Goal: Task Accomplishment & Management: Use online tool/utility

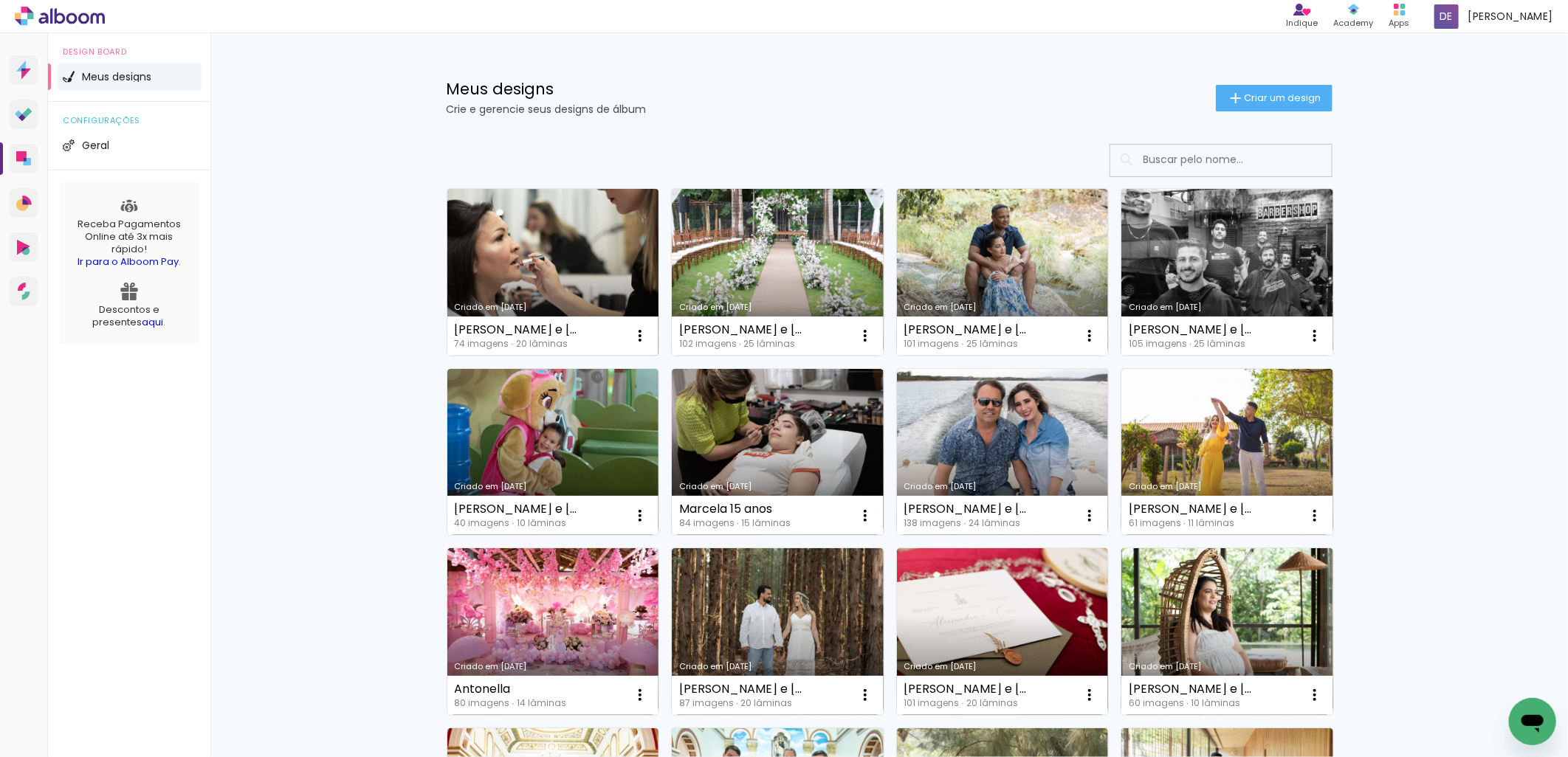
click at [594, 282] on link "Criado em 15/09/25" at bounding box center [553, 272] width 212 height 166
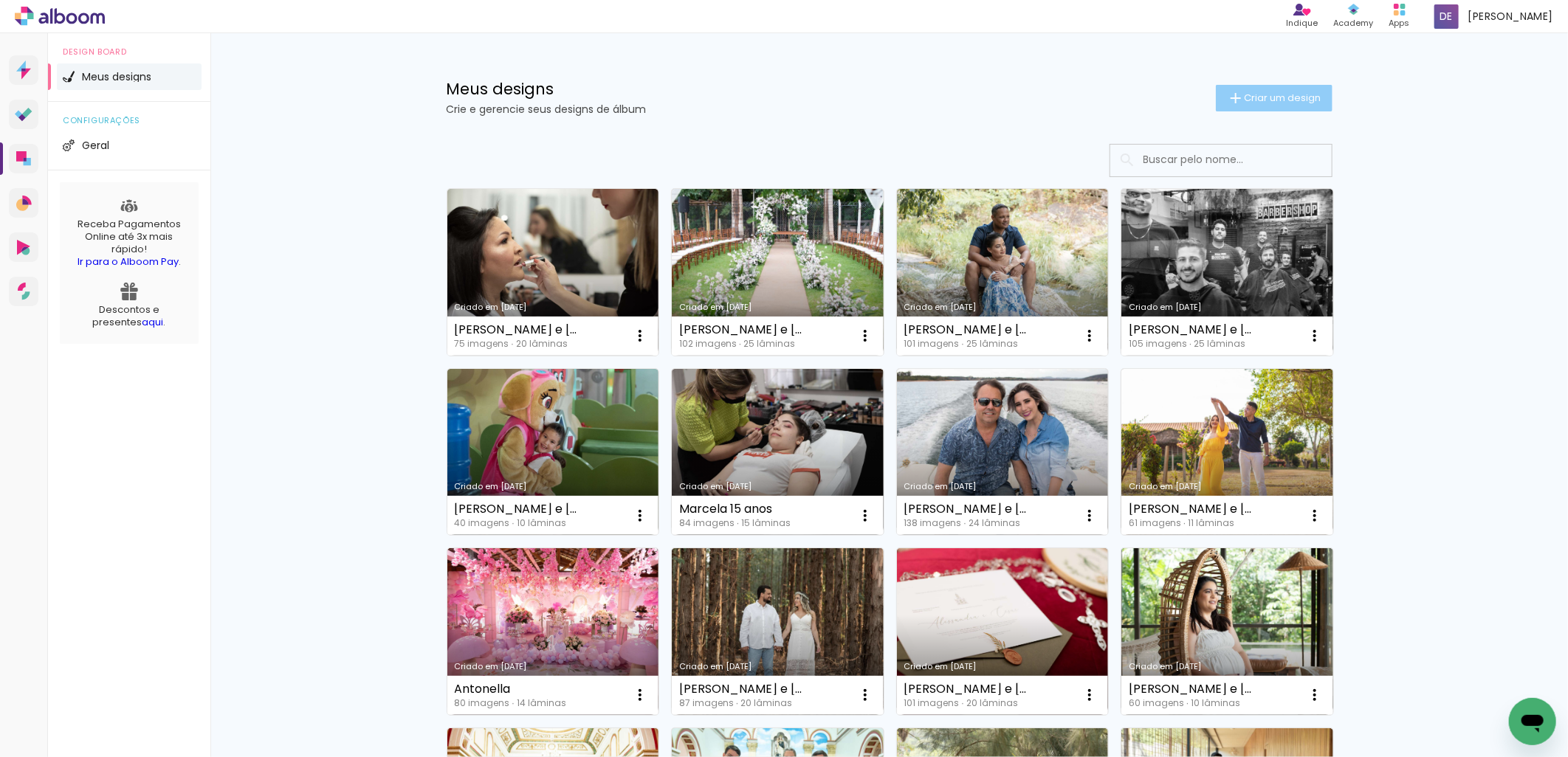
click at [1245, 97] on span "Criar um design" at bounding box center [1283, 98] width 77 height 10
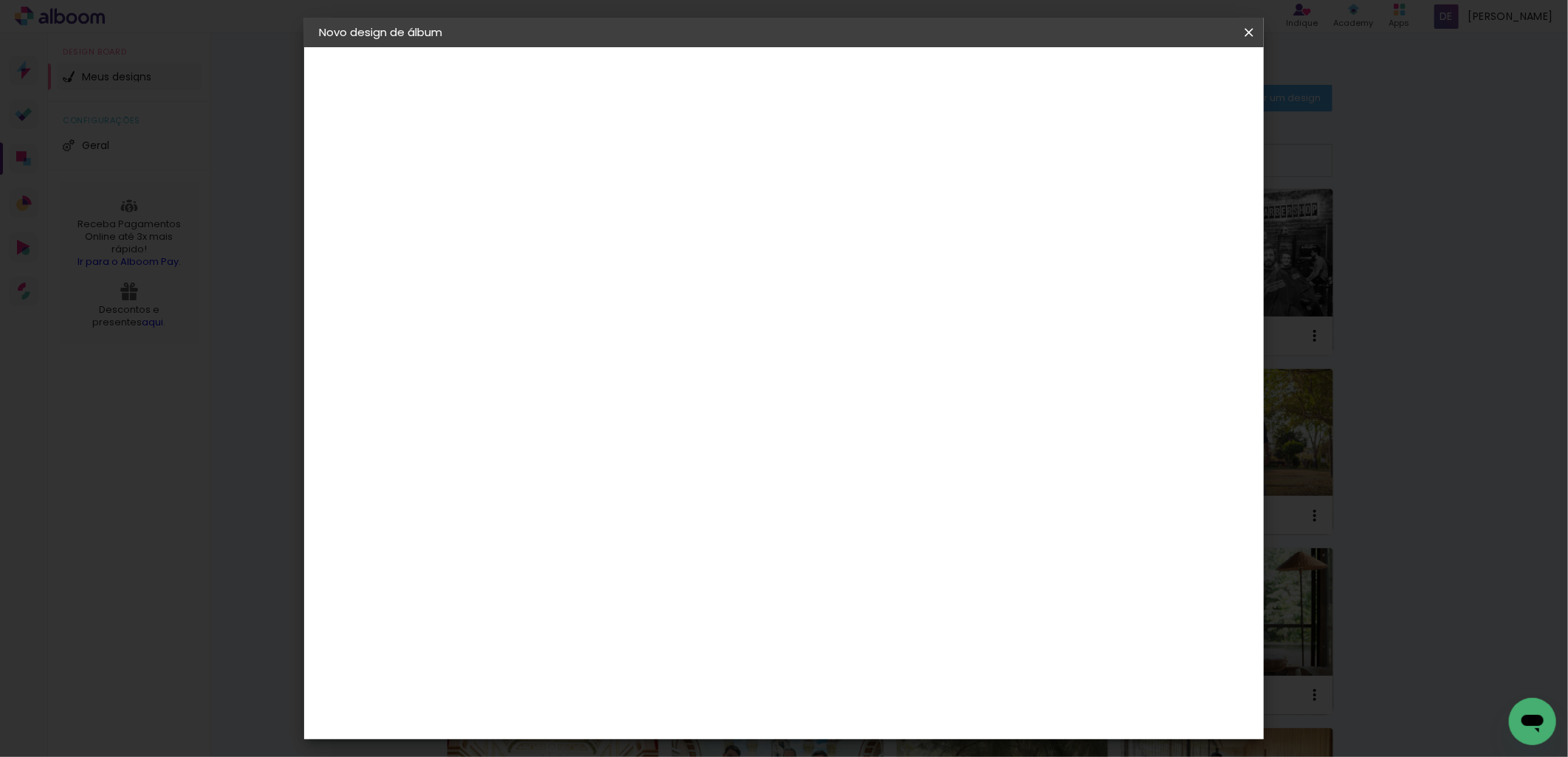
click at [560, 200] on input at bounding box center [560, 198] width 0 height 23
type input "B"
type input "[PERSON_NAME] e [PERSON_NAME]"
type paper-input "[PERSON_NAME] e [PERSON_NAME]"
click at [0, 0] on slot "Avançar" at bounding box center [0, 0] width 0 height 0
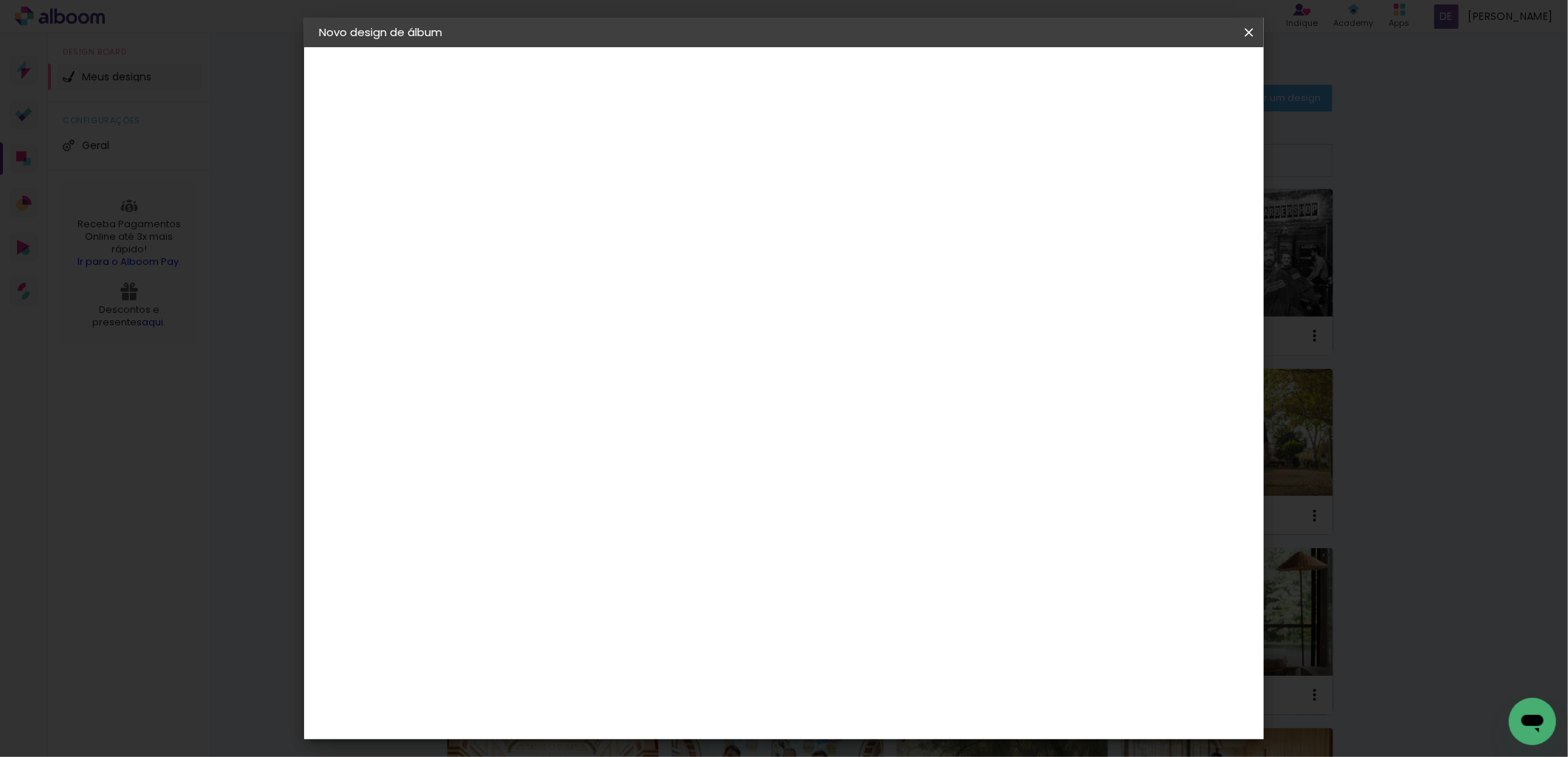
scroll to position [2542, 0]
click at [0, 0] on slot "Avançar" at bounding box center [0, 0] width 0 height 0
click at [618, 246] on input "text" at bounding box center [589, 258] width 58 height 23
click at [977, 241] on paper-item "Padrão" at bounding box center [880, 245] width 295 height 30
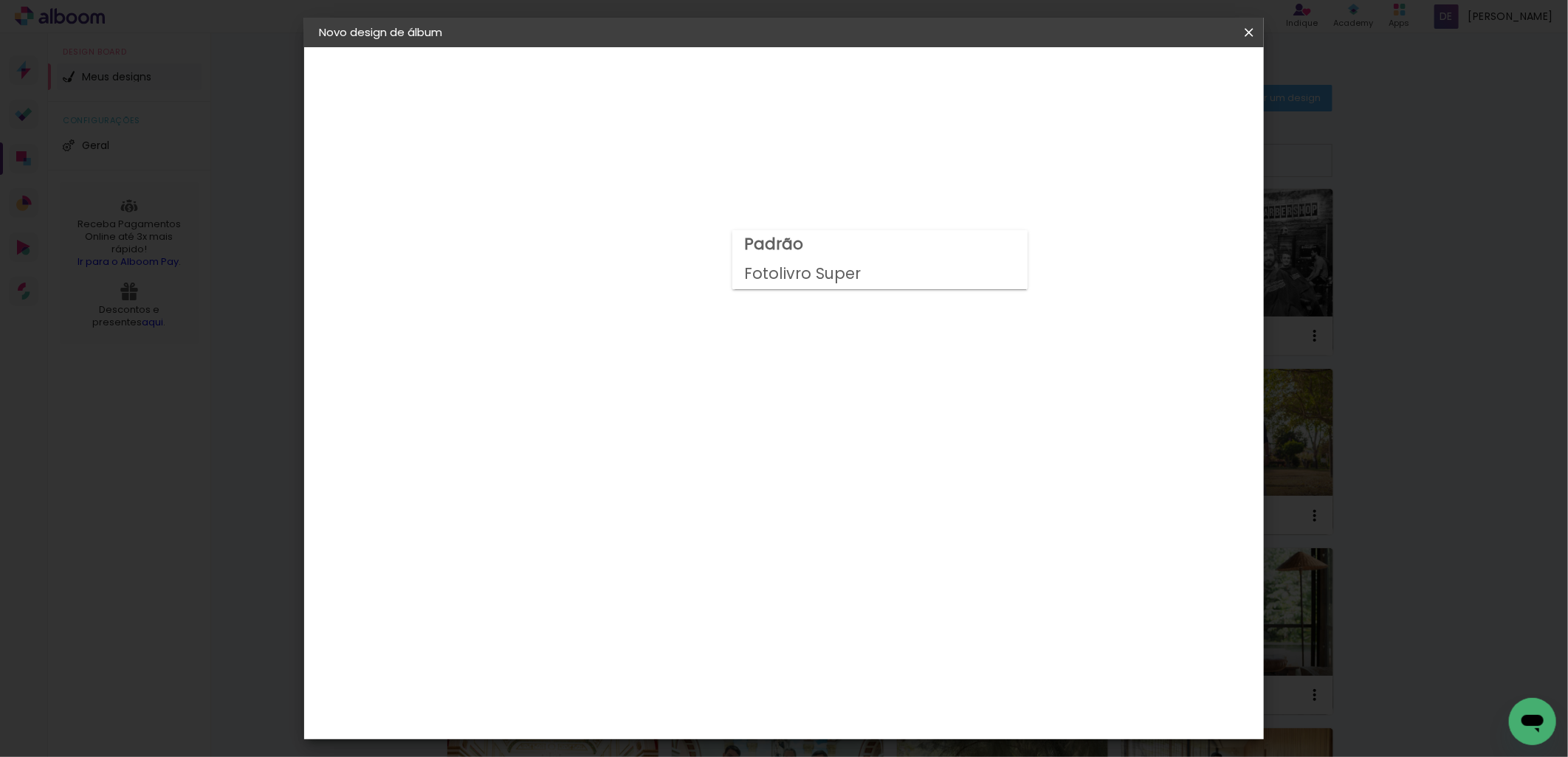
type input "Padrão"
click at [660, 648] on span "30 × 30" at bounding box center [625, 667] width 69 height 39
click at [0, 0] on slot "Avançar" at bounding box center [0, 0] width 0 height 0
click at [1072, 162] on div at bounding box center [1065, 159] width 13 height 13
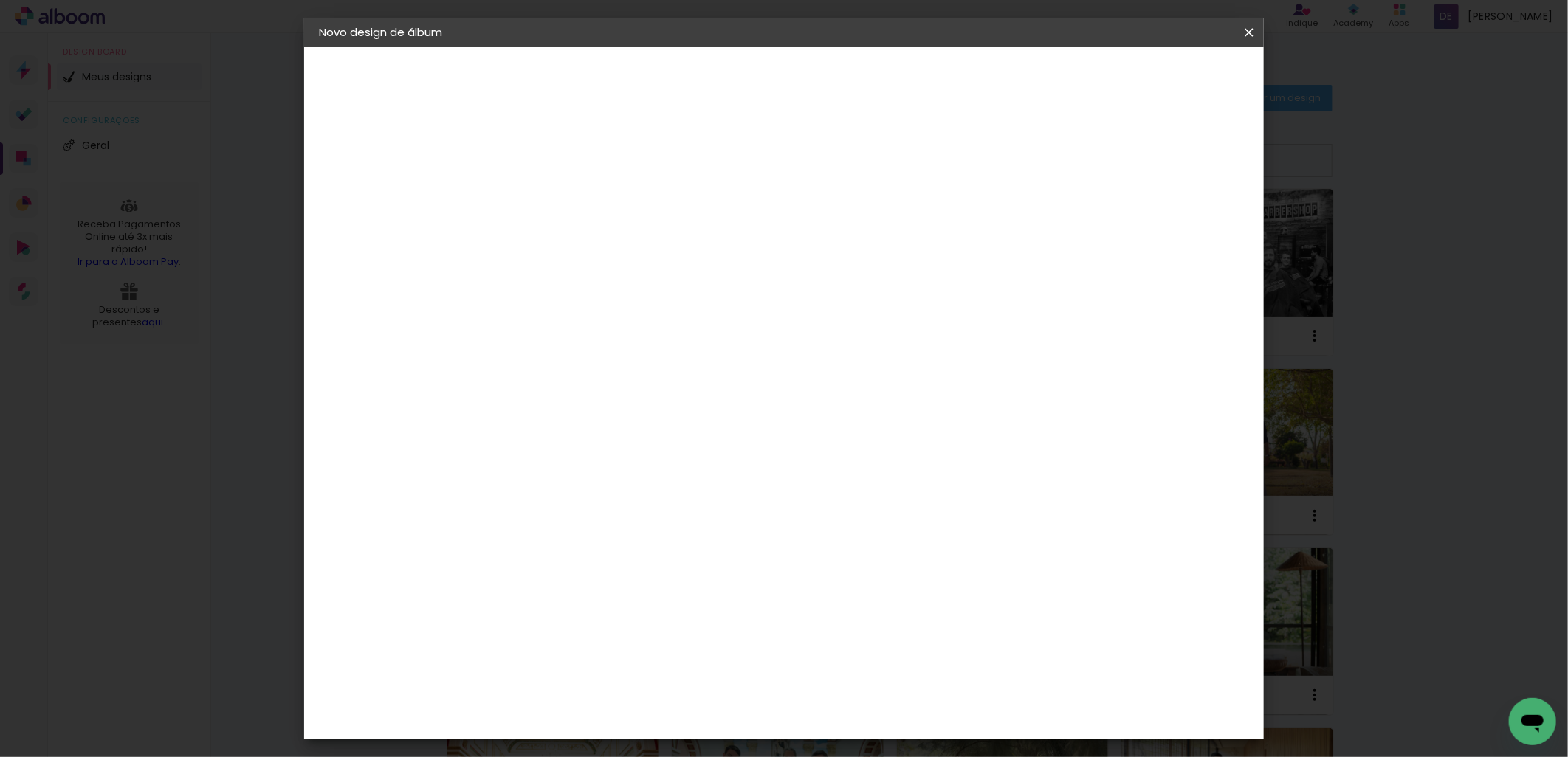
type paper-checkbox "on"
click at [1155, 78] on span "Iniciar design" at bounding box center [1122, 78] width 67 height 10
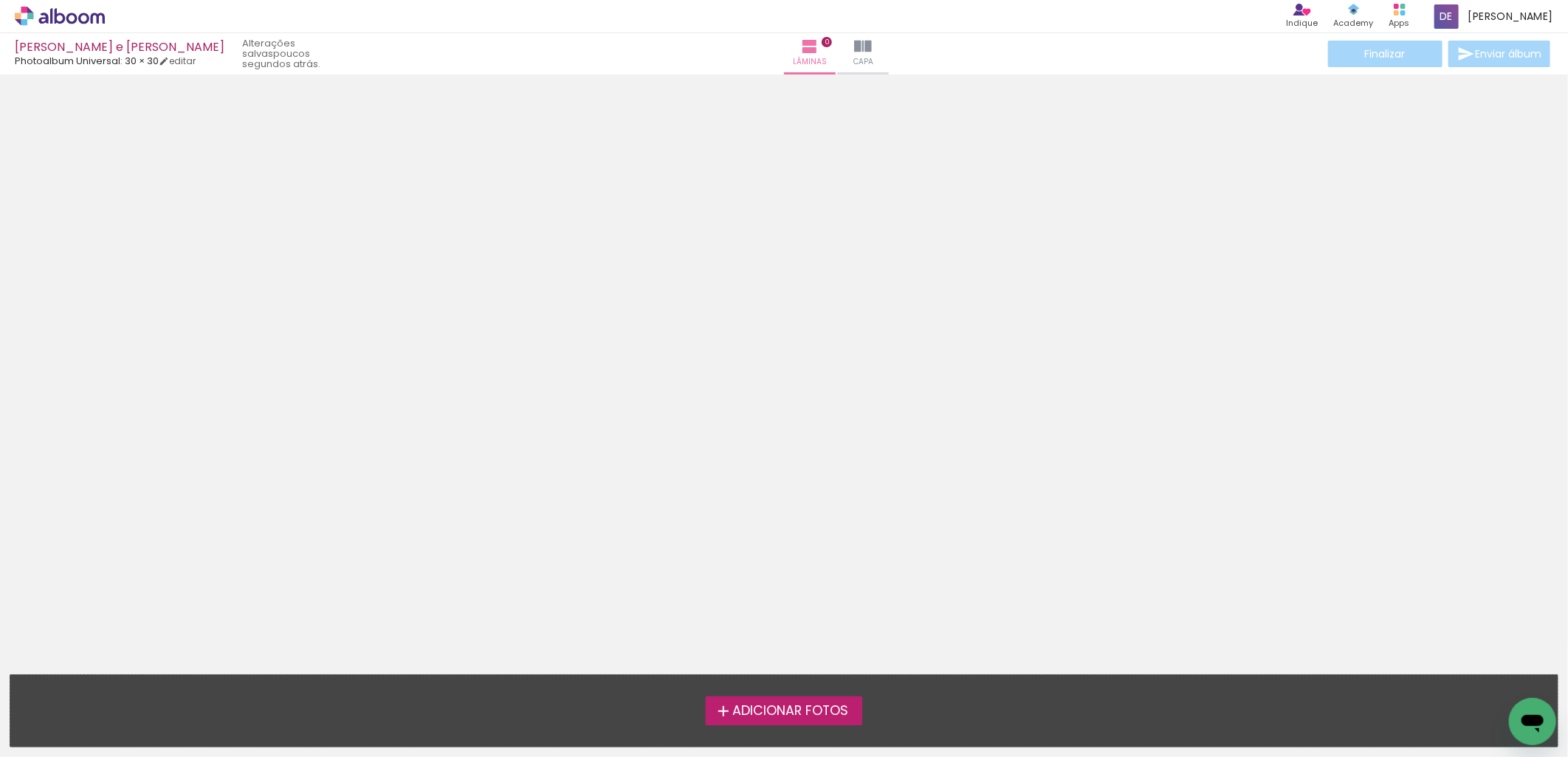
click at [761, 706] on span "Adicionar Fotos" at bounding box center [790, 711] width 116 height 13
click at [0, 0] on input "file" at bounding box center [0, 0] width 0 height 0
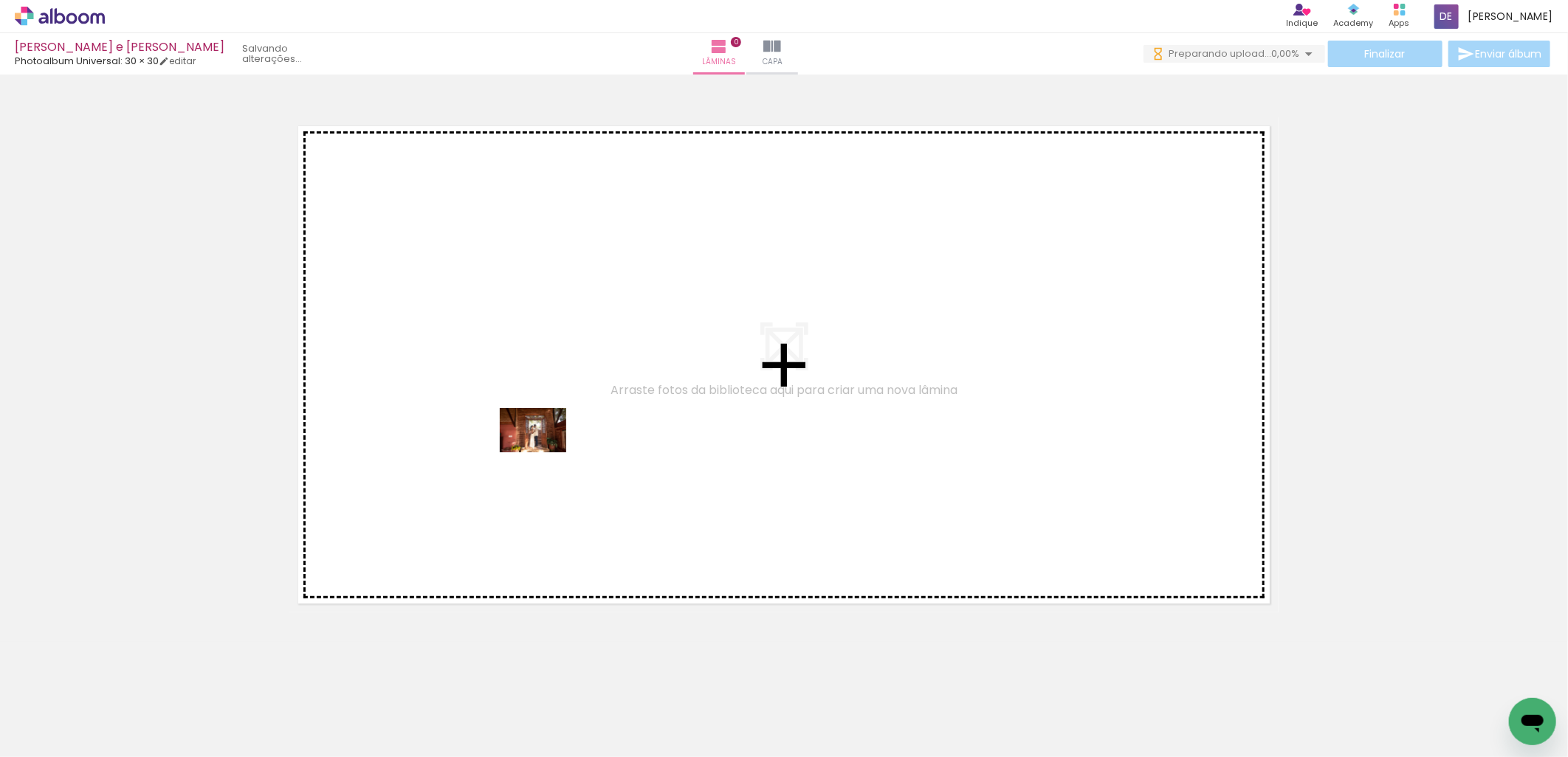
drag, startPoint x: 161, startPoint y: 710, endPoint x: 554, endPoint y: 440, distance: 476.8
click at [557, 432] on quentale-workspace at bounding box center [784, 378] width 1568 height 757
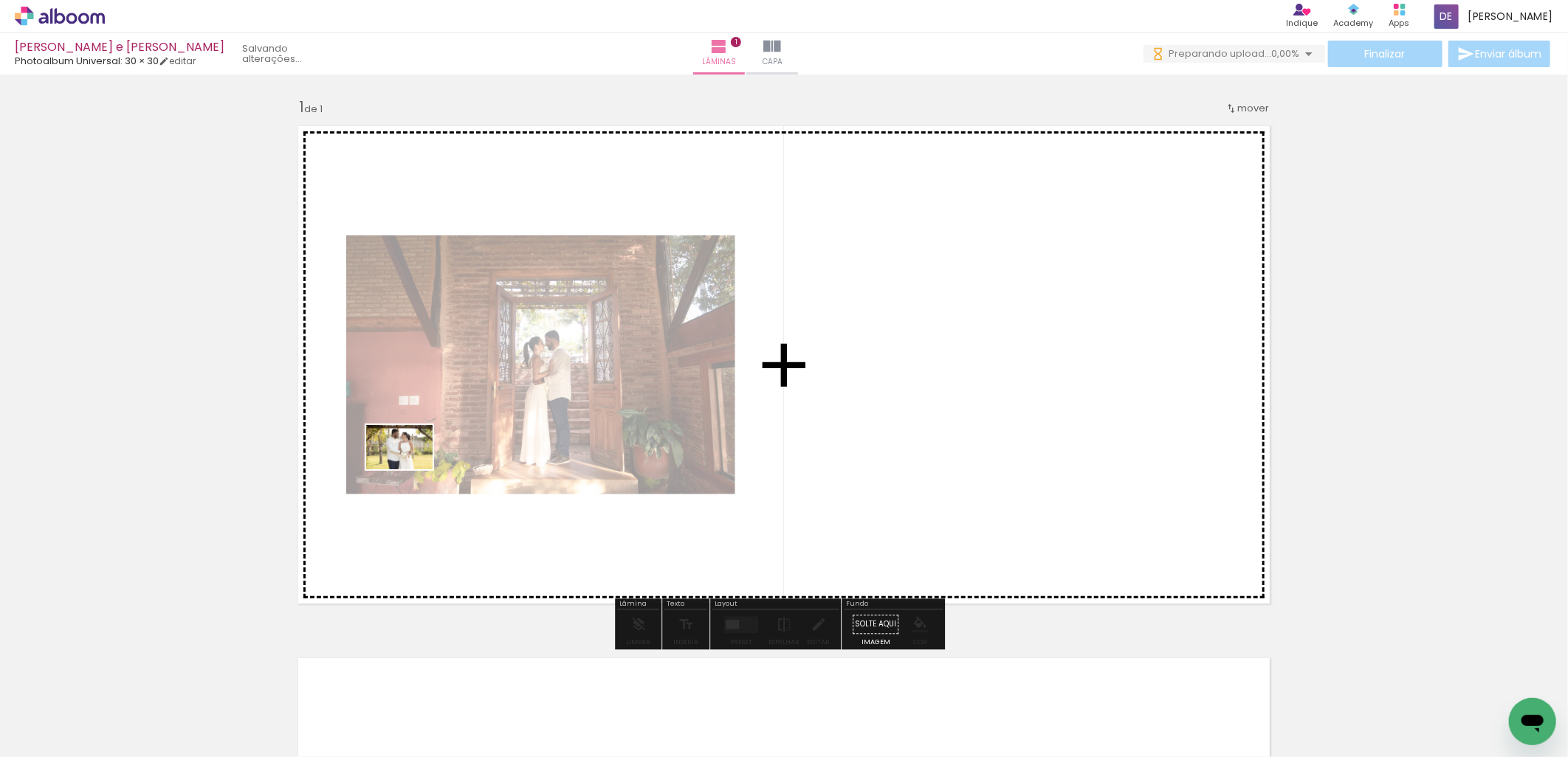
drag, startPoint x: 242, startPoint y: 698, endPoint x: 415, endPoint y: 470, distance: 286.2
click at [415, 470] on quentale-workspace at bounding box center [784, 378] width 1568 height 757
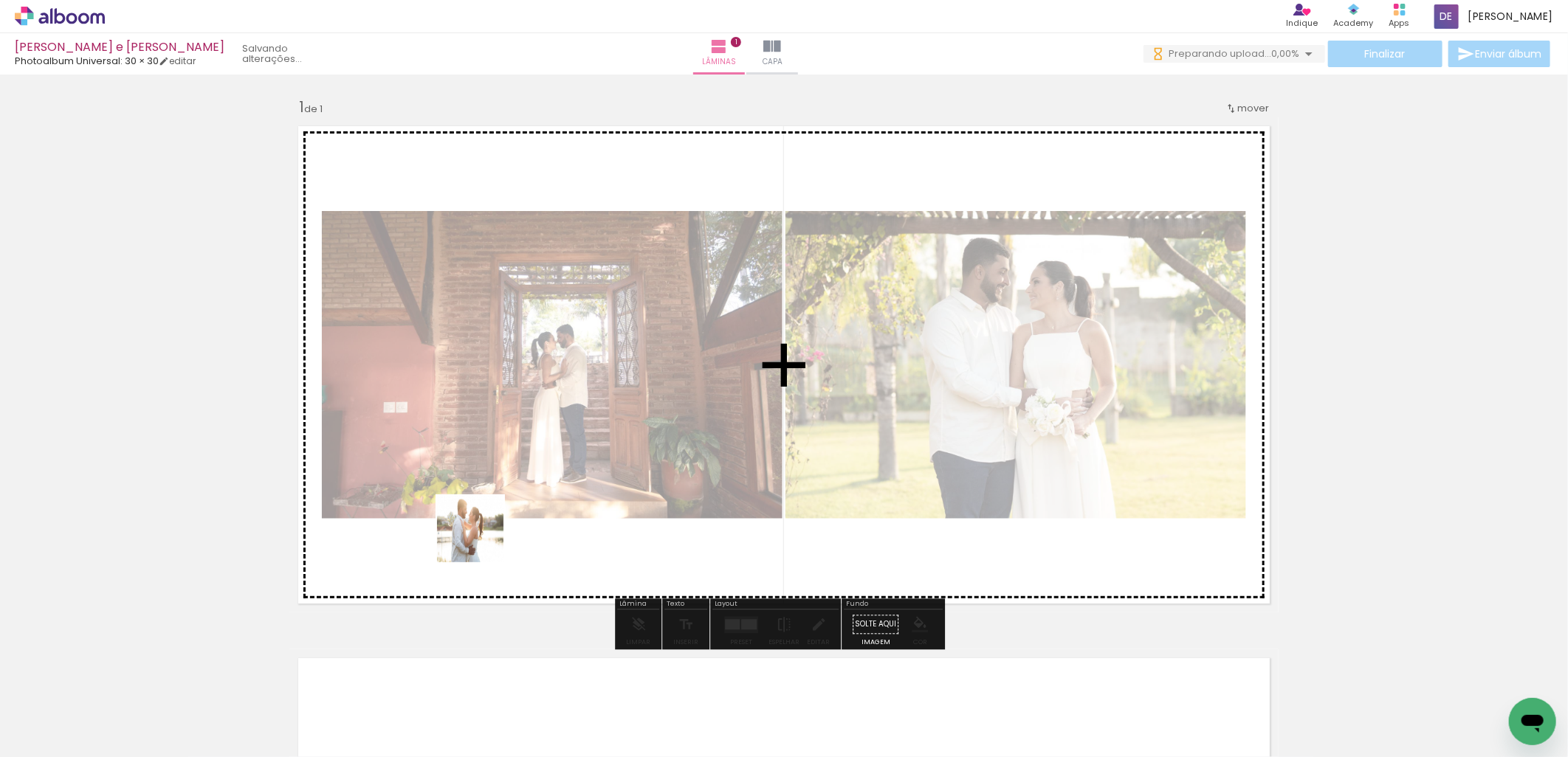
drag, startPoint x: 334, startPoint y: 695, endPoint x: 552, endPoint y: 445, distance: 331.7
click at [552, 443] on quentale-workspace at bounding box center [784, 378] width 1568 height 757
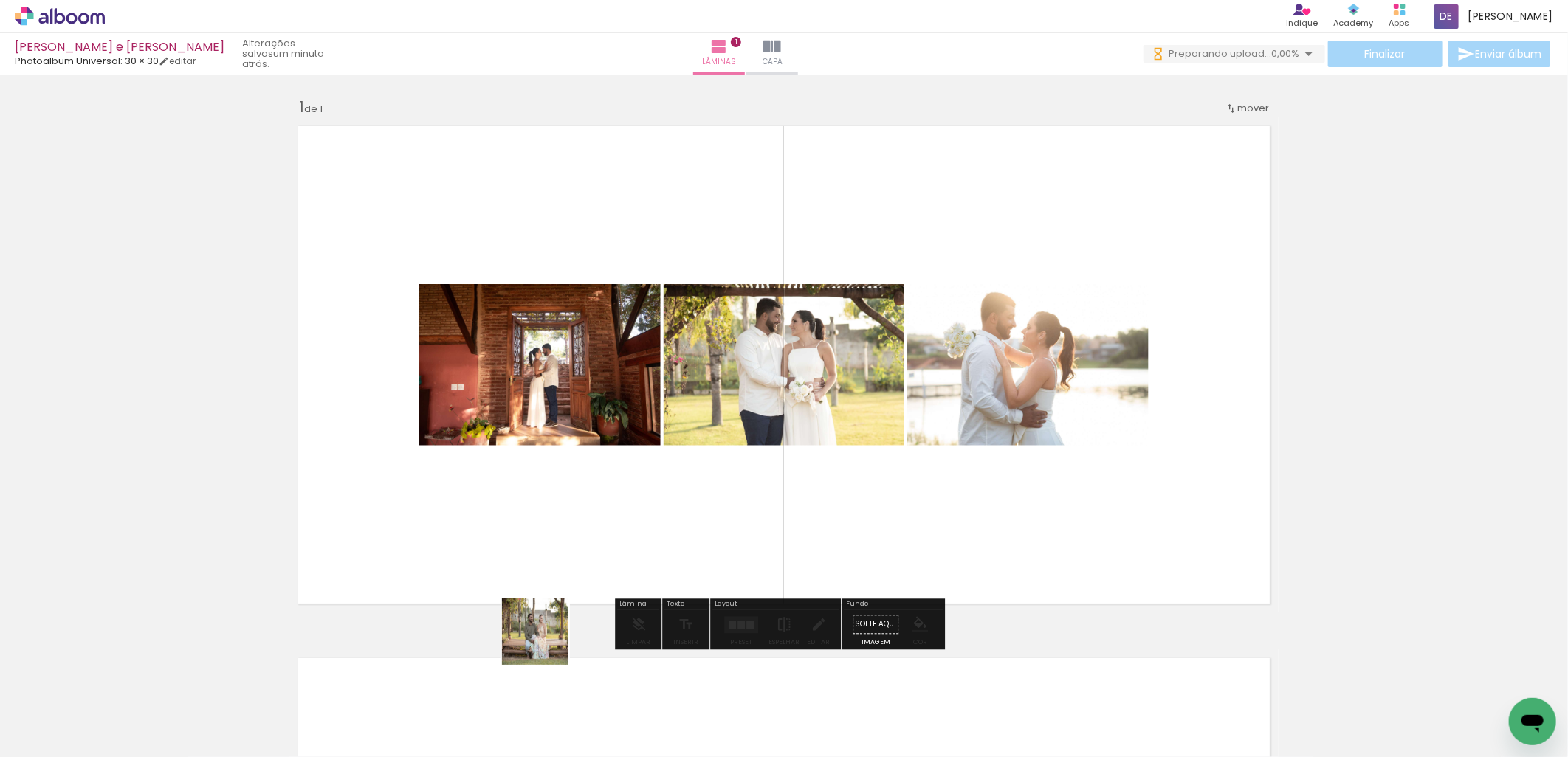
drag, startPoint x: 396, startPoint y: 704, endPoint x: 718, endPoint y: 474, distance: 395.7
click at [718, 474] on quentale-workspace at bounding box center [784, 378] width 1568 height 757
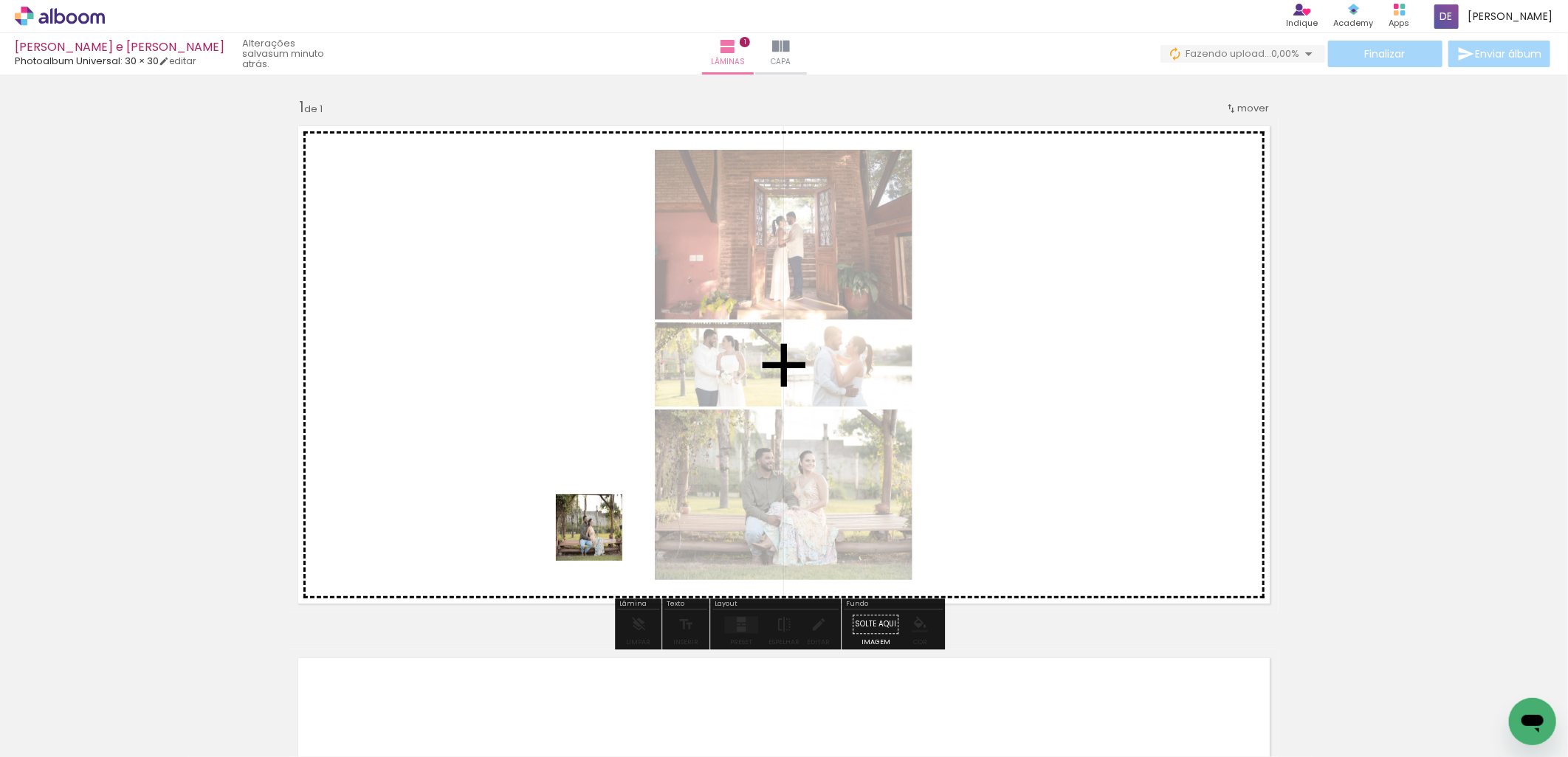
drag, startPoint x: 522, startPoint y: 681, endPoint x: 605, endPoint y: 568, distance: 140.2
click at [604, 522] on quentale-workspace at bounding box center [784, 378] width 1568 height 757
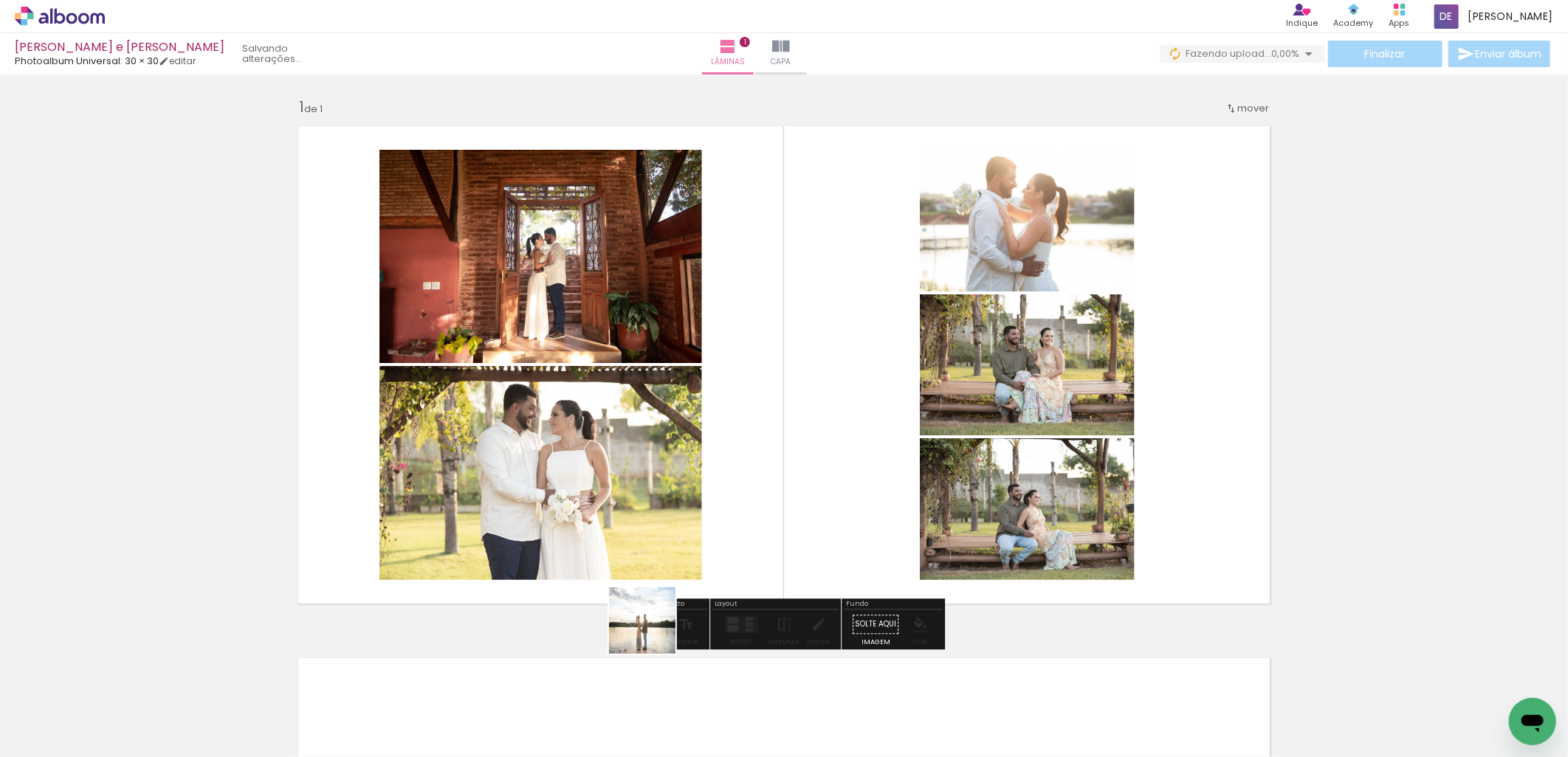
drag, startPoint x: 567, startPoint y: 711, endPoint x: 788, endPoint y: 465, distance: 330.7
click at [784, 464] on quentale-workspace at bounding box center [784, 378] width 1568 height 757
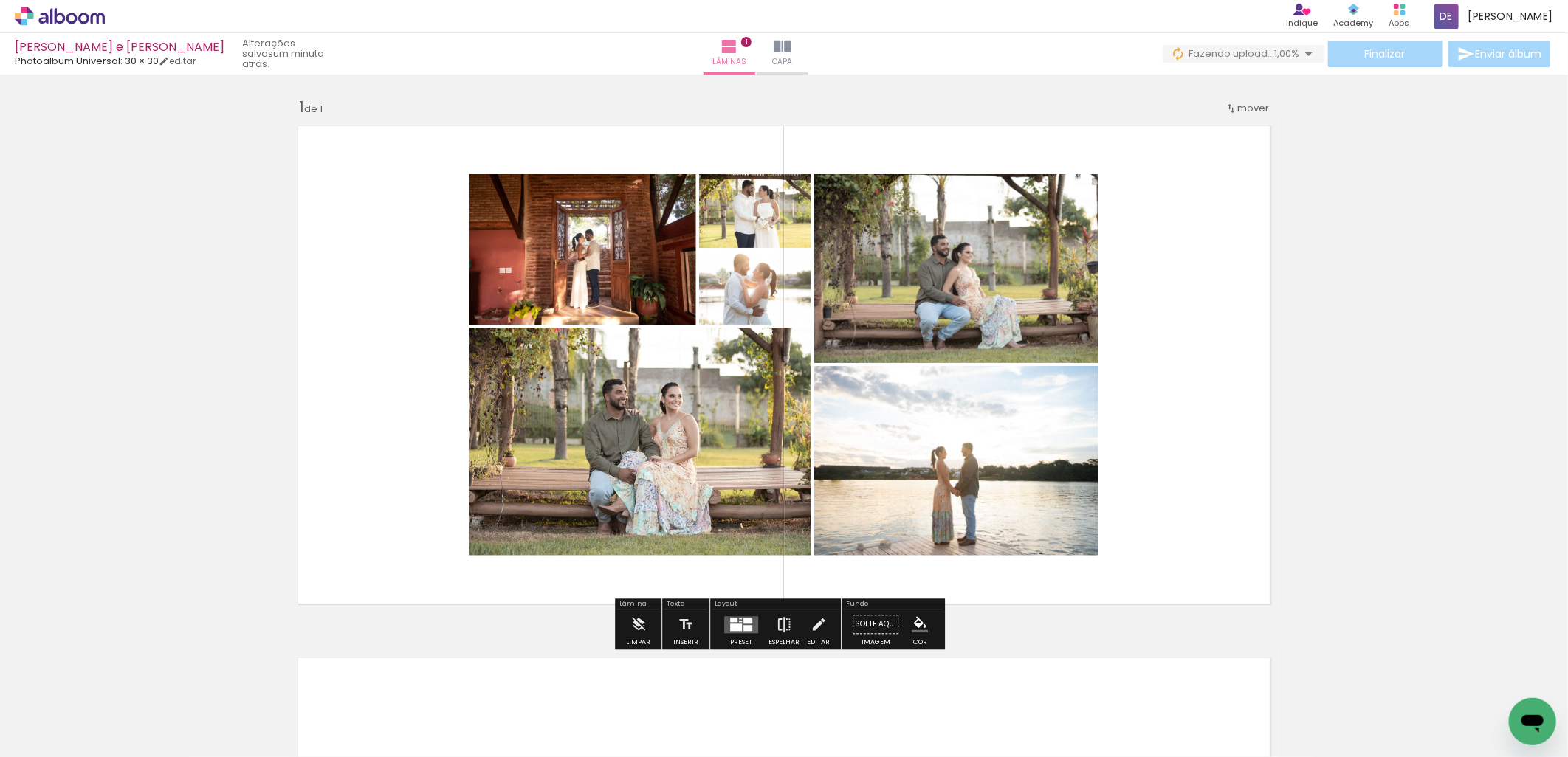
click at [743, 630] on div at bounding box center [747, 628] width 9 height 6
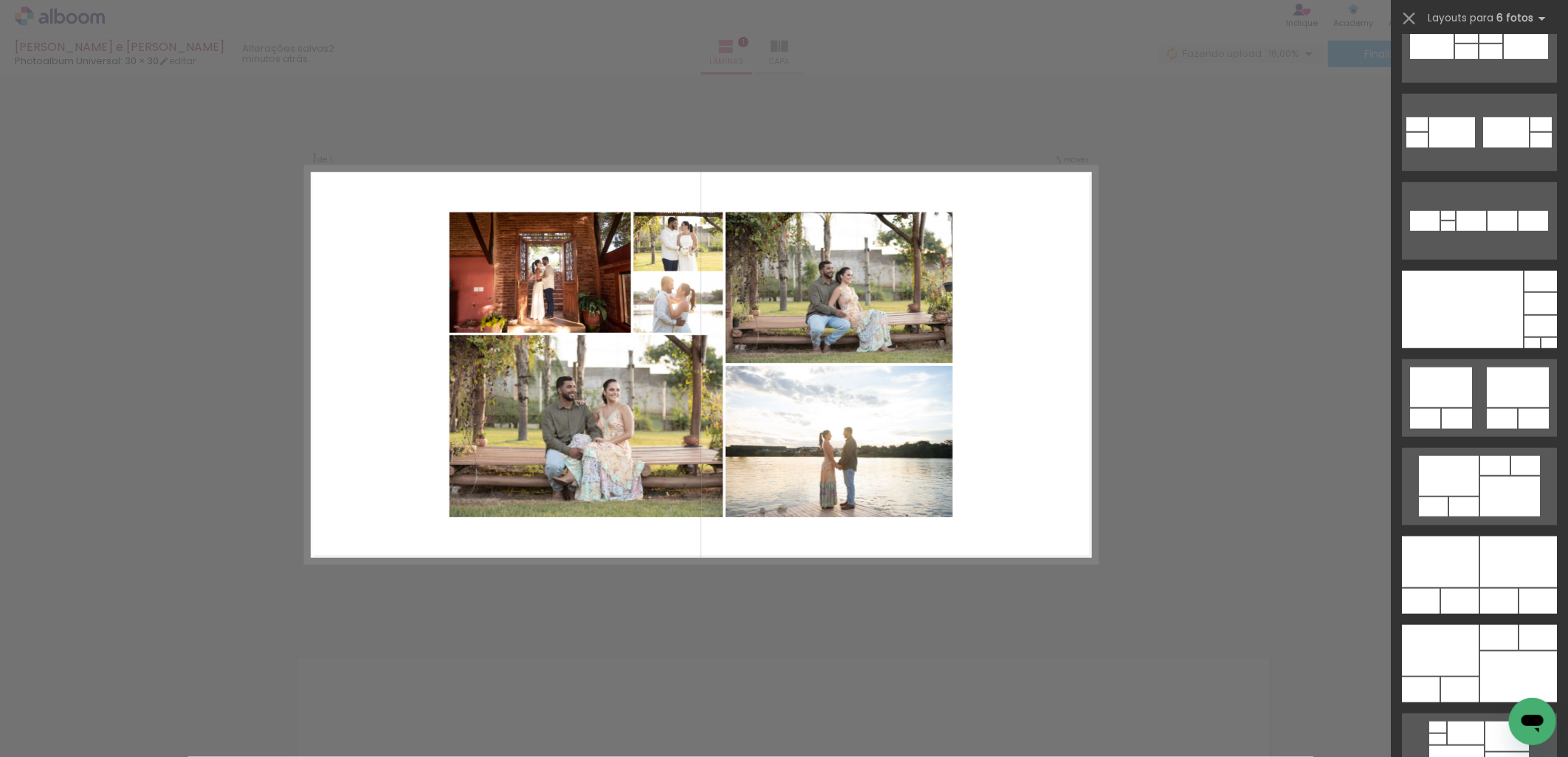
scroll to position [573, 0]
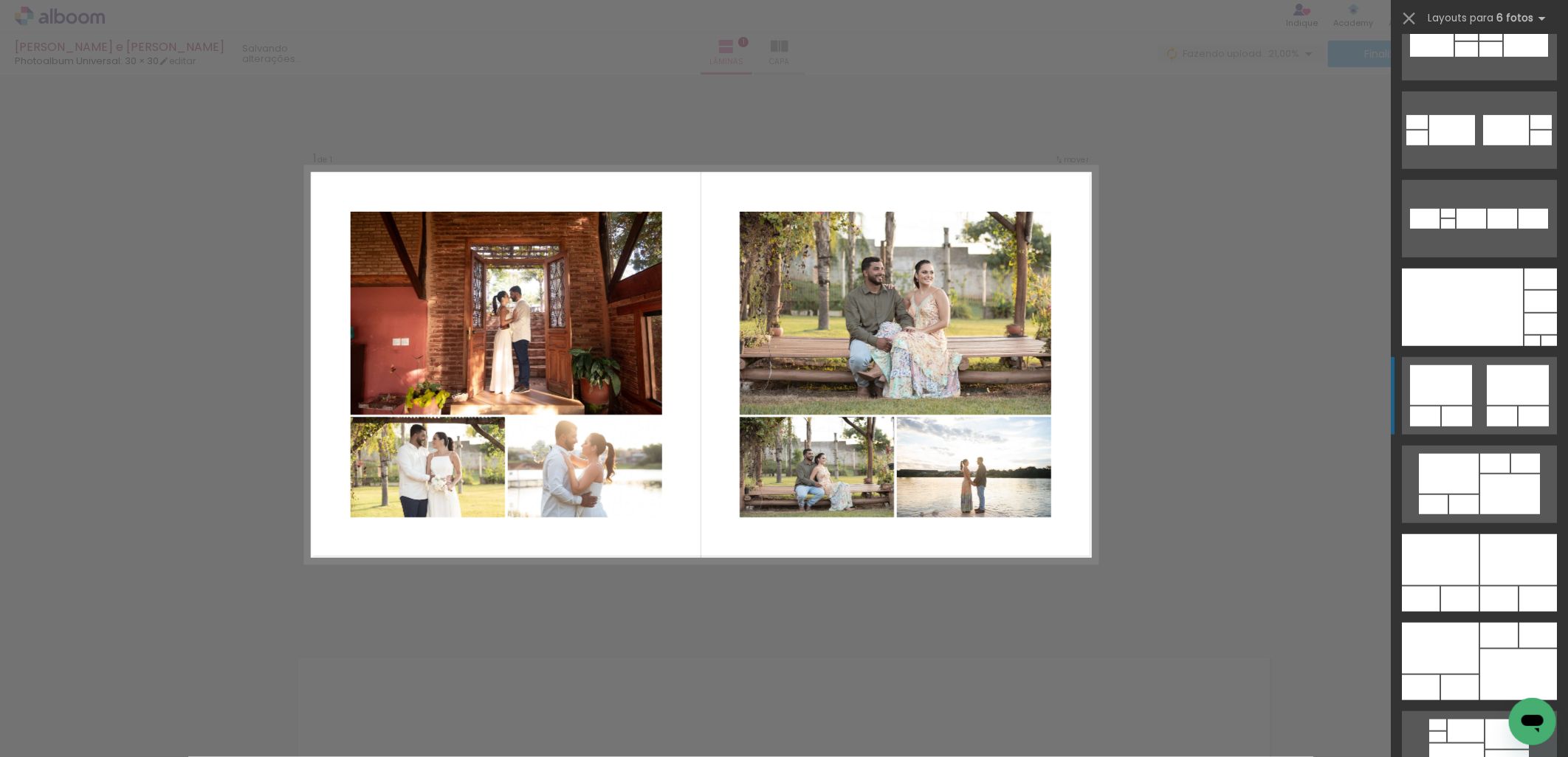
click at [1502, 384] on div at bounding box center [1517, 385] width 62 height 40
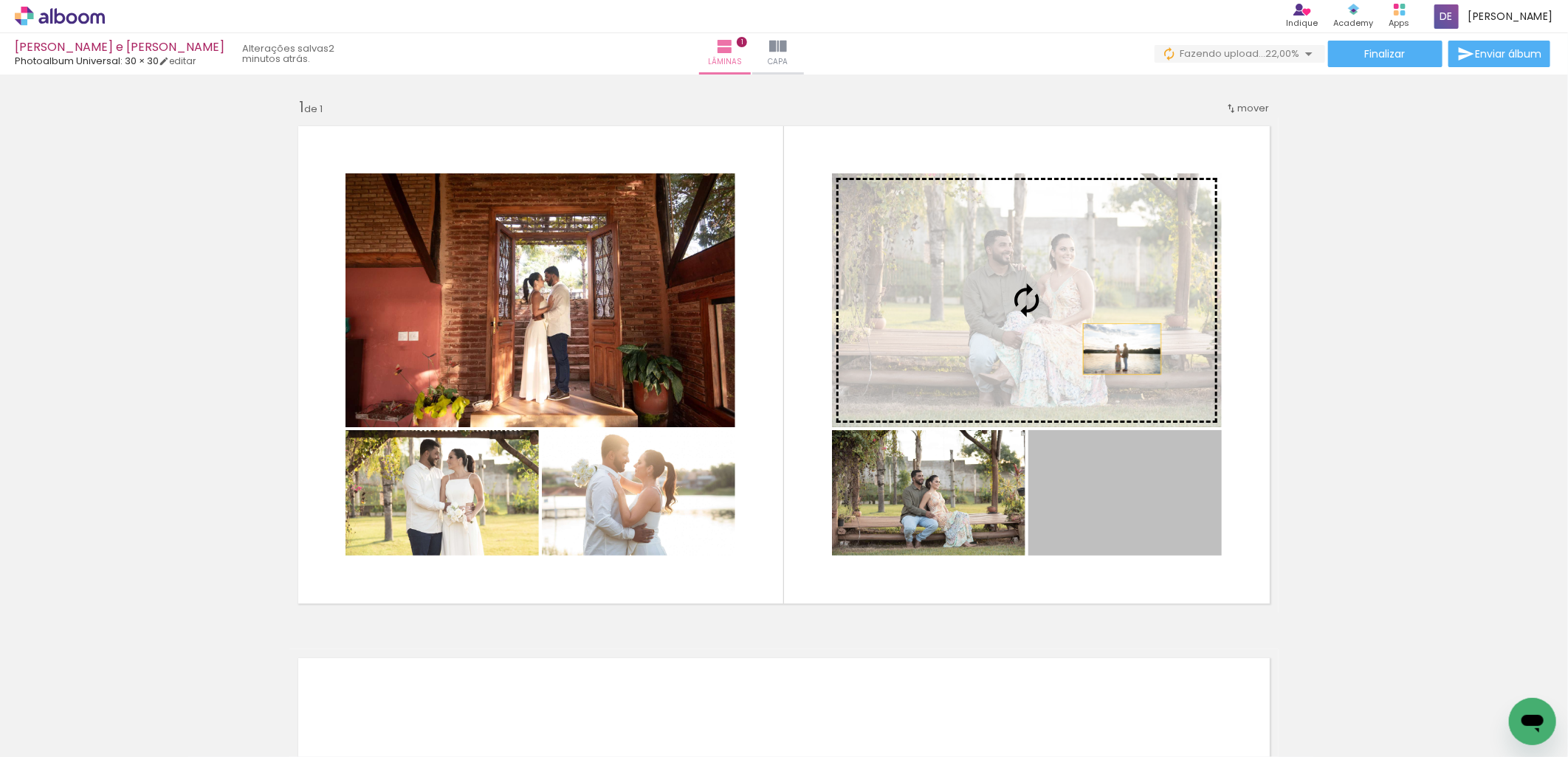
drag, startPoint x: 1179, startPoint y: 527, endPoint x: 1102, endPoint y: 325, distance: 216.2
click at [0, 0] on slot at bounding box center [0, 0] width 0 height 0
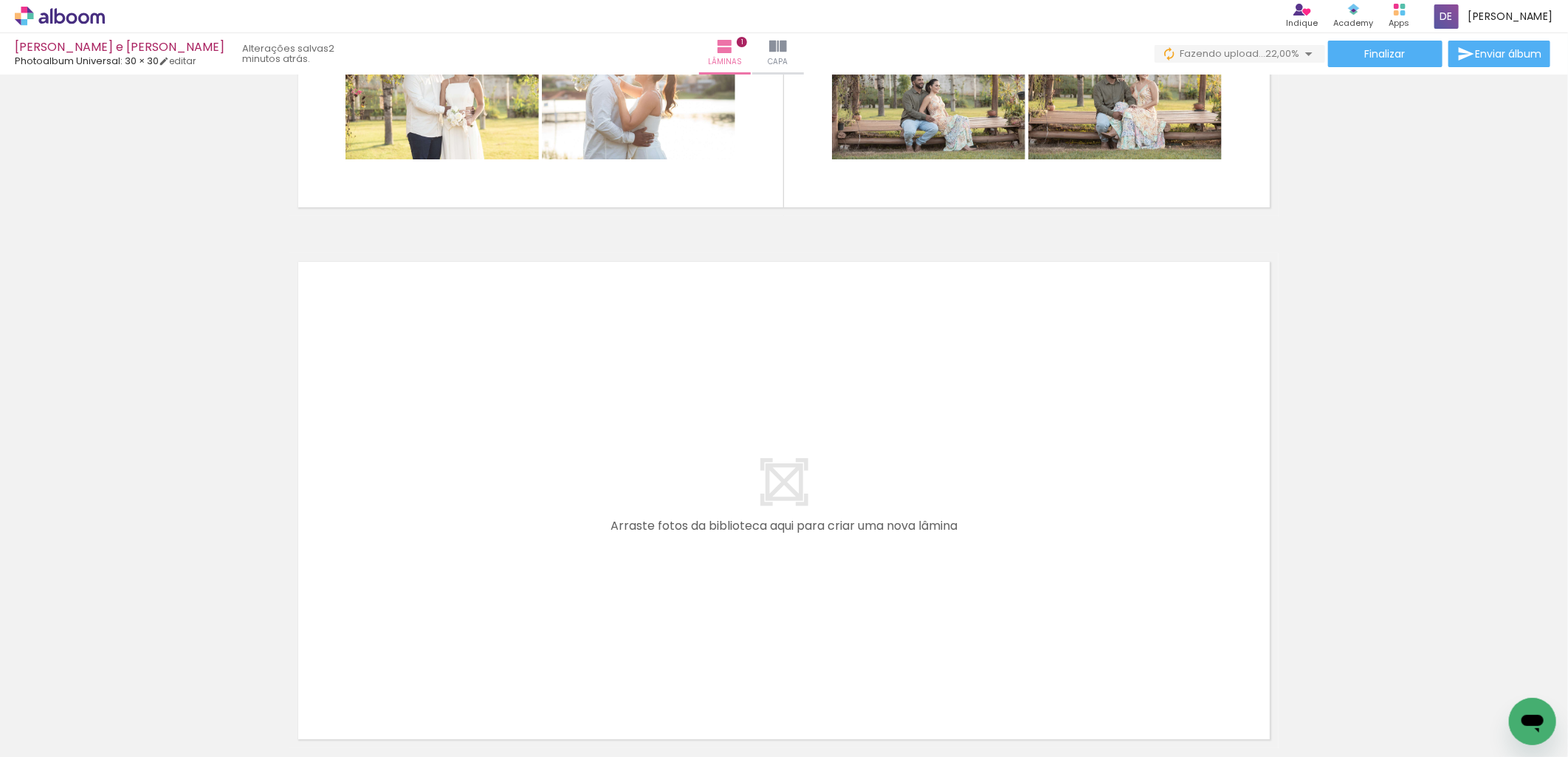
scroll to position [410, 0]
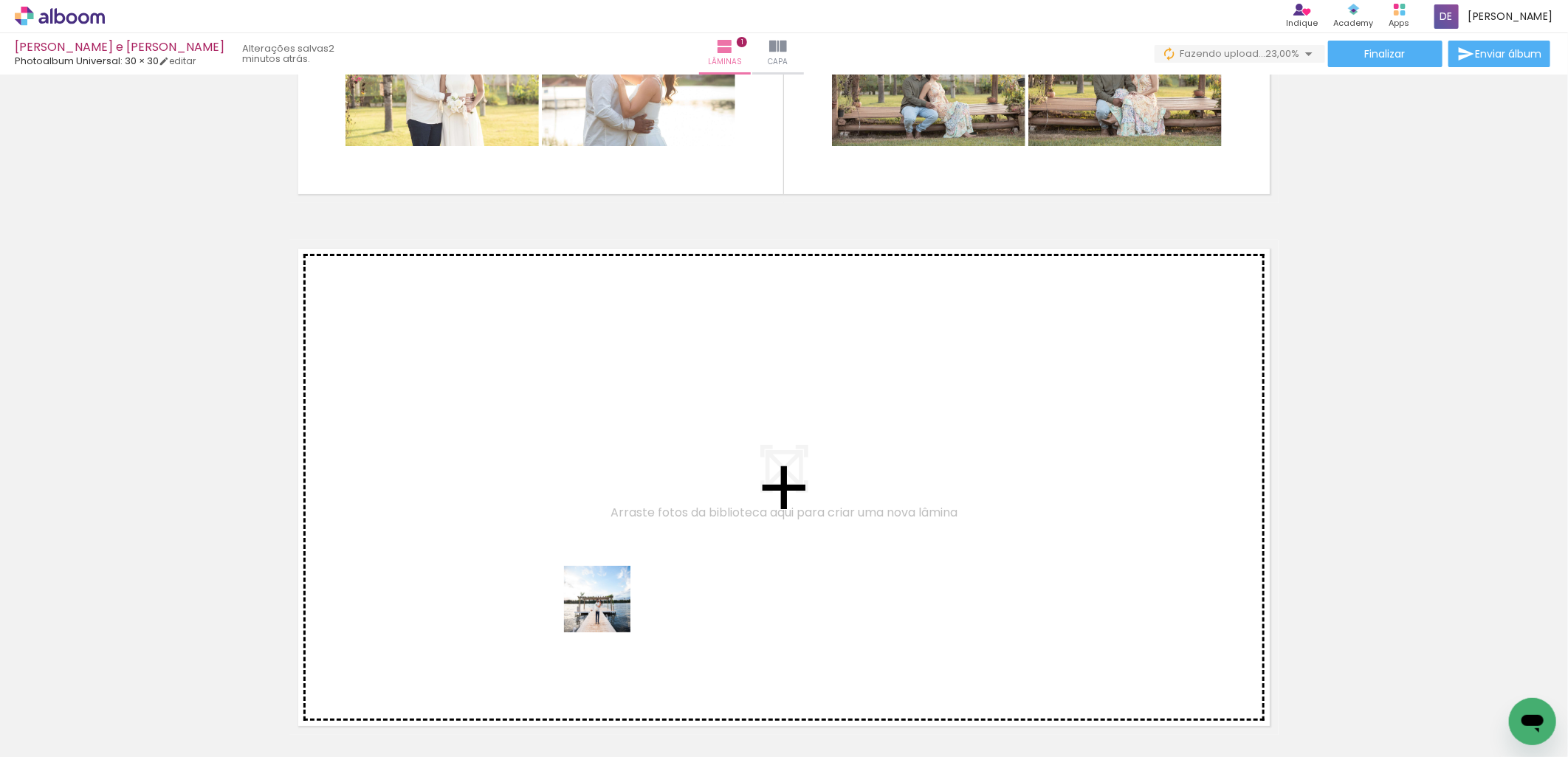
drag, startPoint x: 619, startPoint y: 636, endPoint x: 548, endPoint y: 462, distance: 187.9
click at [548, 462] on quentale-workspace at bounding box center [784, 378] width 1568 height 757
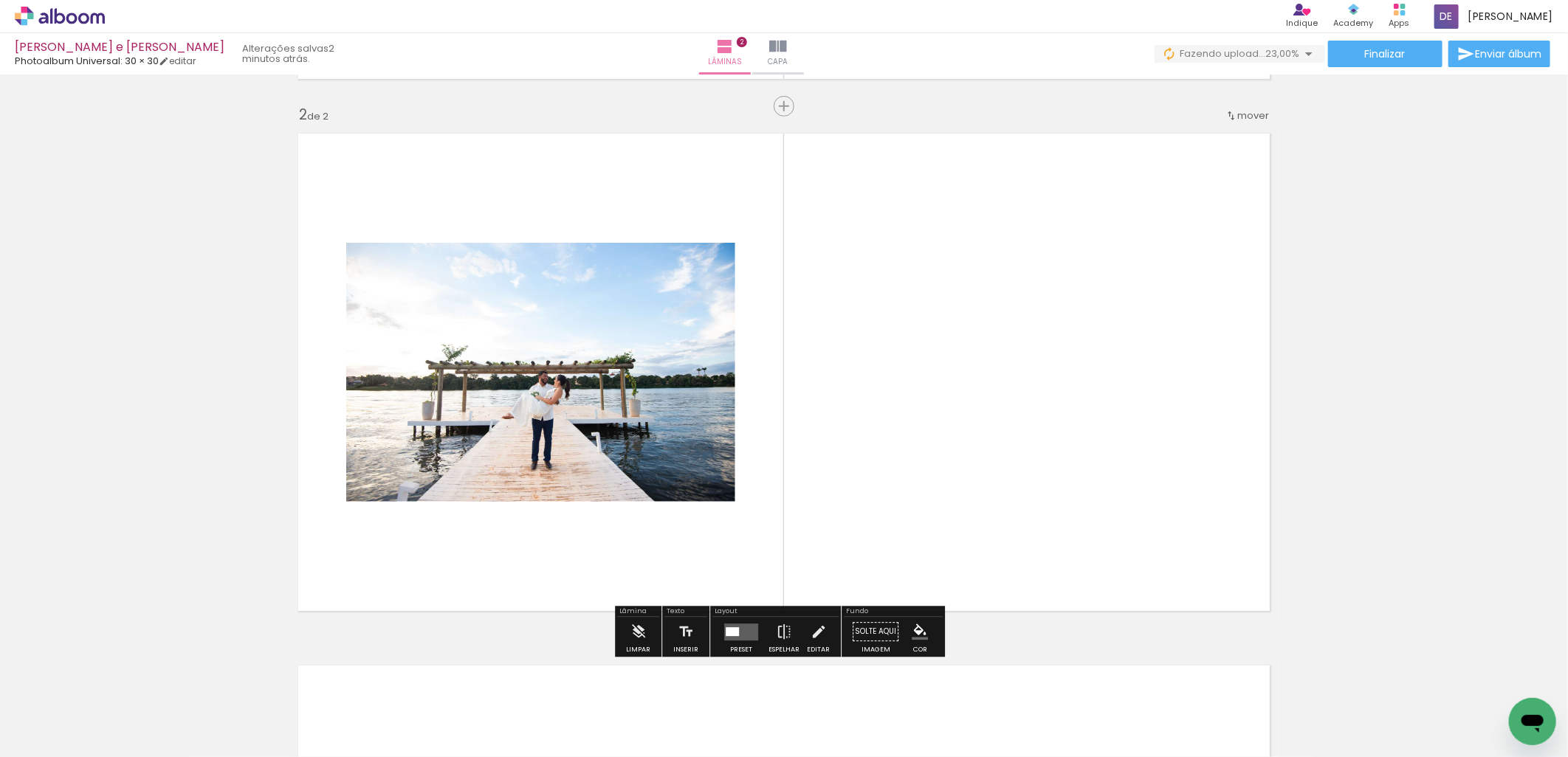
scroll to position [527, 0]
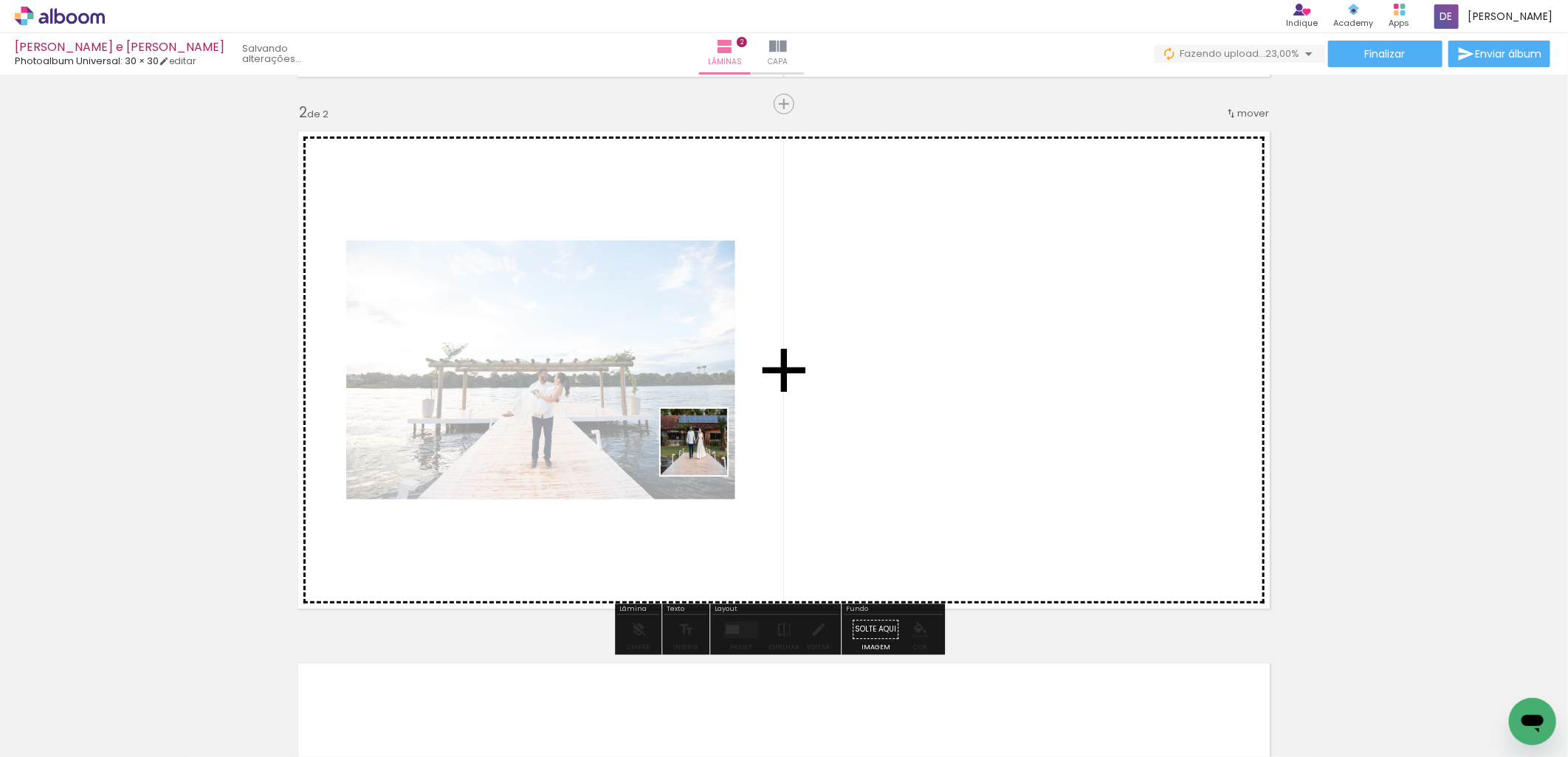
drag, startPoint x: 730, startPoint y: 573, endPoint x: 733, endPoint y: 519, distance: 54.1
click at [696, 407] on quentale-workspace at bounding box center [784, 378] width 1568 height 757
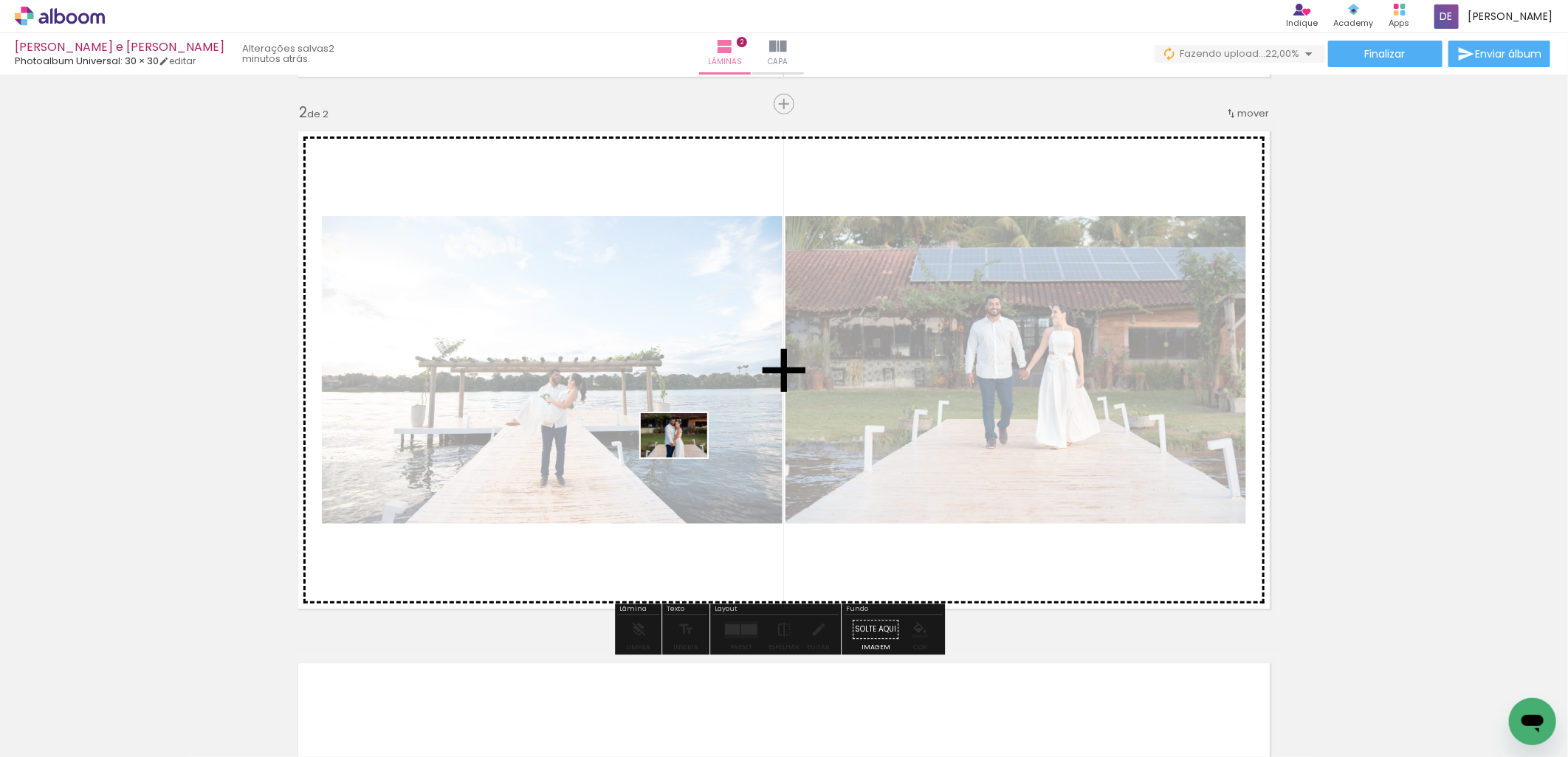
drag, startPoint x: 814, startPoint y: 717, endPoint x: 685, endPoint y: 458, distance: 289.3
click at [685, 458] on quentale-workspace at bounding box center [784, 378] width 1568 height 757
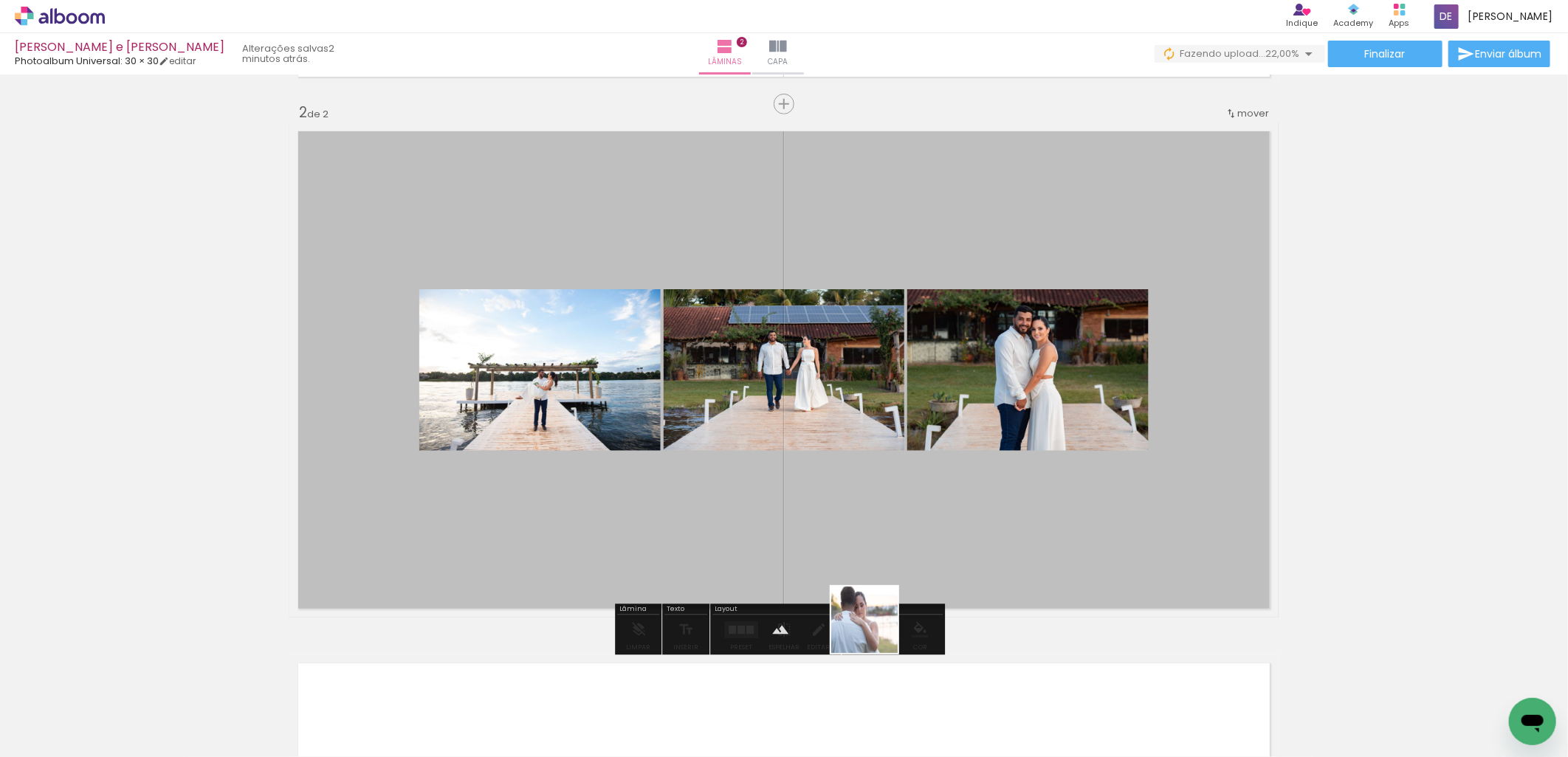
drag, startPoint x: 886, startPoint y: 689, endPoint x: 828, endPoint y: 512, distance: 186.3
click at [828, 512] on quentale-workspace at bounding box center [784, 378] width 1568 height 757
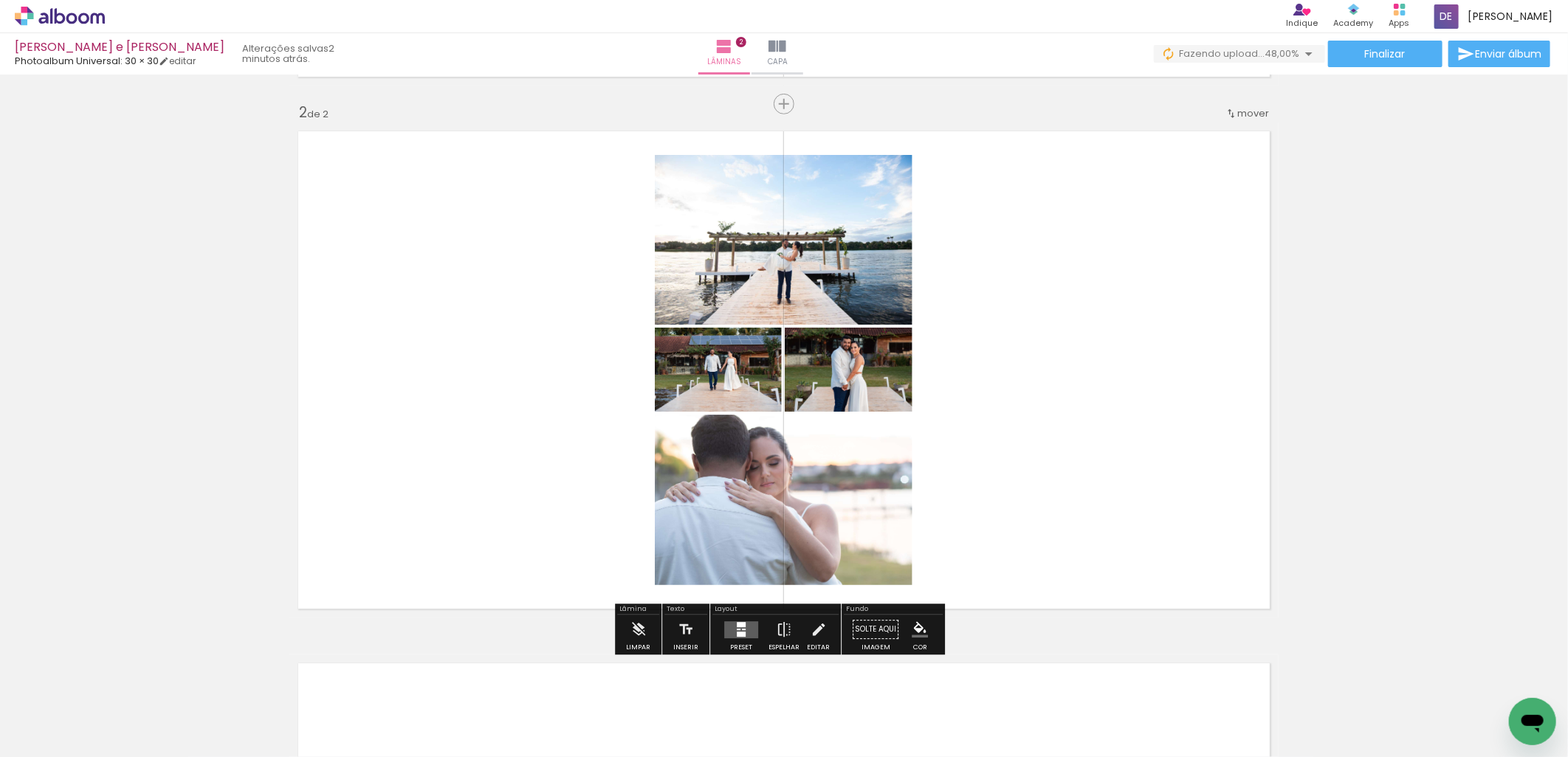
click at [736, 628] on quentale-layouter at bounding box center [741, 629] width 34 height 17
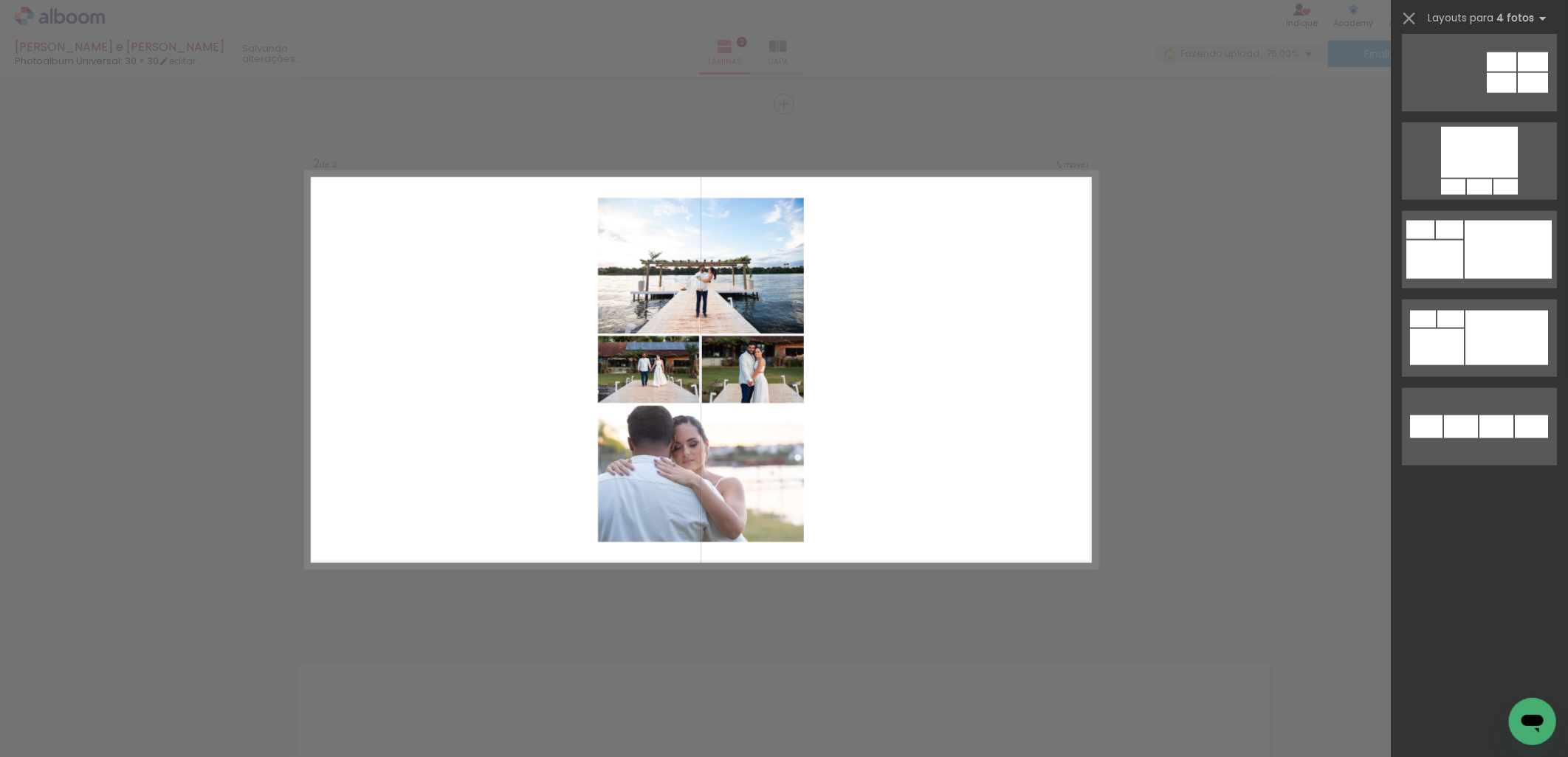
scroll to position [0, 0]
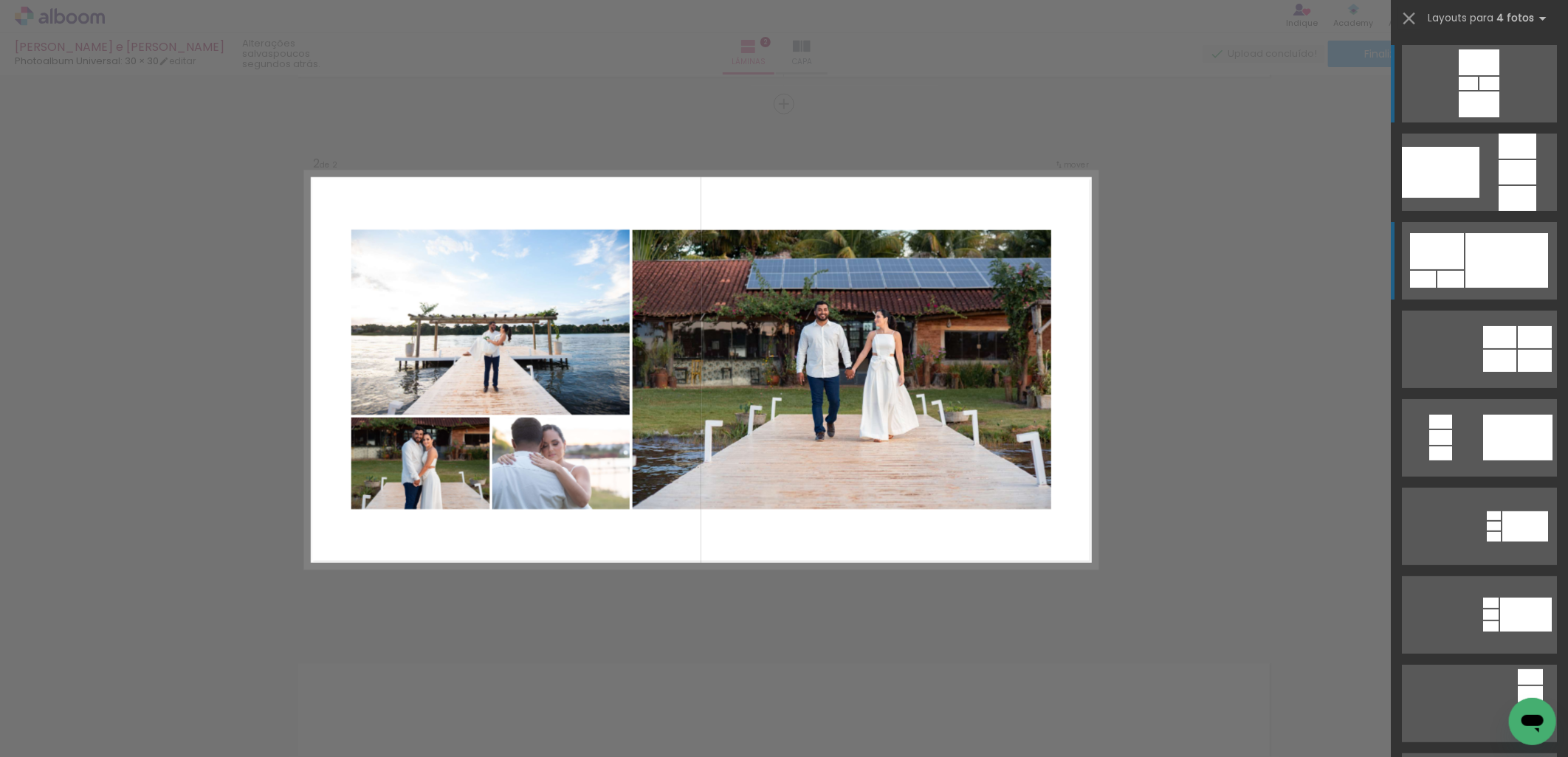
click at [1516, 253] on div at bounding box center [1507, 261] width 83 height 55
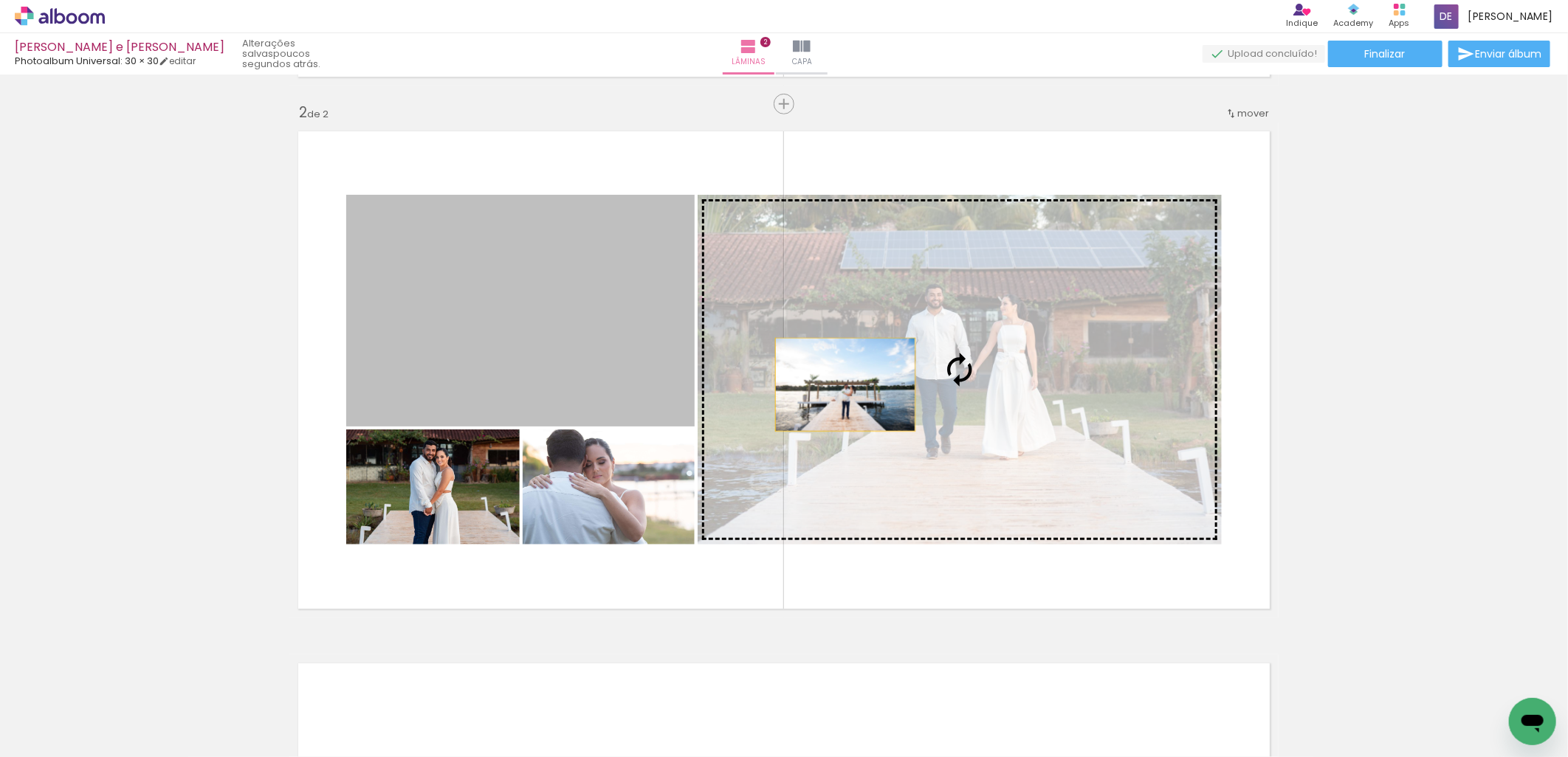
drag, startPoint x: 634, startPoint y: 385, endPoint x: 903, endPoint y: 387, distance: 269.0
click at [0, 0] on slot at bounding box center [0, 0] width 0 height 0
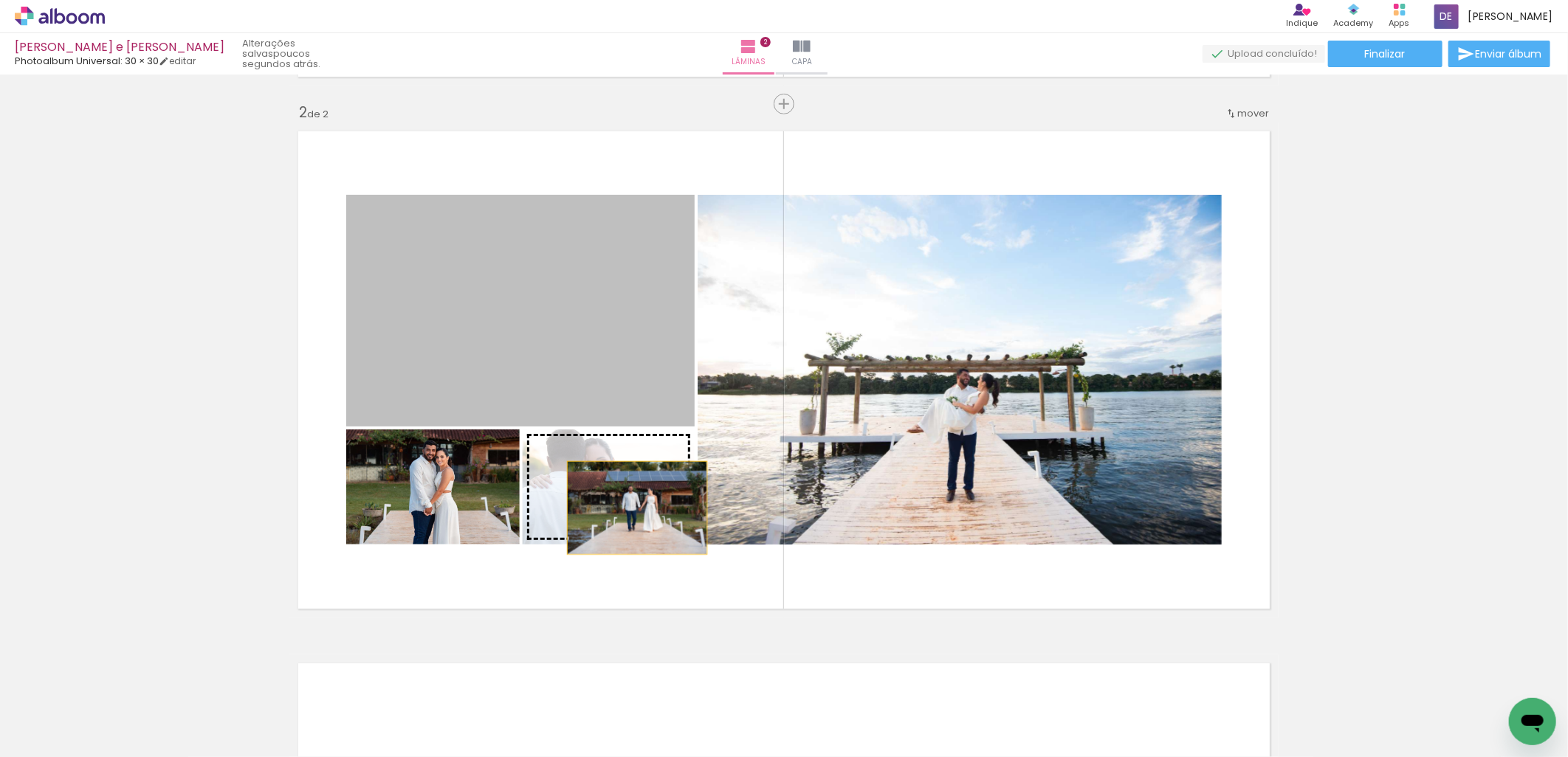
drag, startPoint x: 630, startPoint y: 368, endPoint x: 631, endPoint y: 510, distance: 142.0
click at [0, 0] on slot at bounding box center [0, 0] width 0 height 0
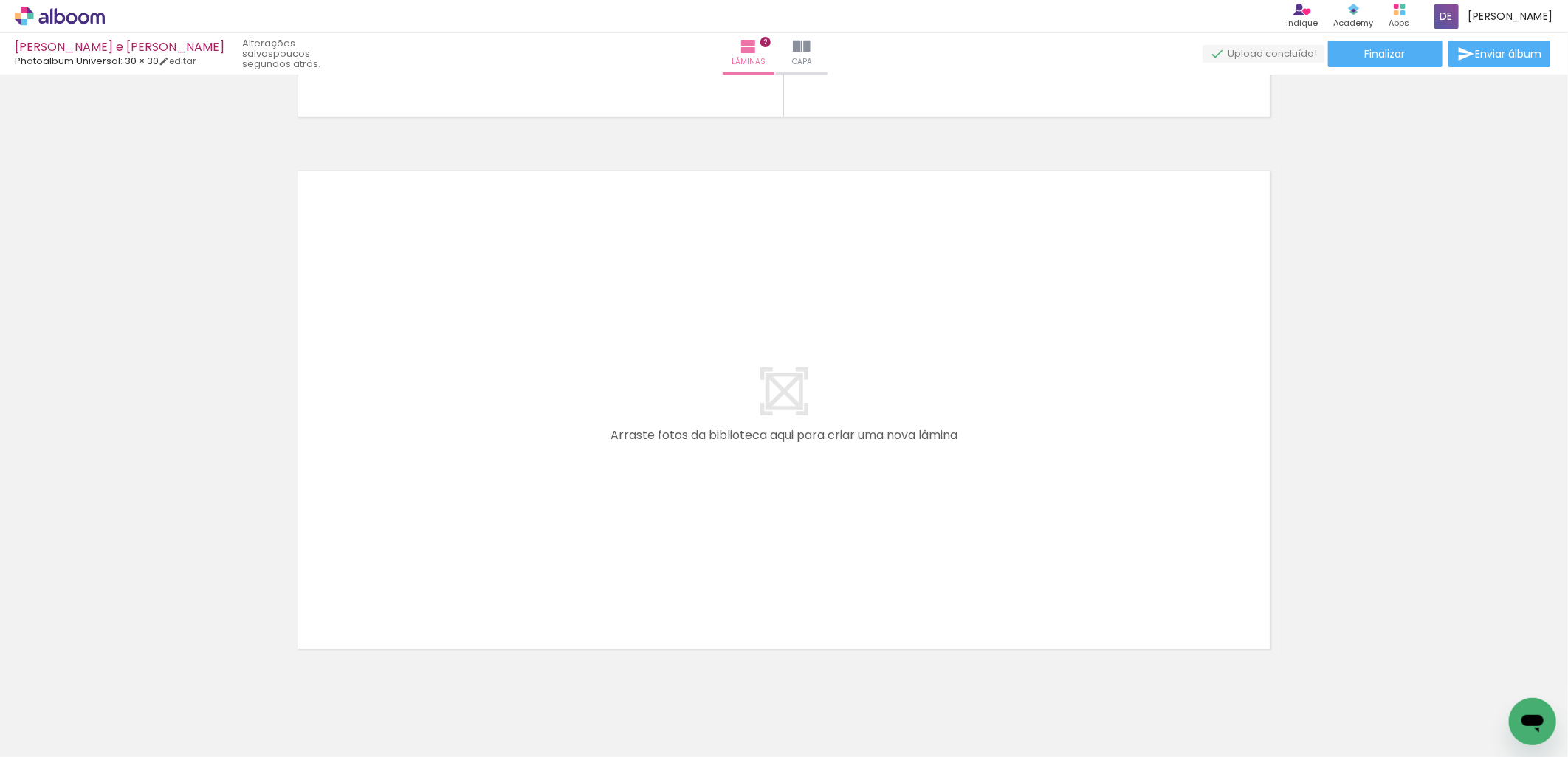
scroll to position [1063, 0]
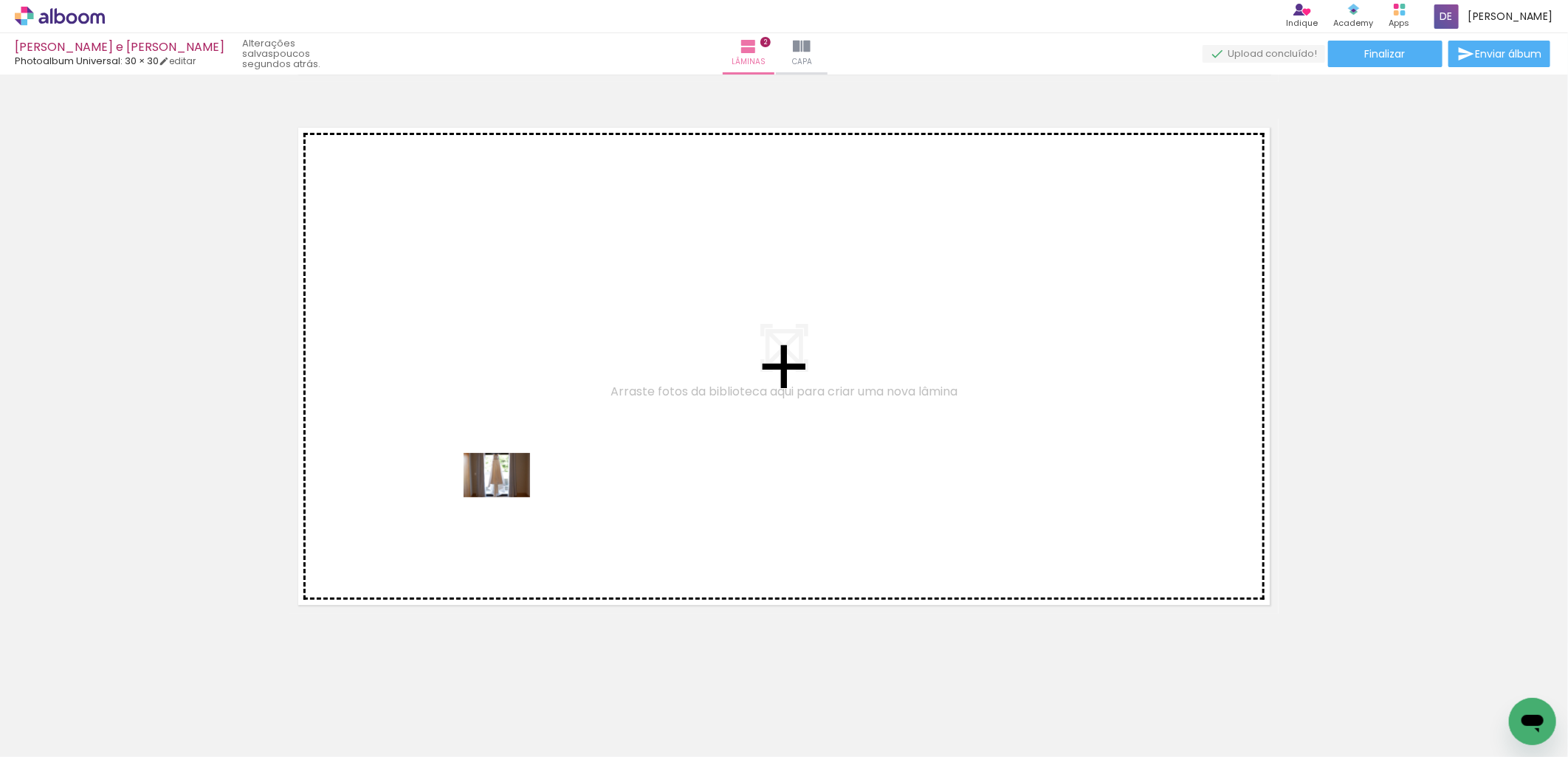
drag, startPoint x: 980, startPoint y: 706, endPoint x: 485, endPoint y: 480, distance: 544.2
click at [485, 480] on quentale-workspace at bounding box center [784, 378] width 1568 height 757
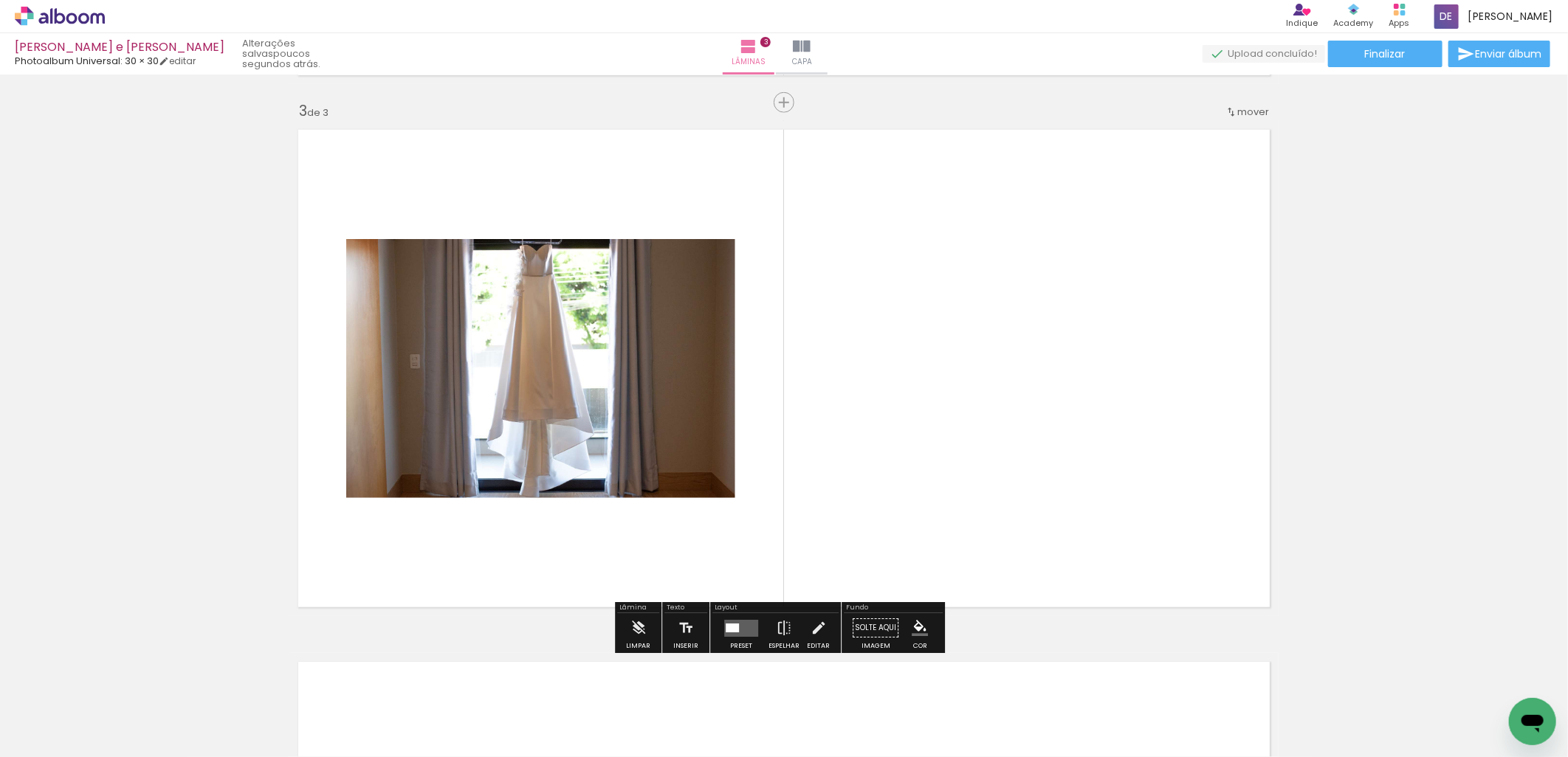
scroll to position [1059, 0]
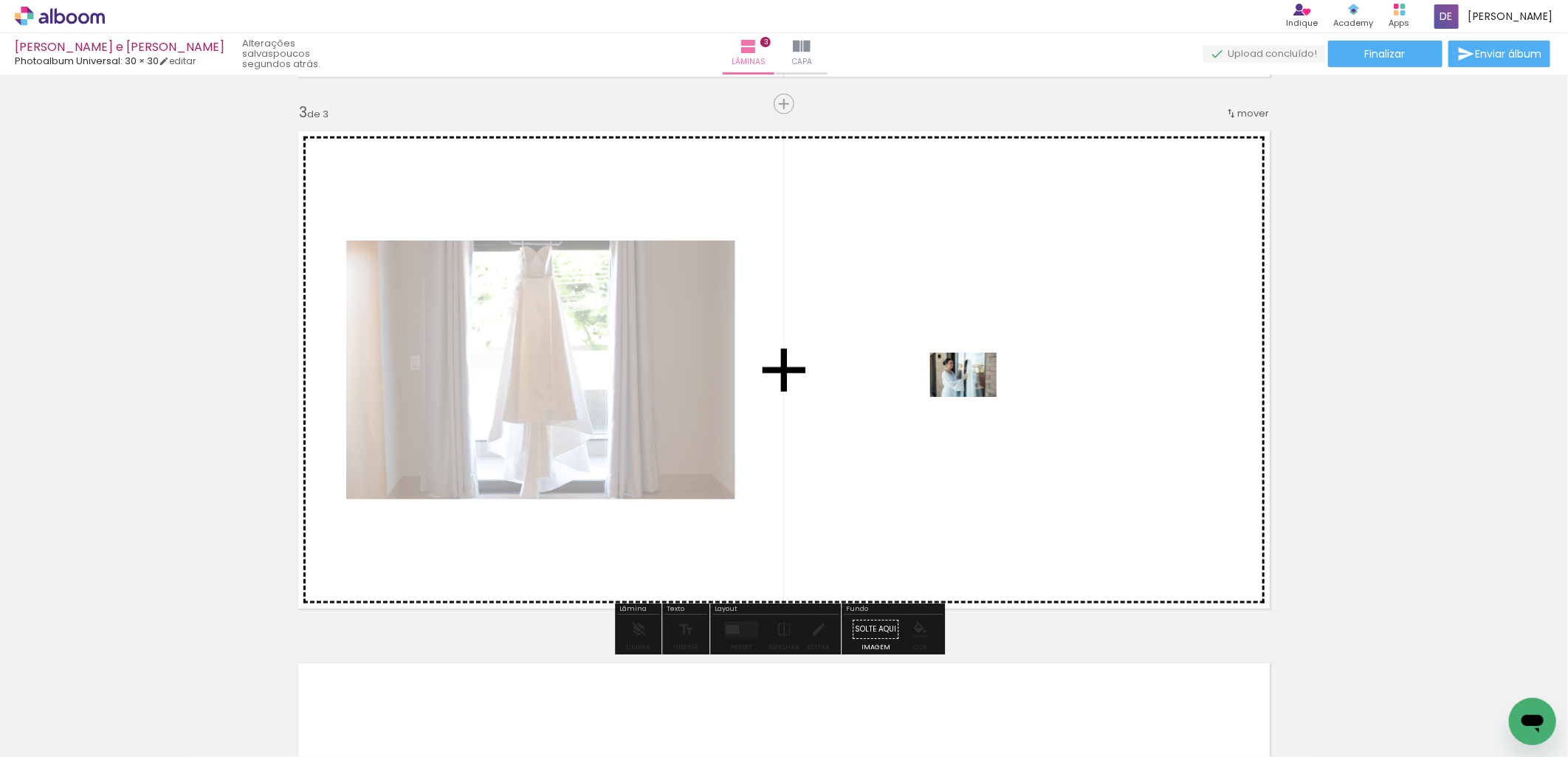
drag, startPoint x: 1153, startPoint y: 721, endPoint x: 973, endPoint y: 377, distance: 388.2
click at [973, 377] on quentale-workspace at bounding box center [784, 378] width 1568 height 757
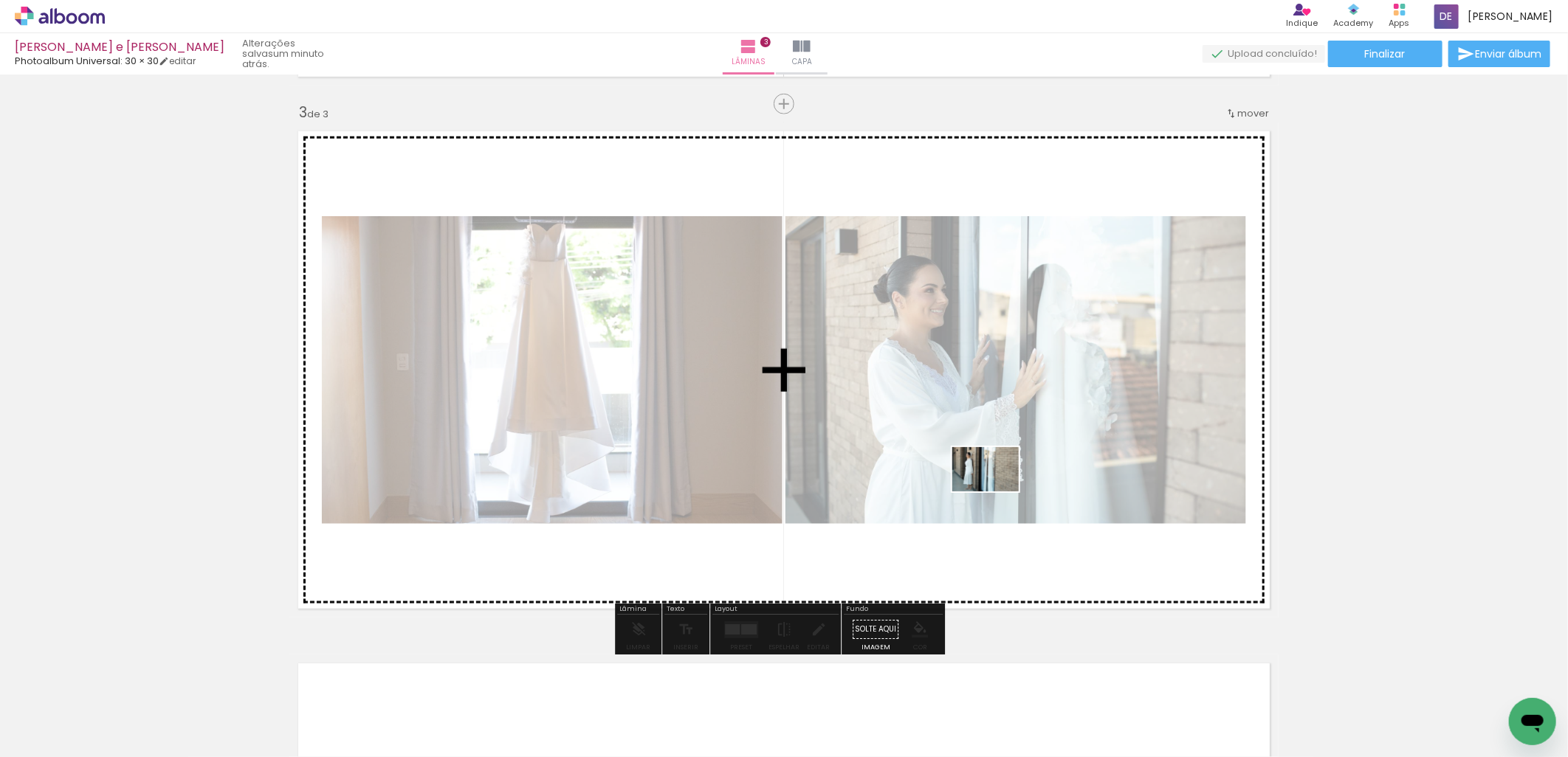
drag, startPoint x: 1216, startPoint y: 697, endPoint x: 1047, endPoint y: 563, distance: 215.7
click at [996, 491] on quentale-workspace at bounding box center [784, 378] width 1568 height 757
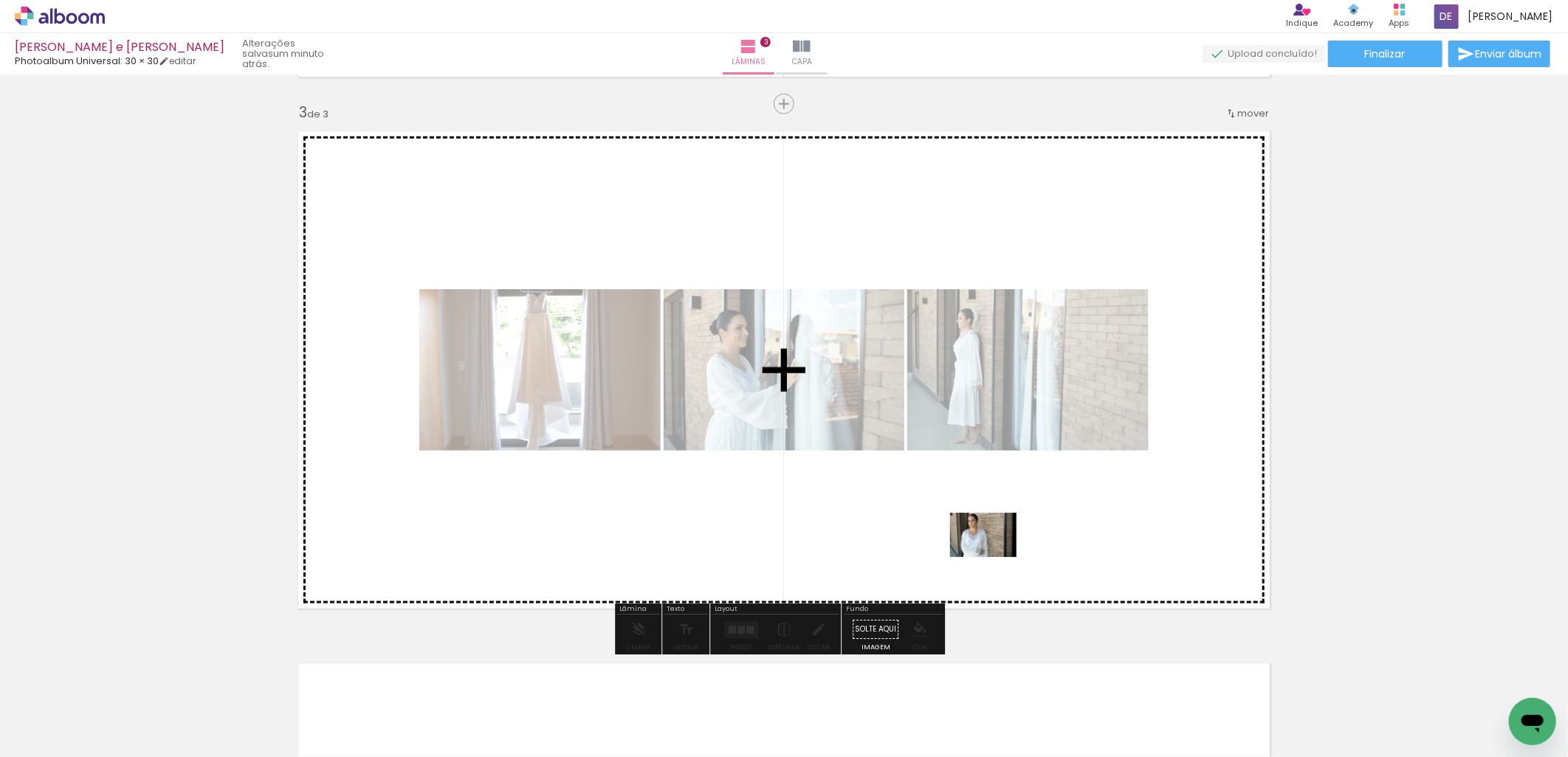
drag, startPoint x: 1295, startPoint y: 719, endPoint x: 980, endPoint y: 544, distance: 360.3
click at [980, 542] on quentale-workspace at bounding box center [784, 378] width 1568 height 757
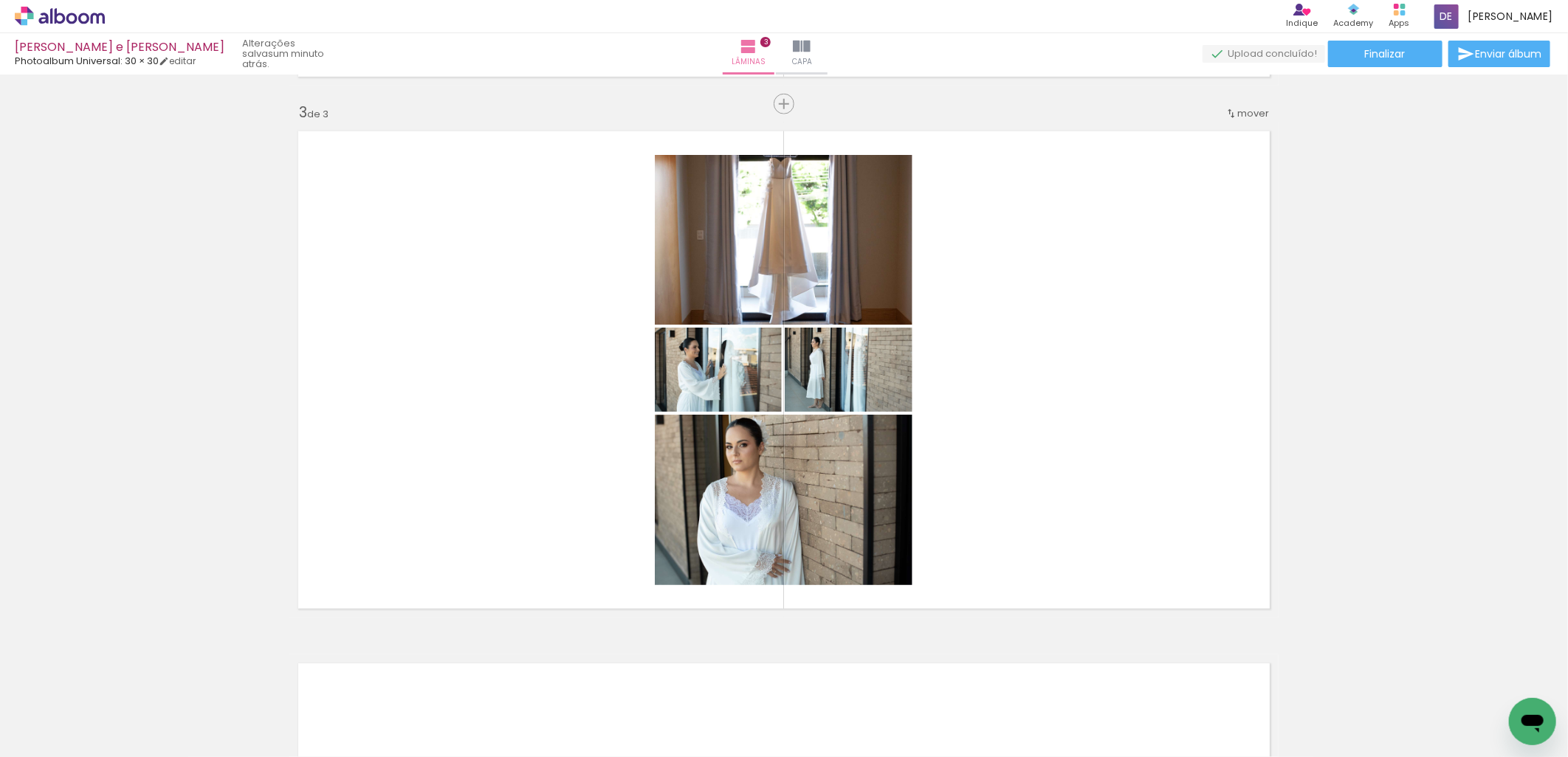
scroll to position [0, 550]
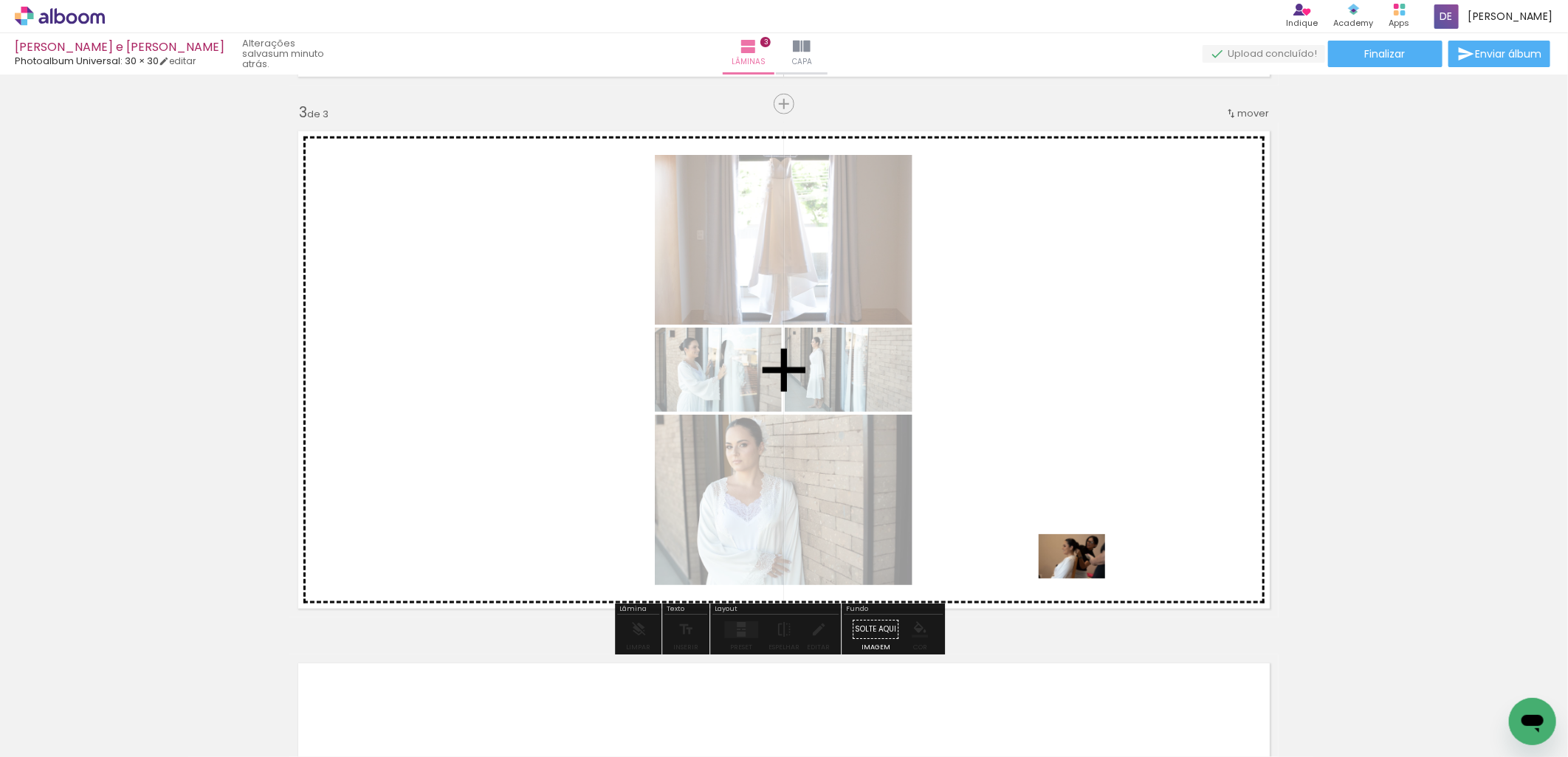
drag, startPoint x: 519, startPoint y: 723, endPoint x: 1100, endPoint y: 553, distance: 605.4
click at [1100, 553] on quentale-workspace at bounding box center [784, 378] width 1568 height 757
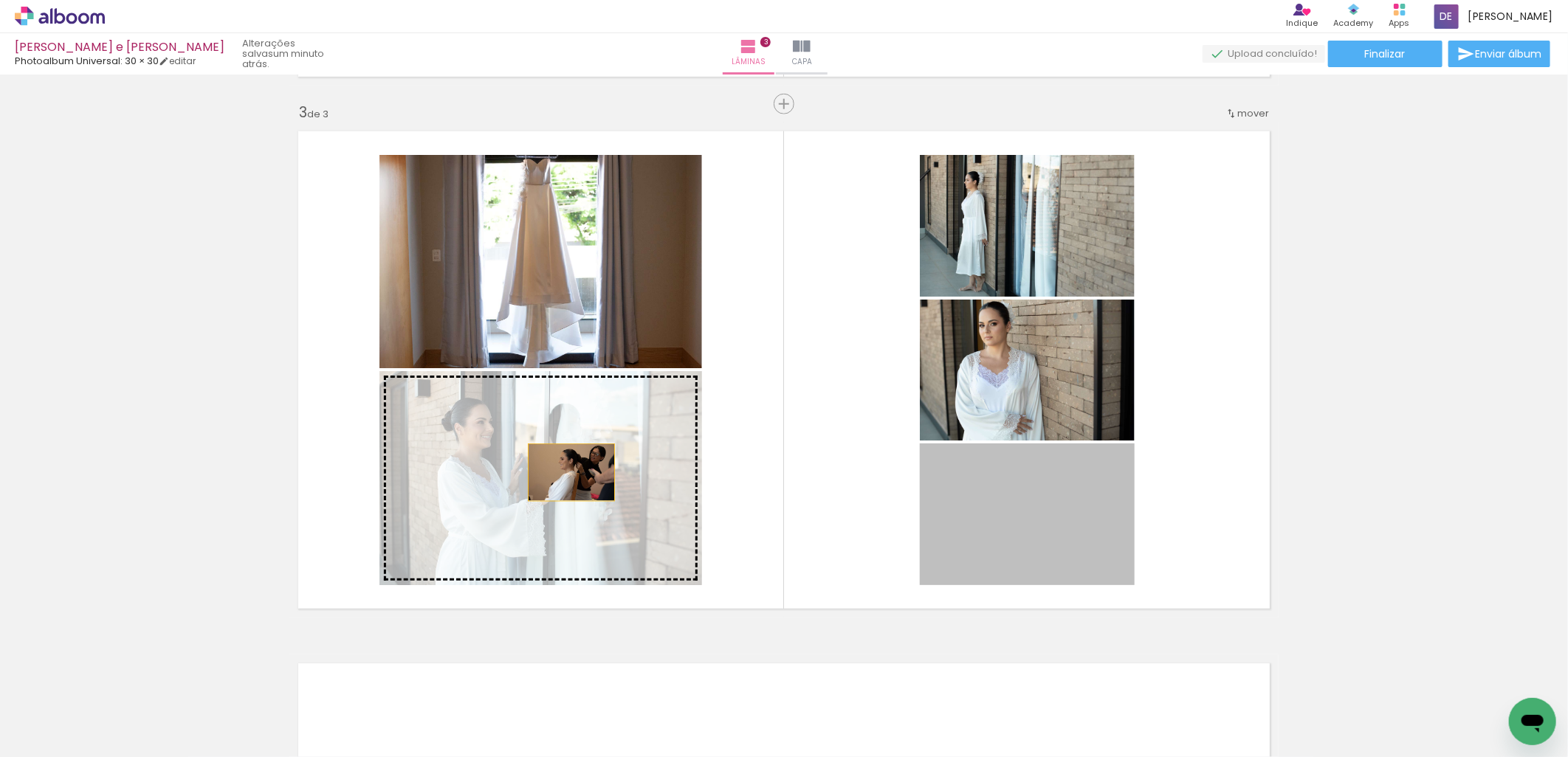
drag, startPoint x: 966, startPoint y: 528, endPoint x: 566, endPoint y: 472, distance: 403.9
click at [0, 0] on slot at bounding box center [0, 0] width 0 height 0
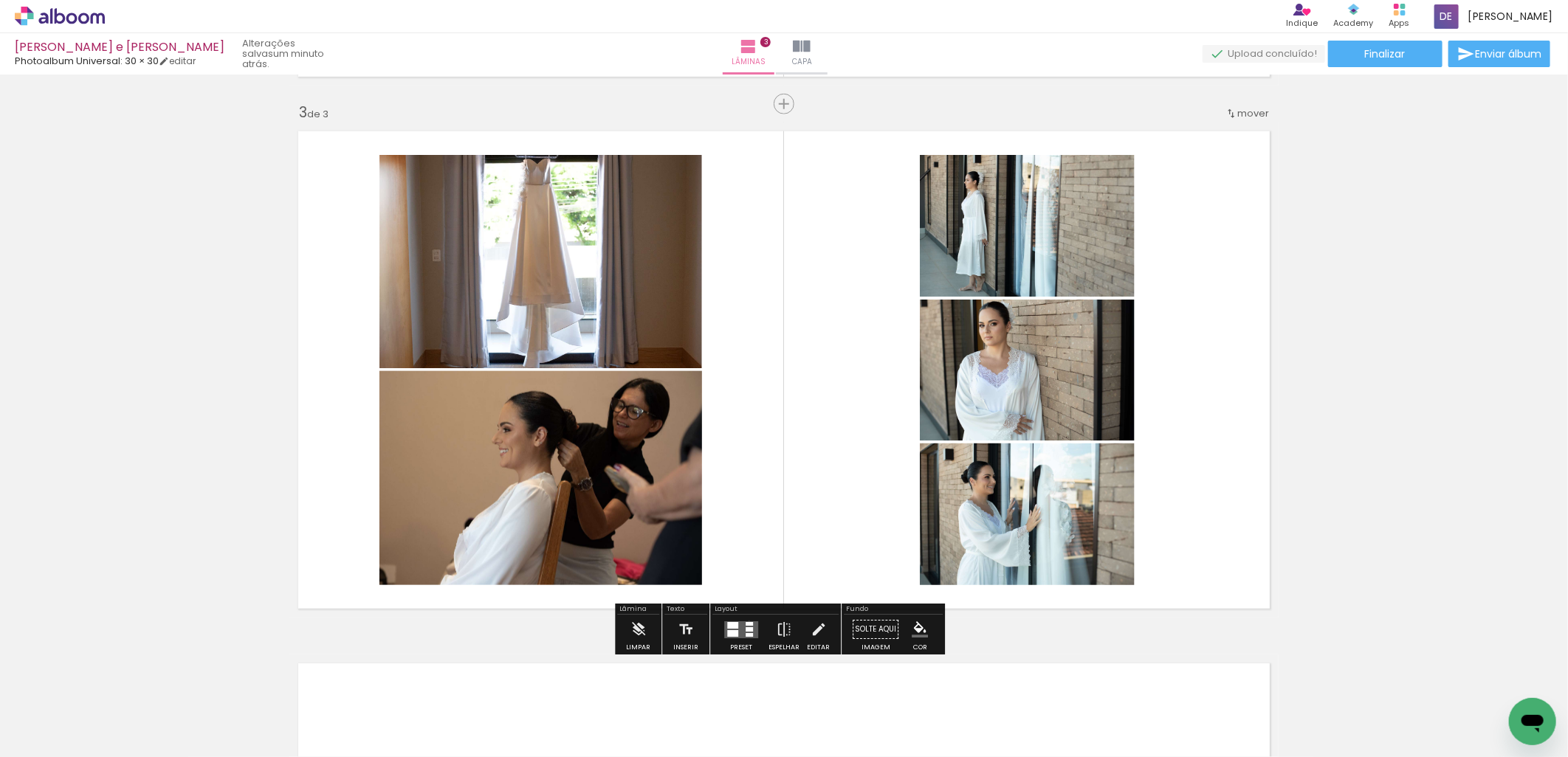
click at [745, 621] on quentale-layouter at bounding box center [741, 629] width 34 height 17
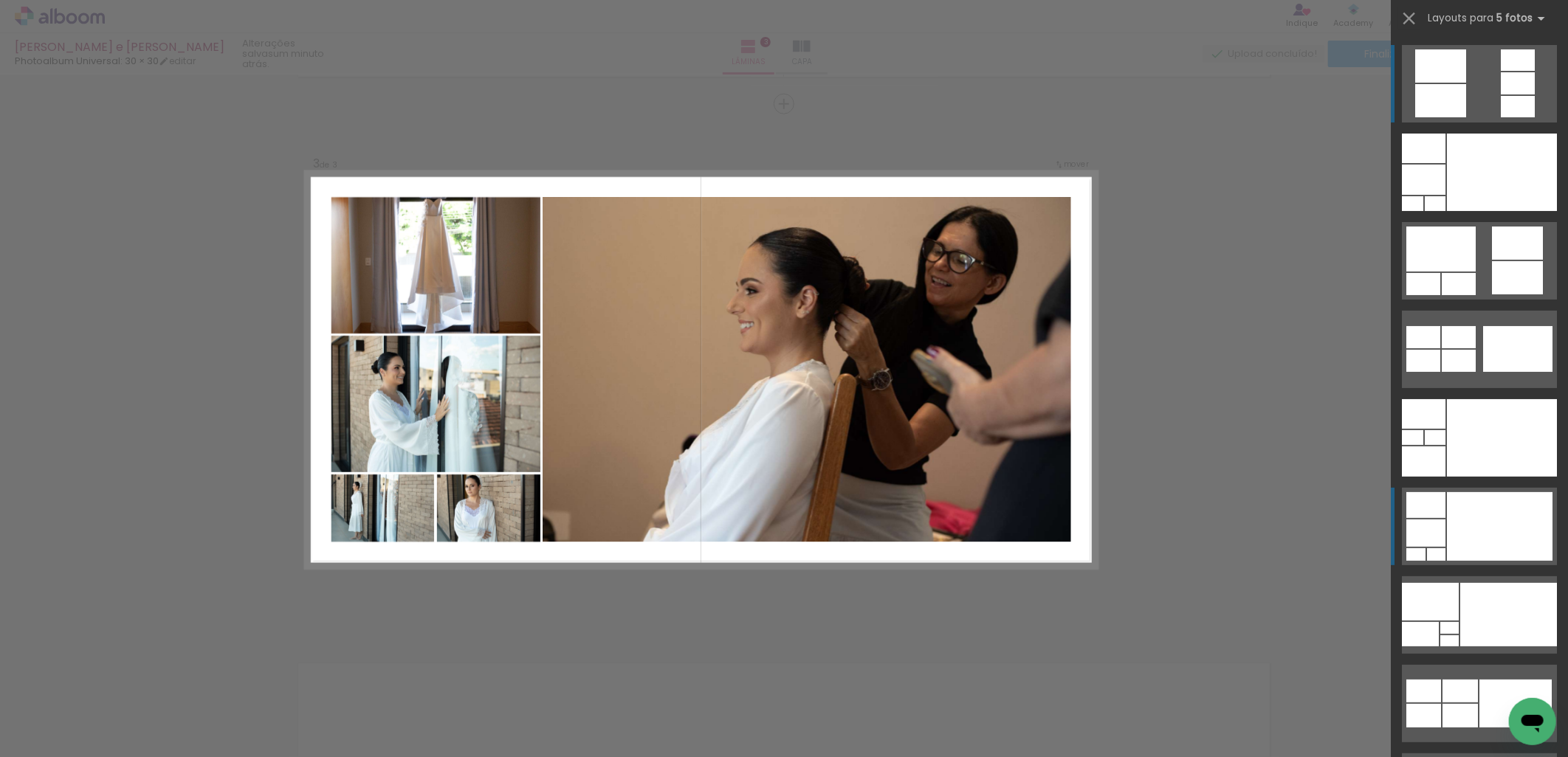
click at [1518, 533] on div at bounding box center [1499, 526] width 105 height 69
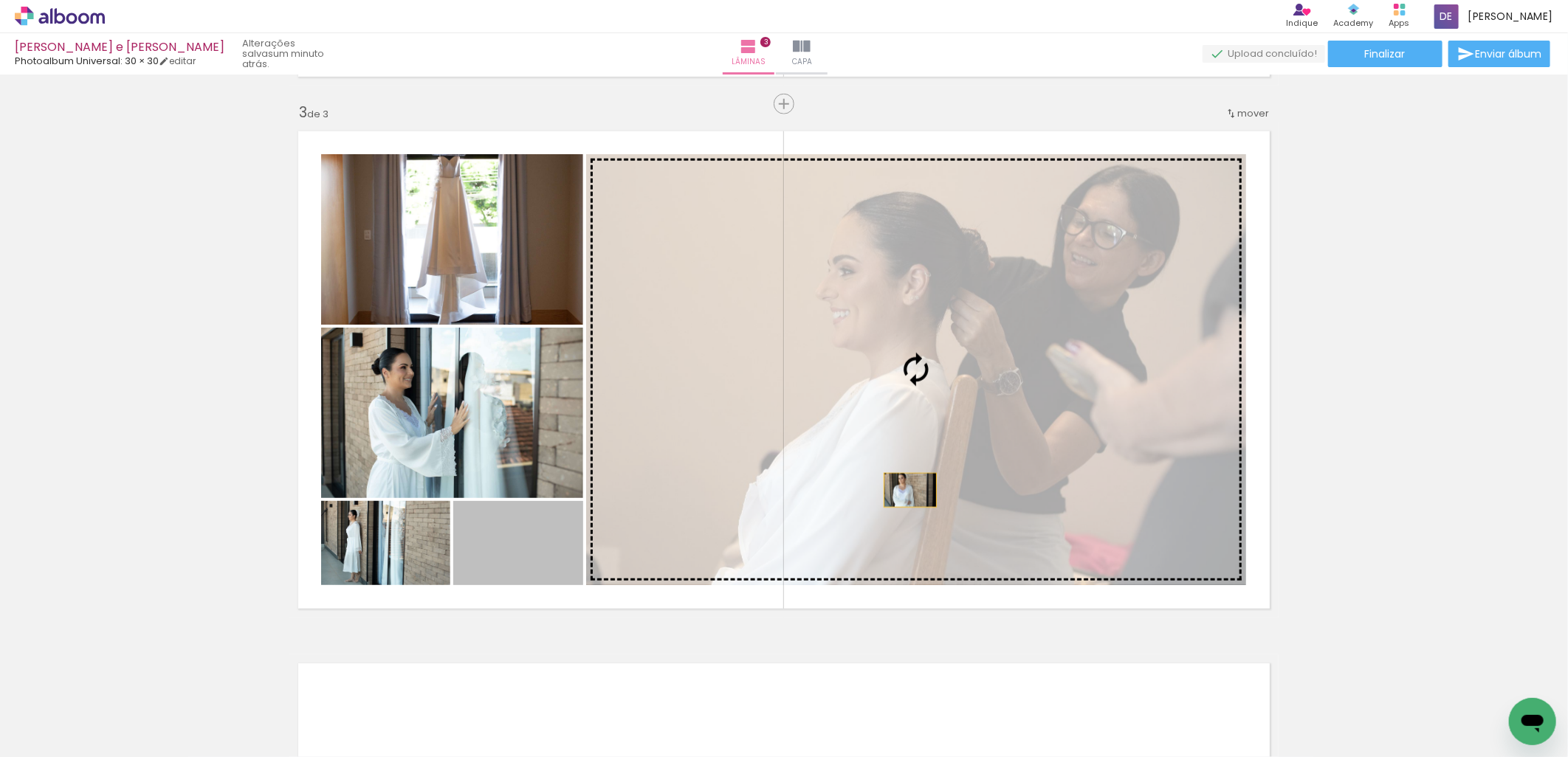
drag, startPoint x: 534, startPoint y: 562, endPoint x: 905, endPoint y: 490, distance: 377.9
click at [0, 0] on slot at bounding box center [0, 0] width 0 height 0
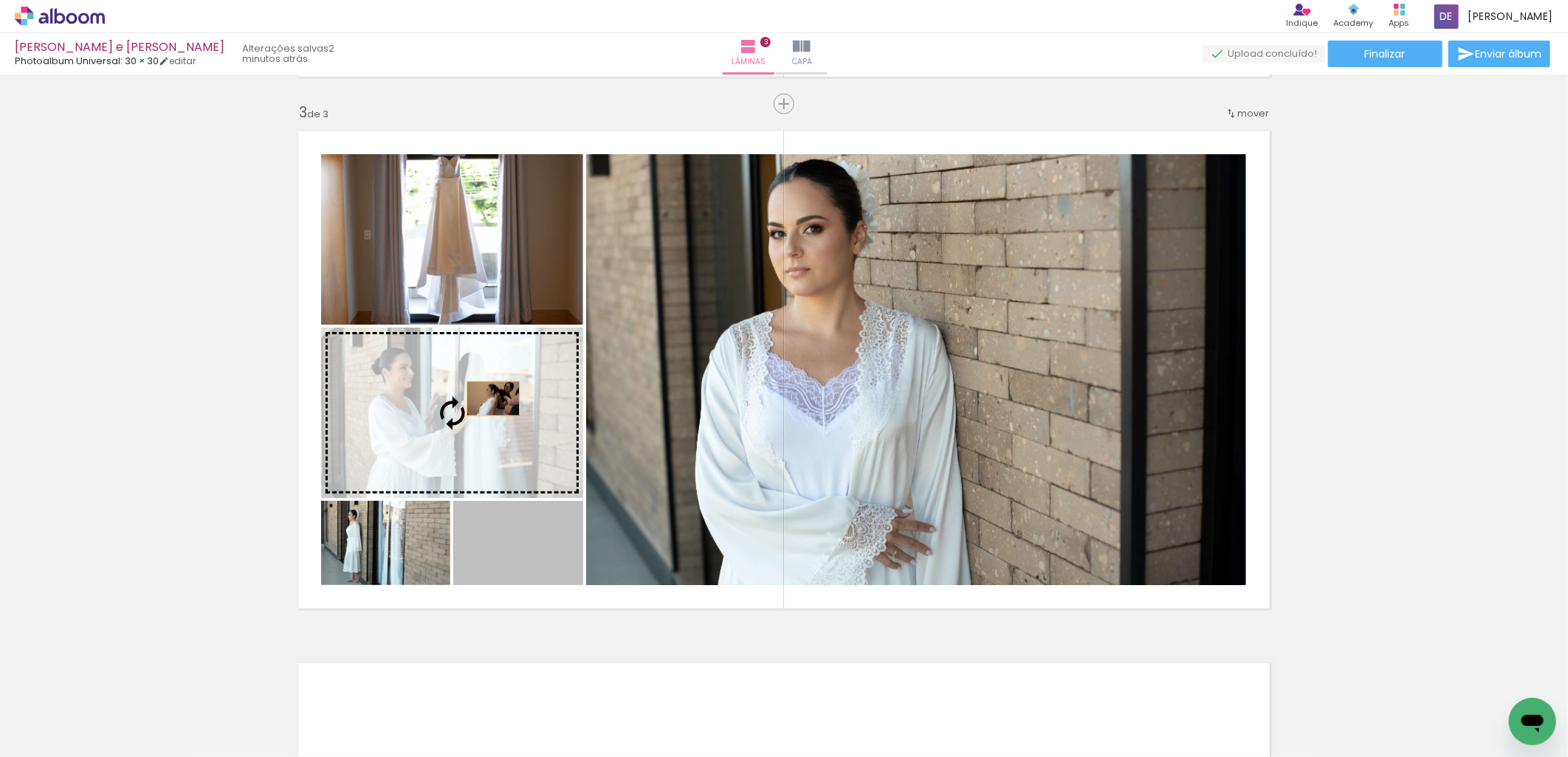
drag, startPoint x: 547, startPoint y: 546, endPoint x: 485, endPoint y: 396, distance: 162.3
click at [0, 0] on slot at bounding box center [0, 0] width 0 height 0
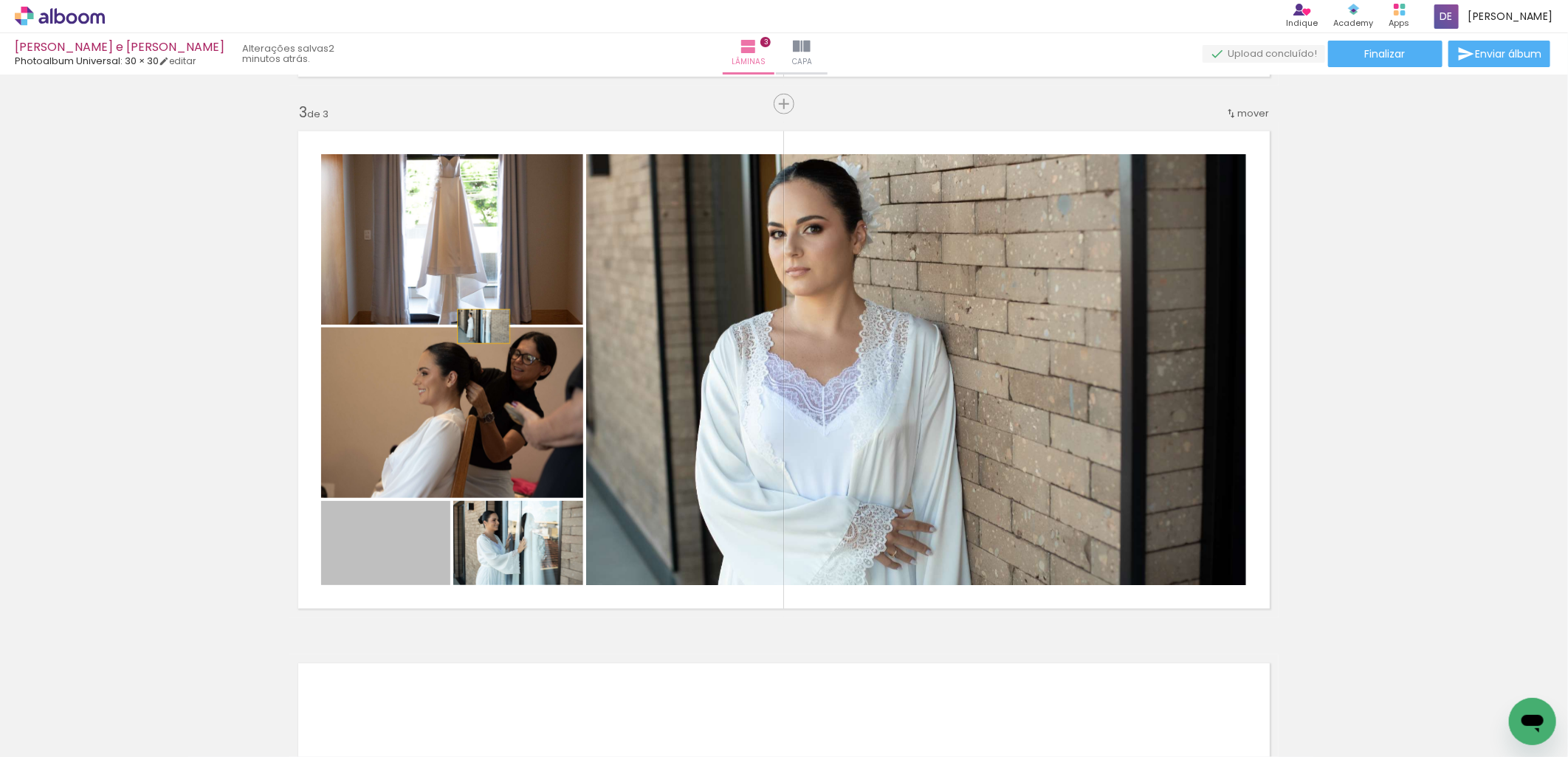
drag, startPoint x: 417, startPoint y: 548, endPoint x: 485, endPoint y: 257, distance: 298.8
click at [0, 0] on slot at bounding box center [0, 0] width 0 height 0
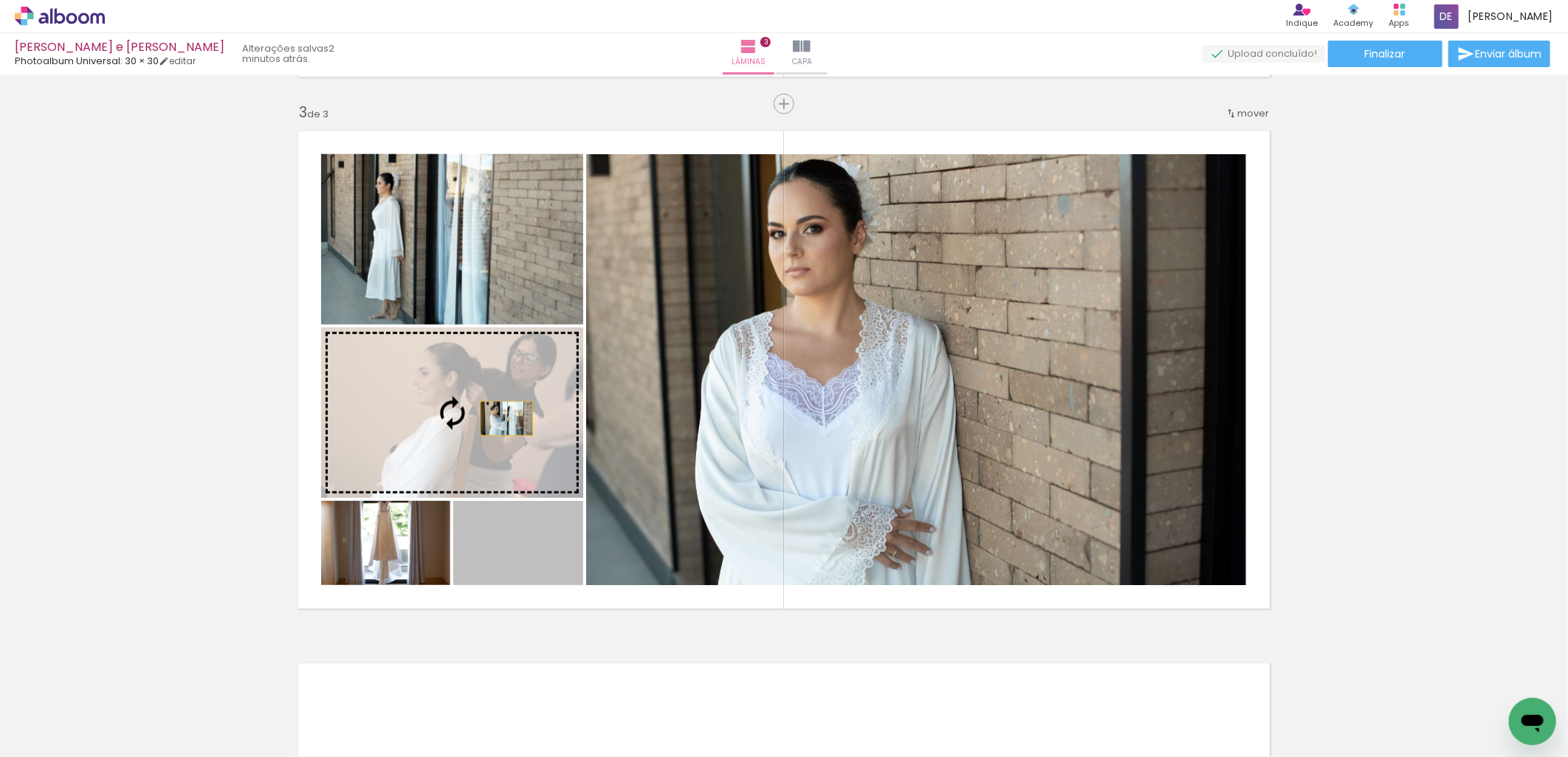
drag, startPoint x: 533, startPoint y: 540, endPoint x: 500, endPoint y: 418, distance: 126.4
click at [0, 0] on slot at bounding box center [0, 0] width 0 height 0
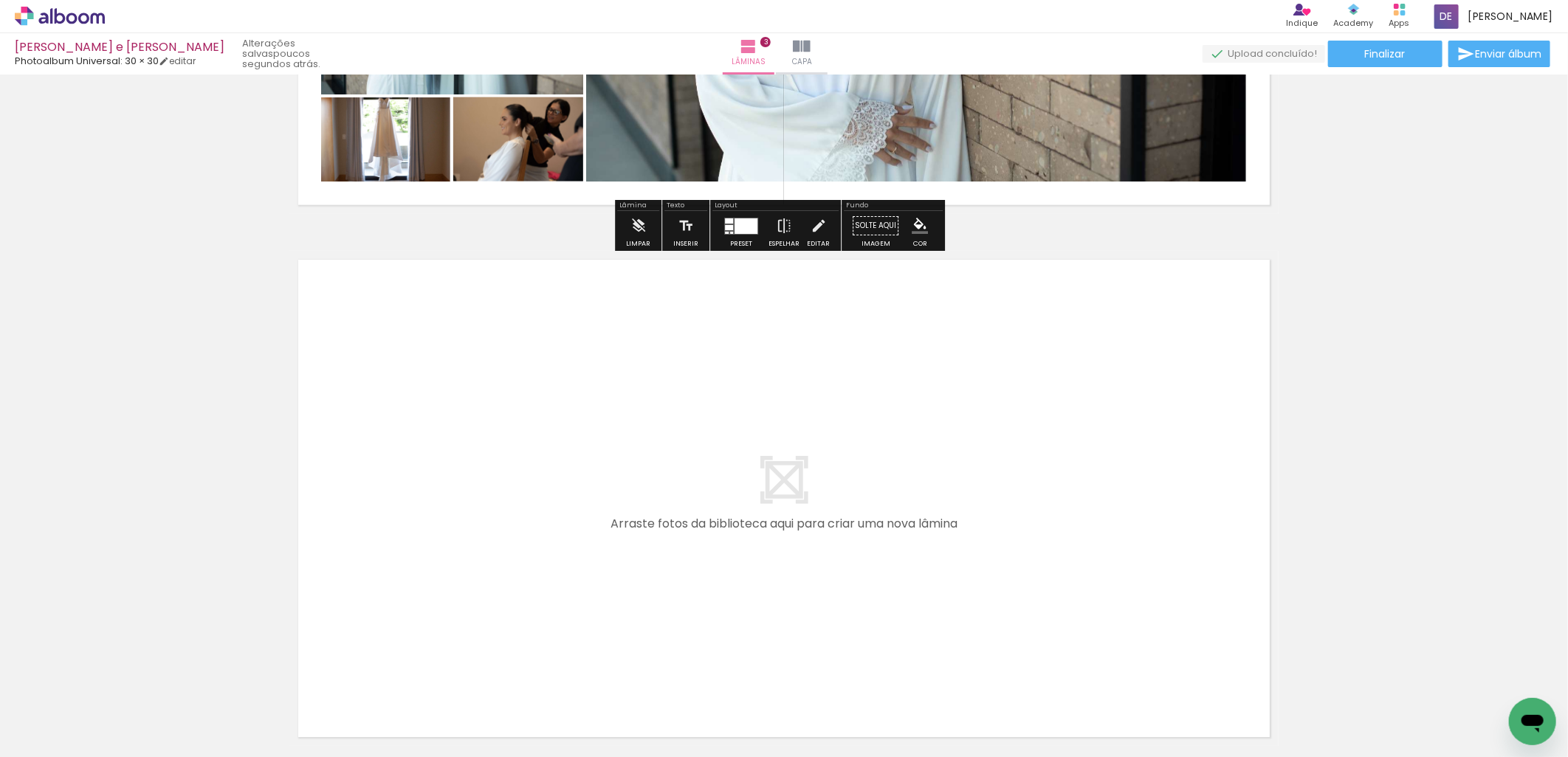
scroll to position [1469, 0]
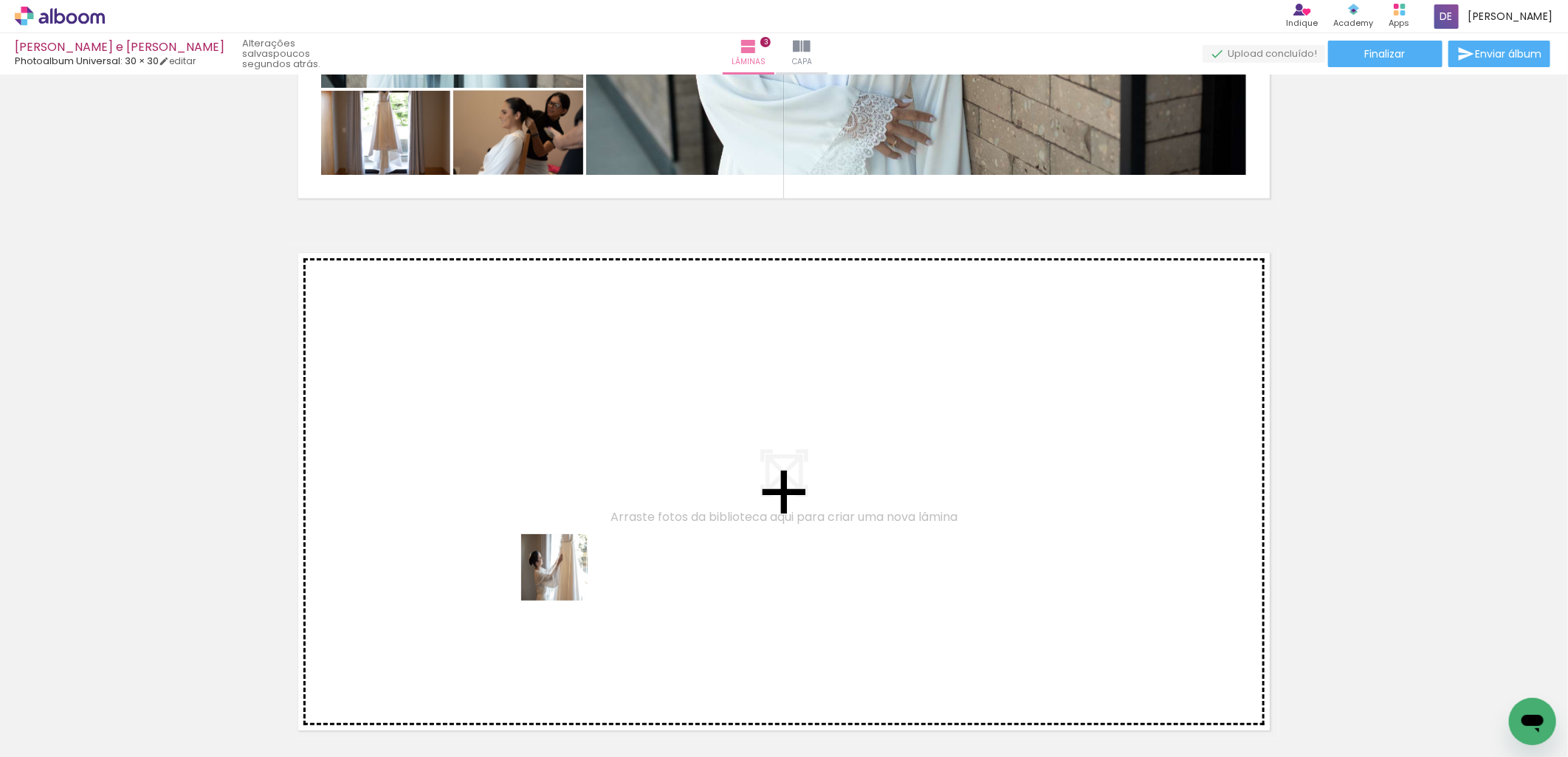
drag, startPoint x: 670, startPoint y: 716, endPoint x: 513, endPoint y: 491, distance: 274.4
click at [513, 491] on quentale-workspace at bounding box center [784, 378] width 1568 height 757
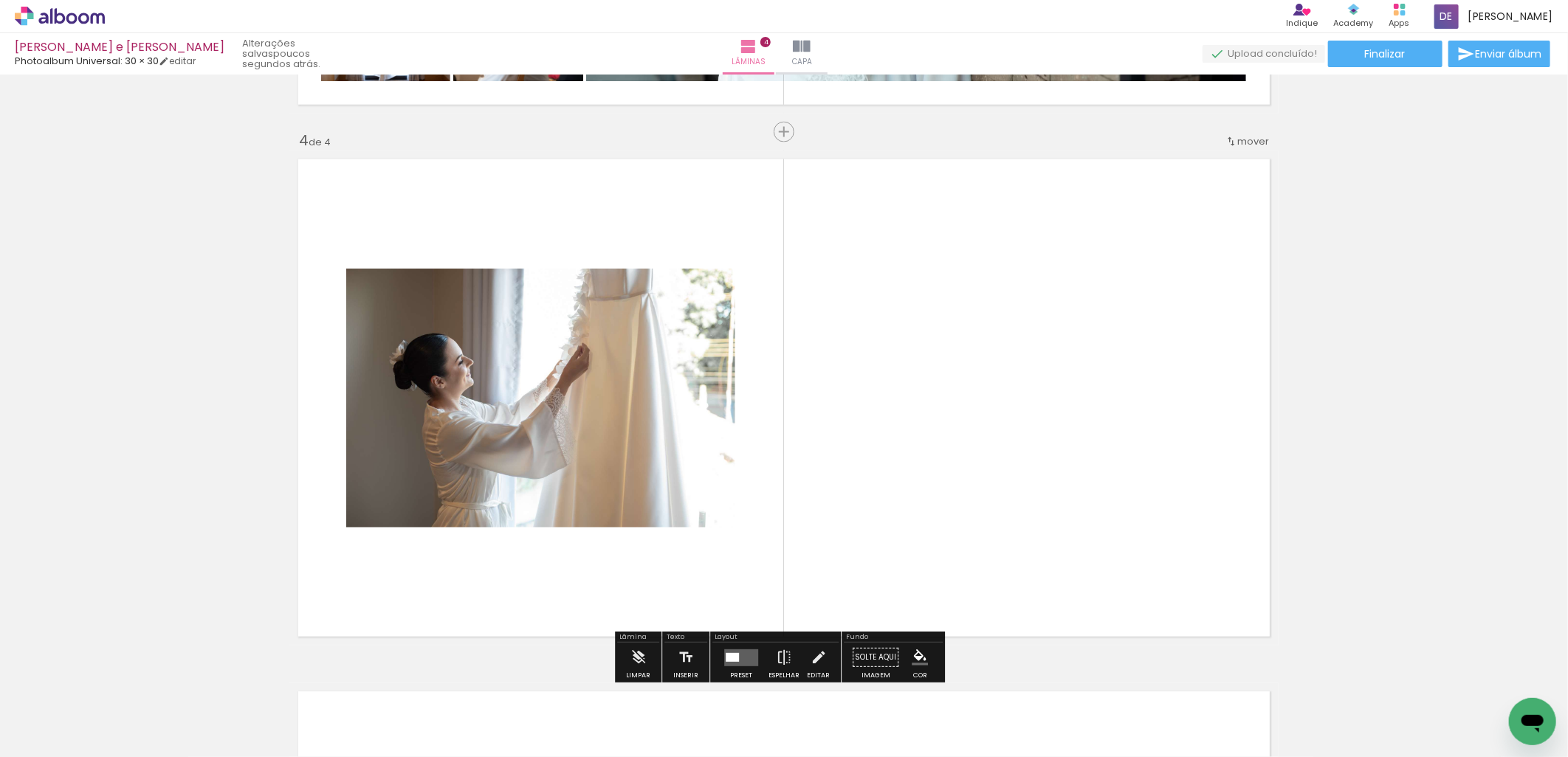
scroll to position [1591, 0]
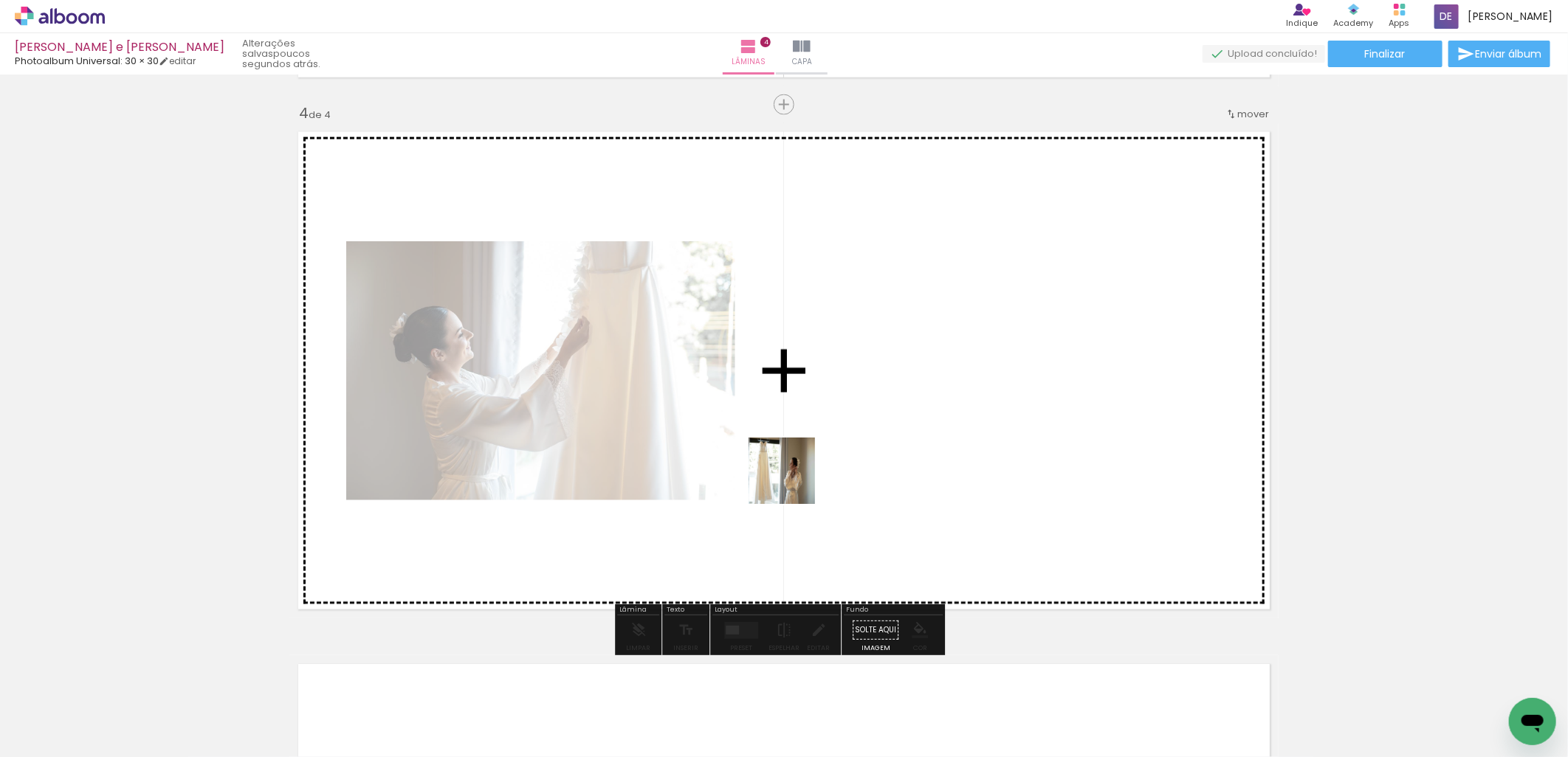
drag, startPoint x: 750, startPoint y: 706, endPoint x: 815, endPoint y: 424, distance: 289.4
click at [815, 424] on quentale-workspace at bounding box center [784, 378] width 1568 height 757
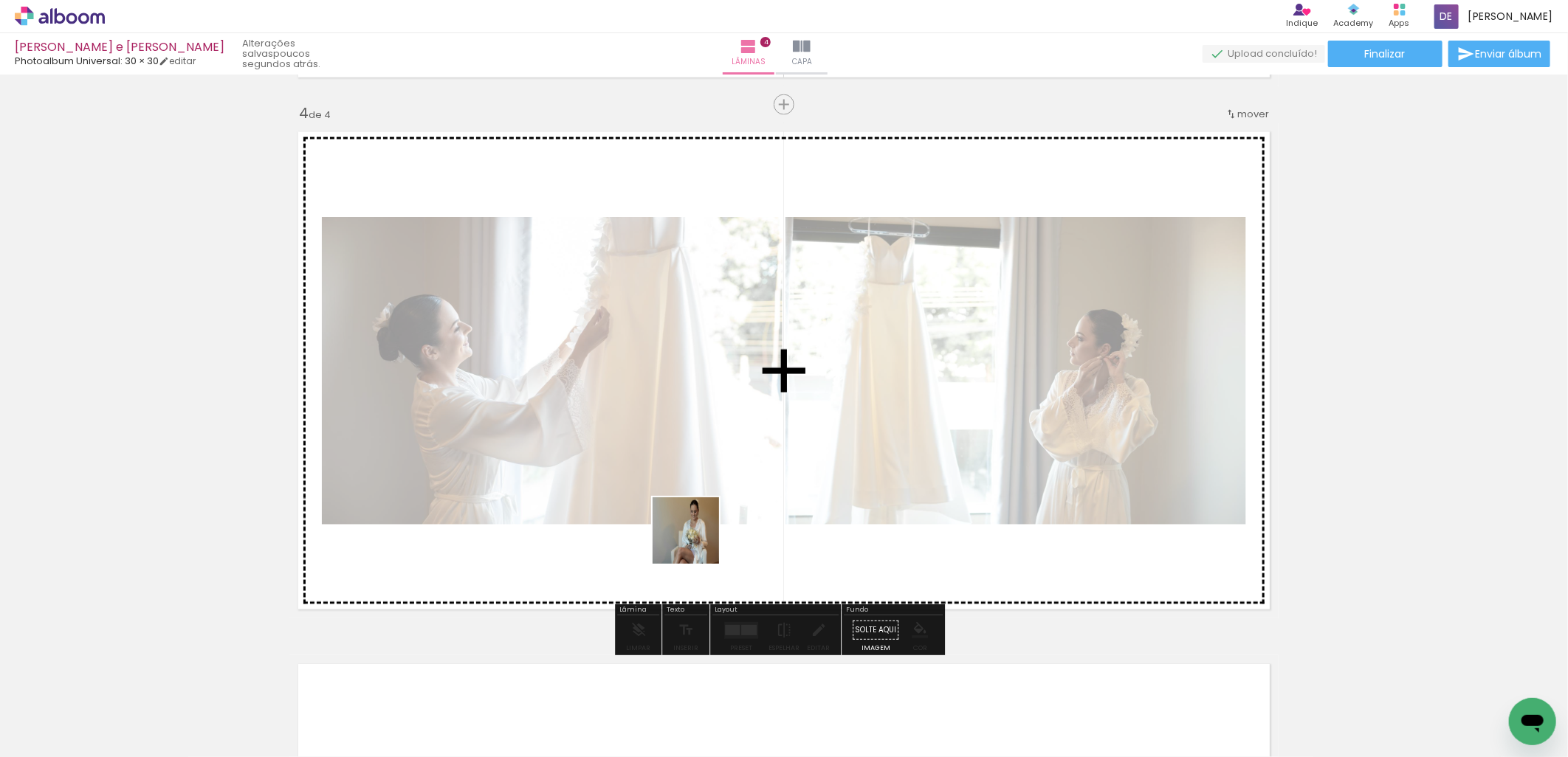
drag, startPoint x: 824, startPoint y: 712, endPoint x: 654, endPoint y: 477, distance: 290.0
click at [654, 478] on quentale-workspace at bounding box center [784, 378] width 1568 height 757
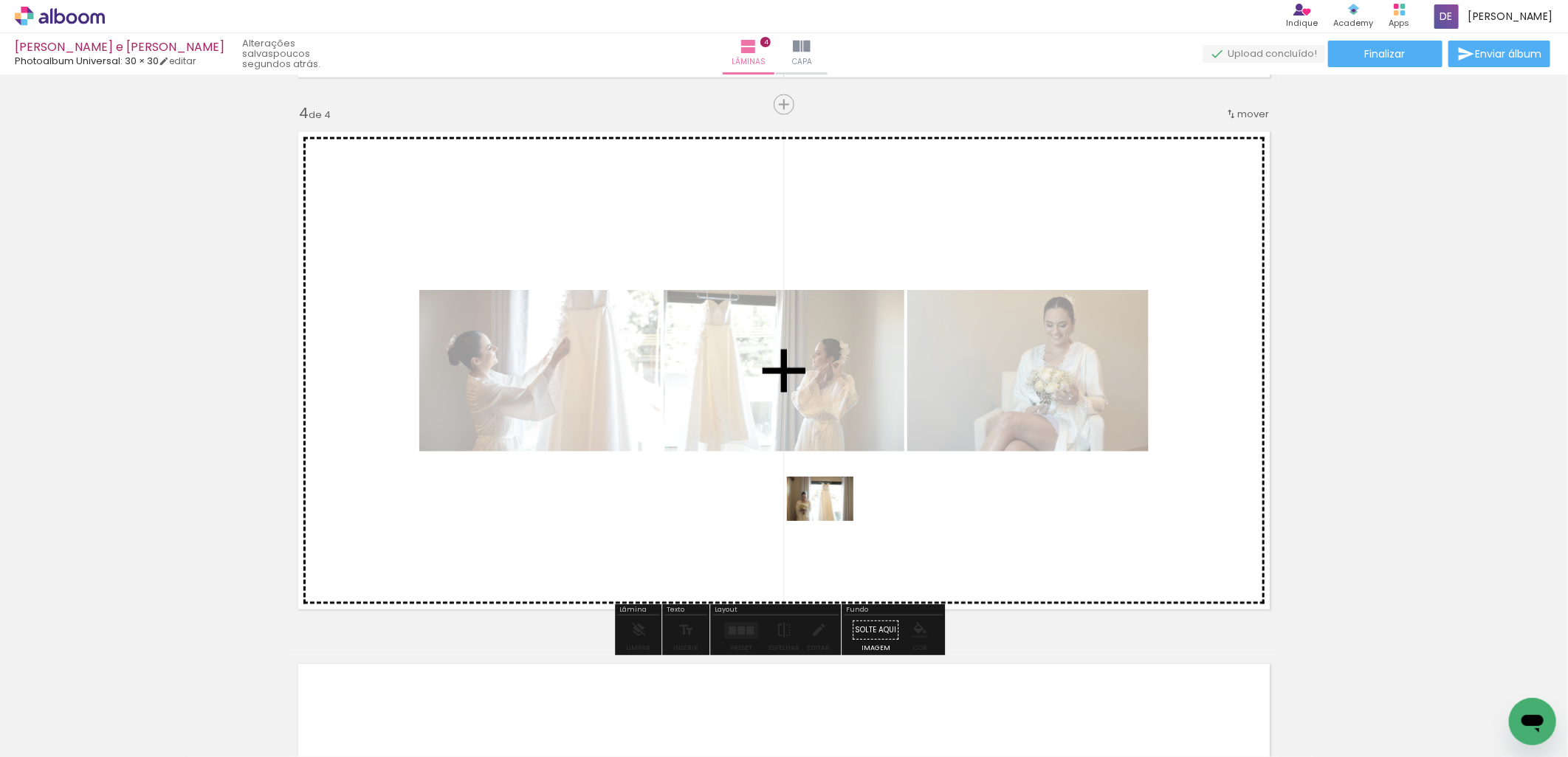
drag, startPoint x: 912, startPoint y: 712, endPoint x: 827, endPoint y: 515, distance: 214.6
click at [827, 515] on quentale-workspace at bounding box center [784, 378] width 1568 height 757
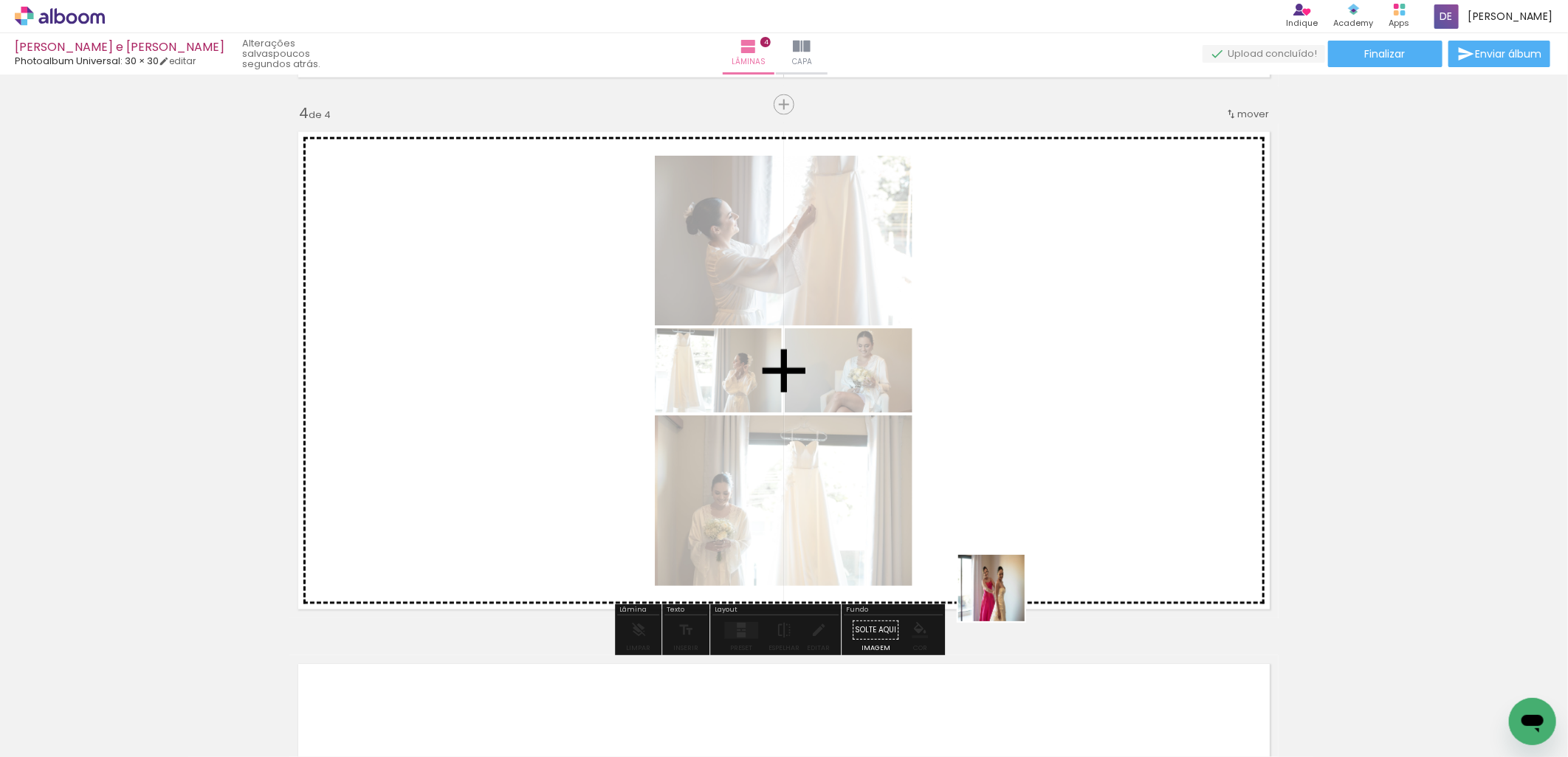
drag, startPoint x: 1006, startPoint y: 709, endPoint x: 1006, endPoint y: 527, distance: 182.0
click at [1006, 527] on quentale-workspace at bounding box center [784, 378] width 1568 height 757
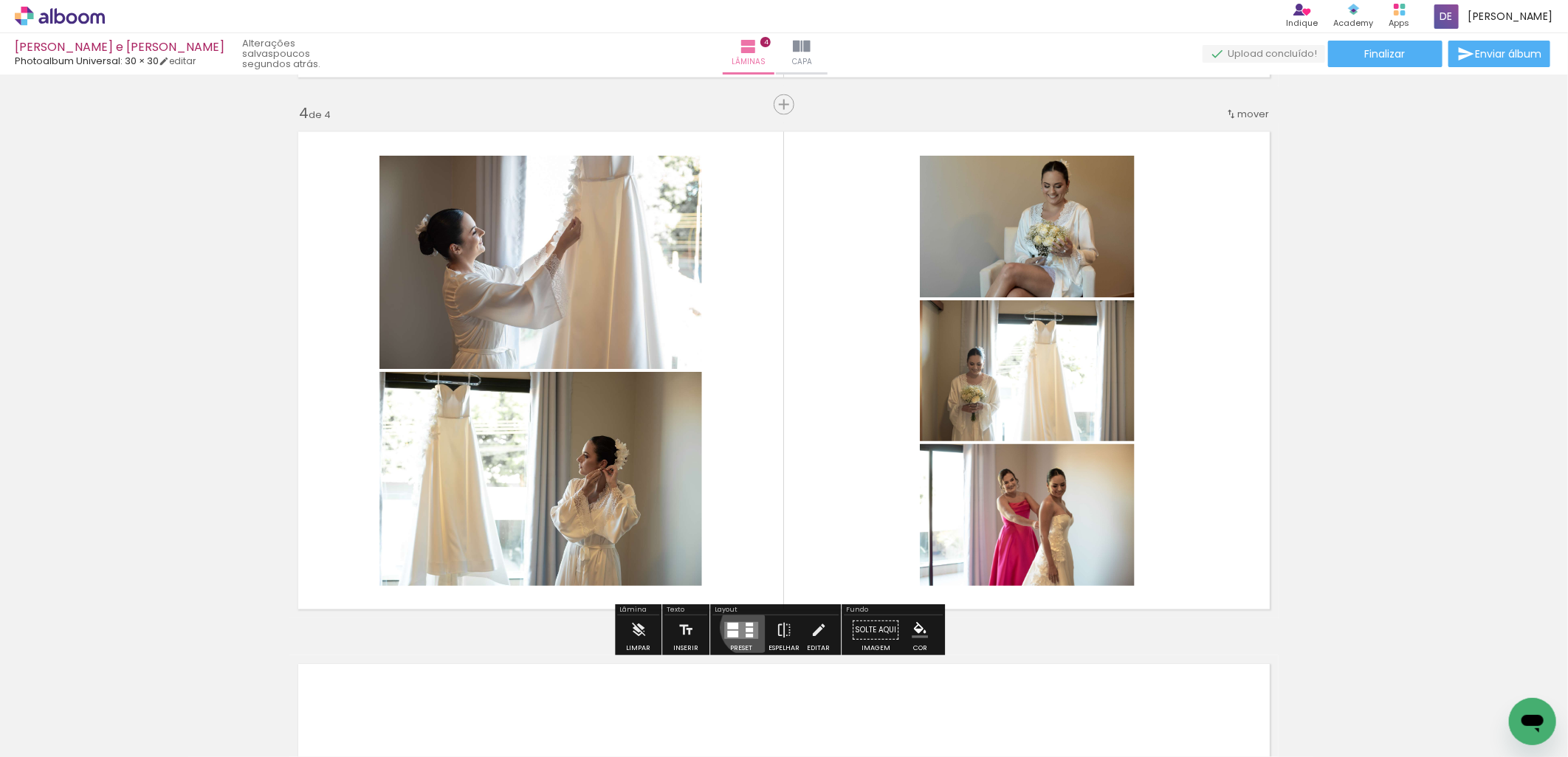
click at [745, 628] on div at bounding box center [749, 629] width 7 height 4
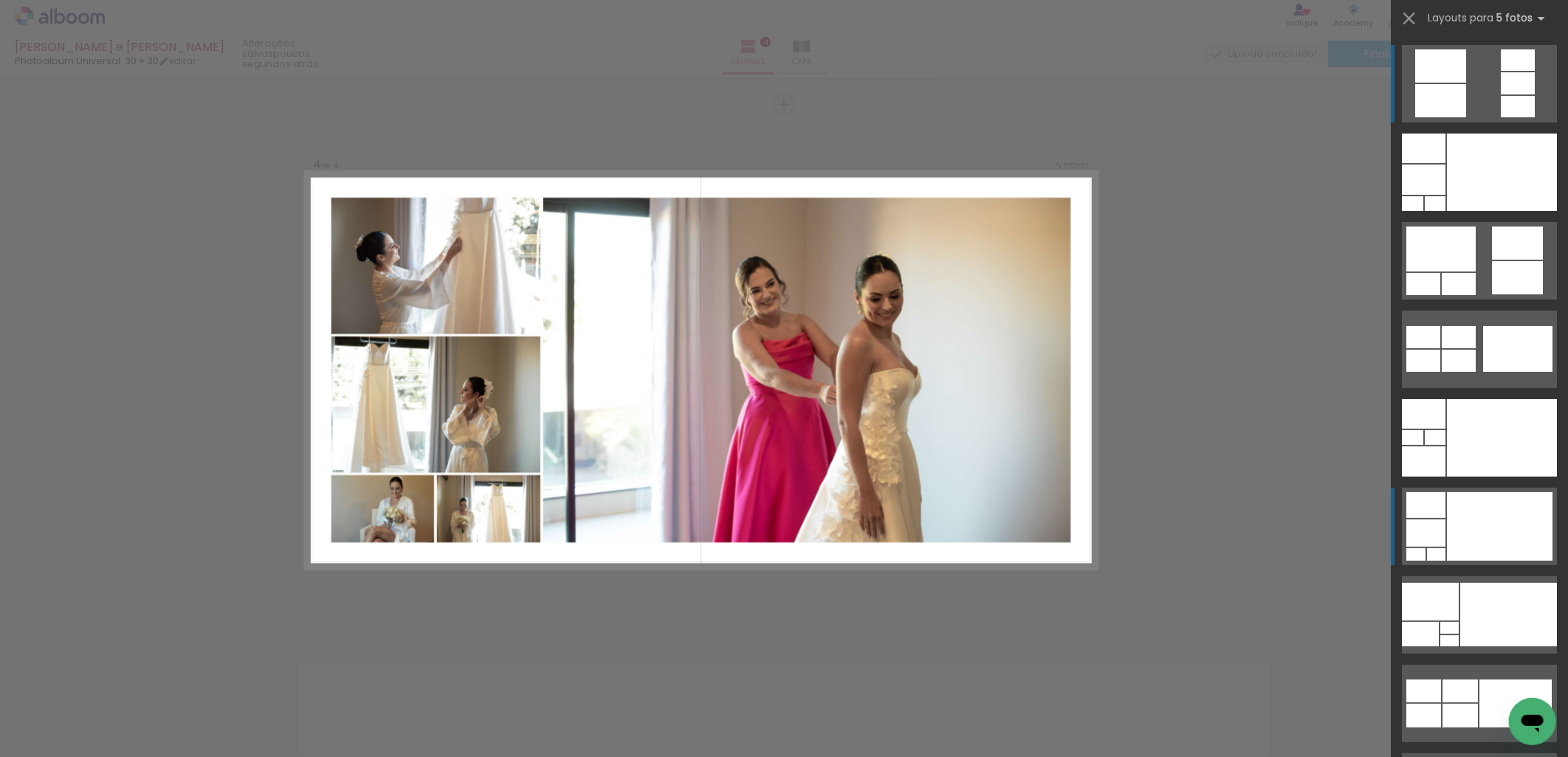
click at [1504, 519] on div at bounding box center [1499, 526] width 105 height 69
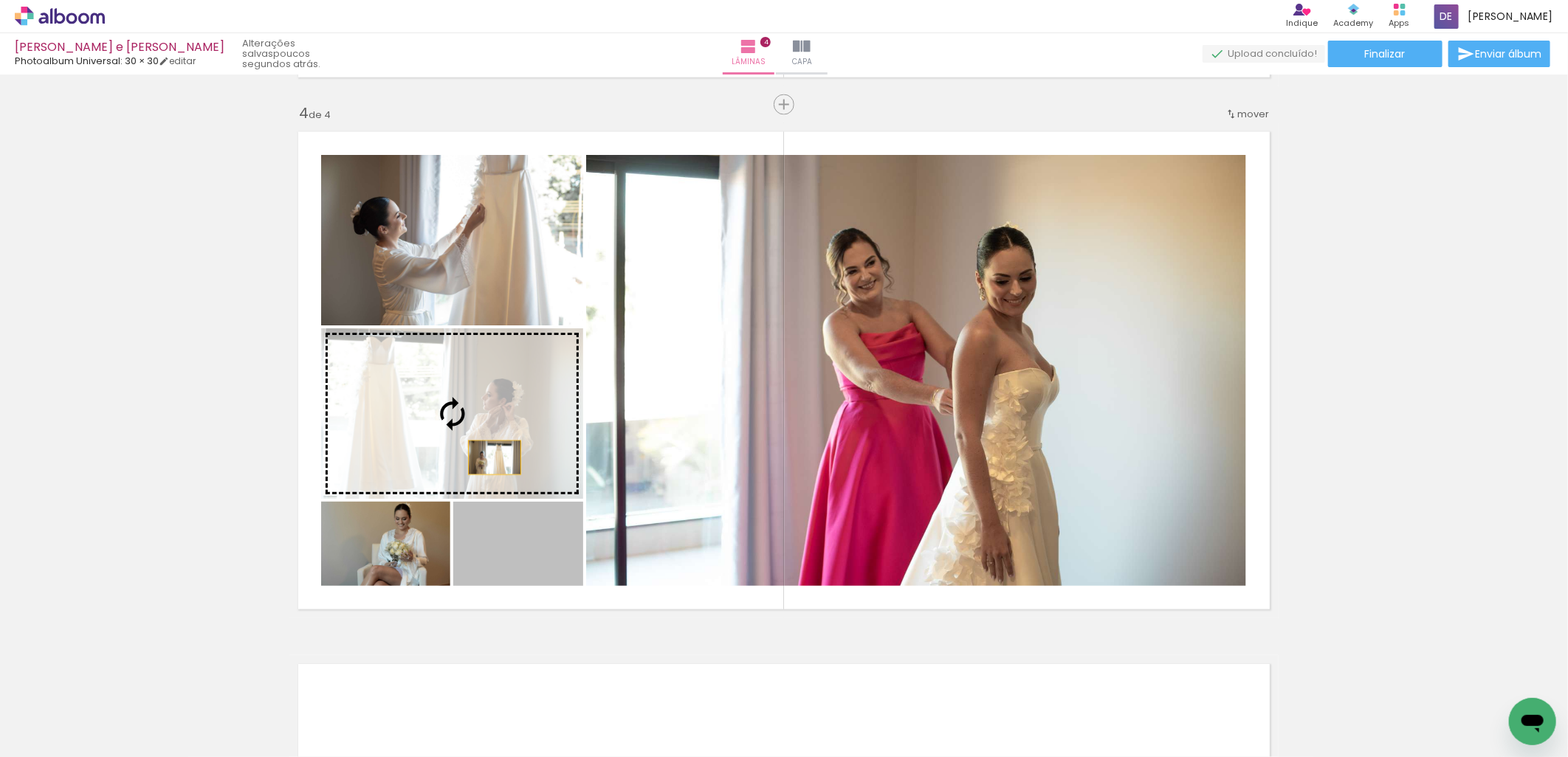
drag, startPoint x: 545, startPoint y: 555, endPoint x: 485, endPoint y: 453, distance: 118.3
click at [0, 0] on slot at bounding box center [0, 0] width 0 height 0
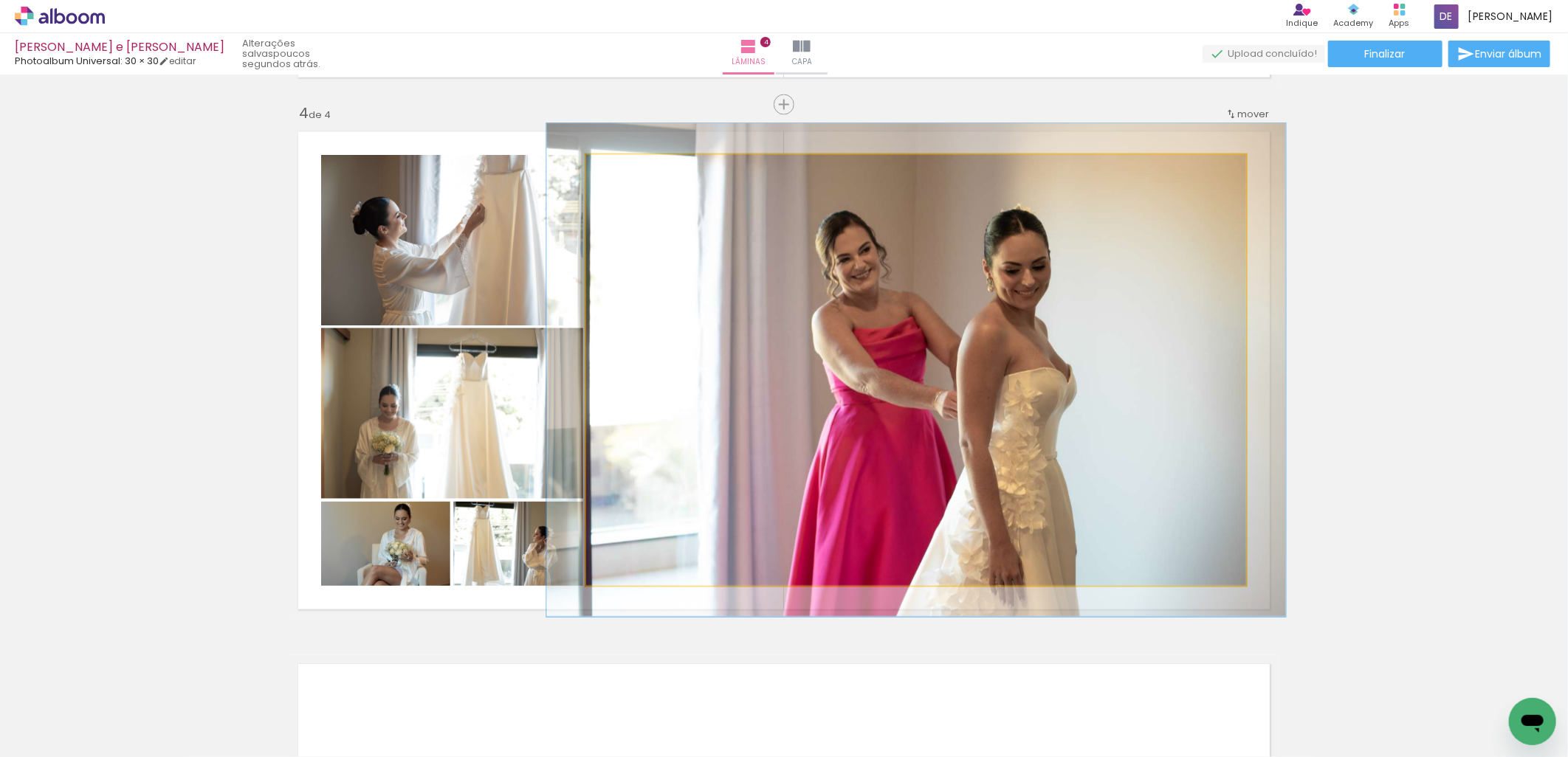
drag, startPoint x: 623, startPoint y: 171, endPoint x: 631, endPoint y: 170, distance: 8.1
type paper-slider "113"
click at [630, 170] on div at bounding box center [626, 171] width 24 height 24
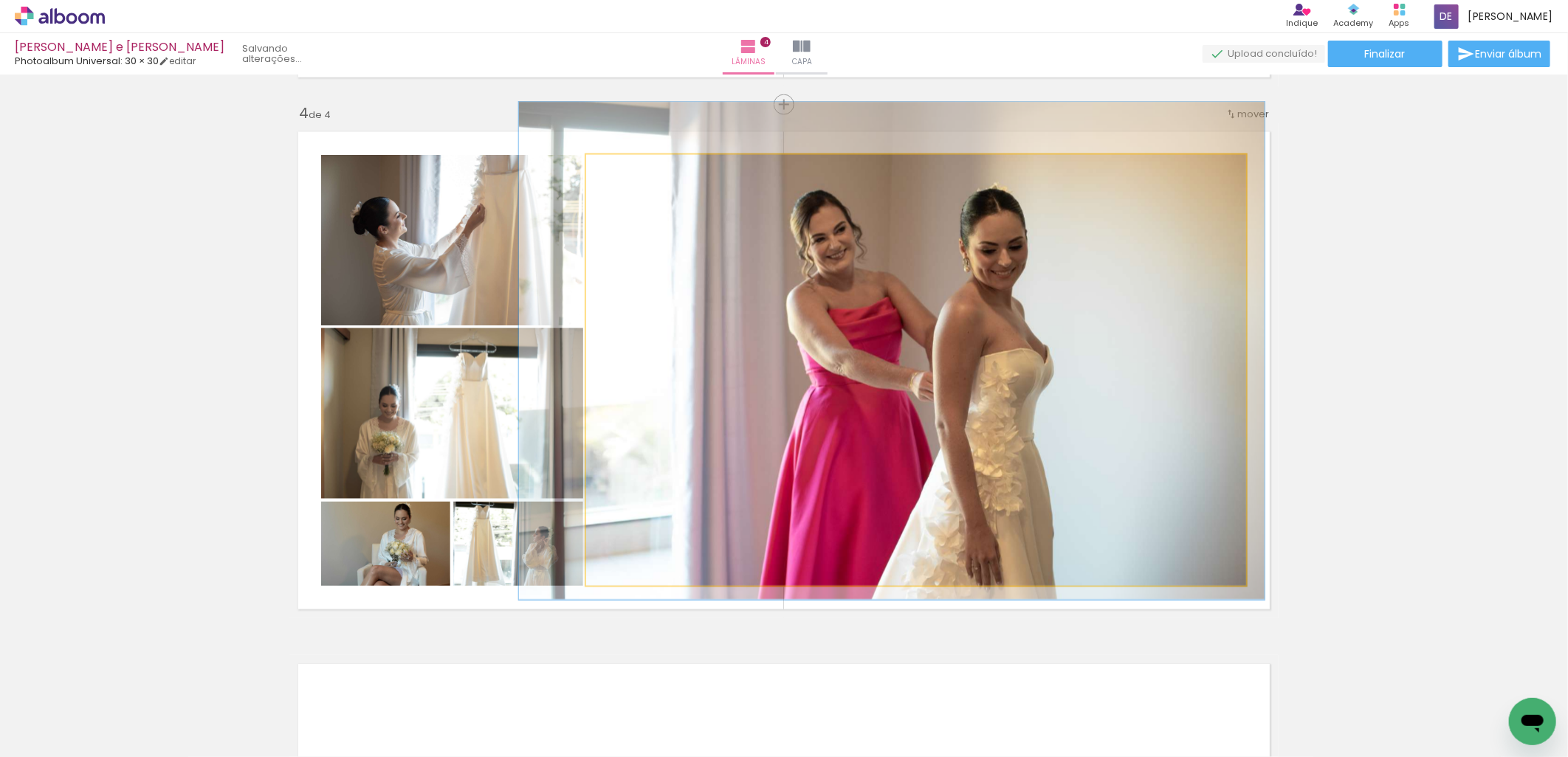
drag, startPoint x: 742, startPoint y: 276, endPoint x: 721, endPoint y: 258, distance: 27.7
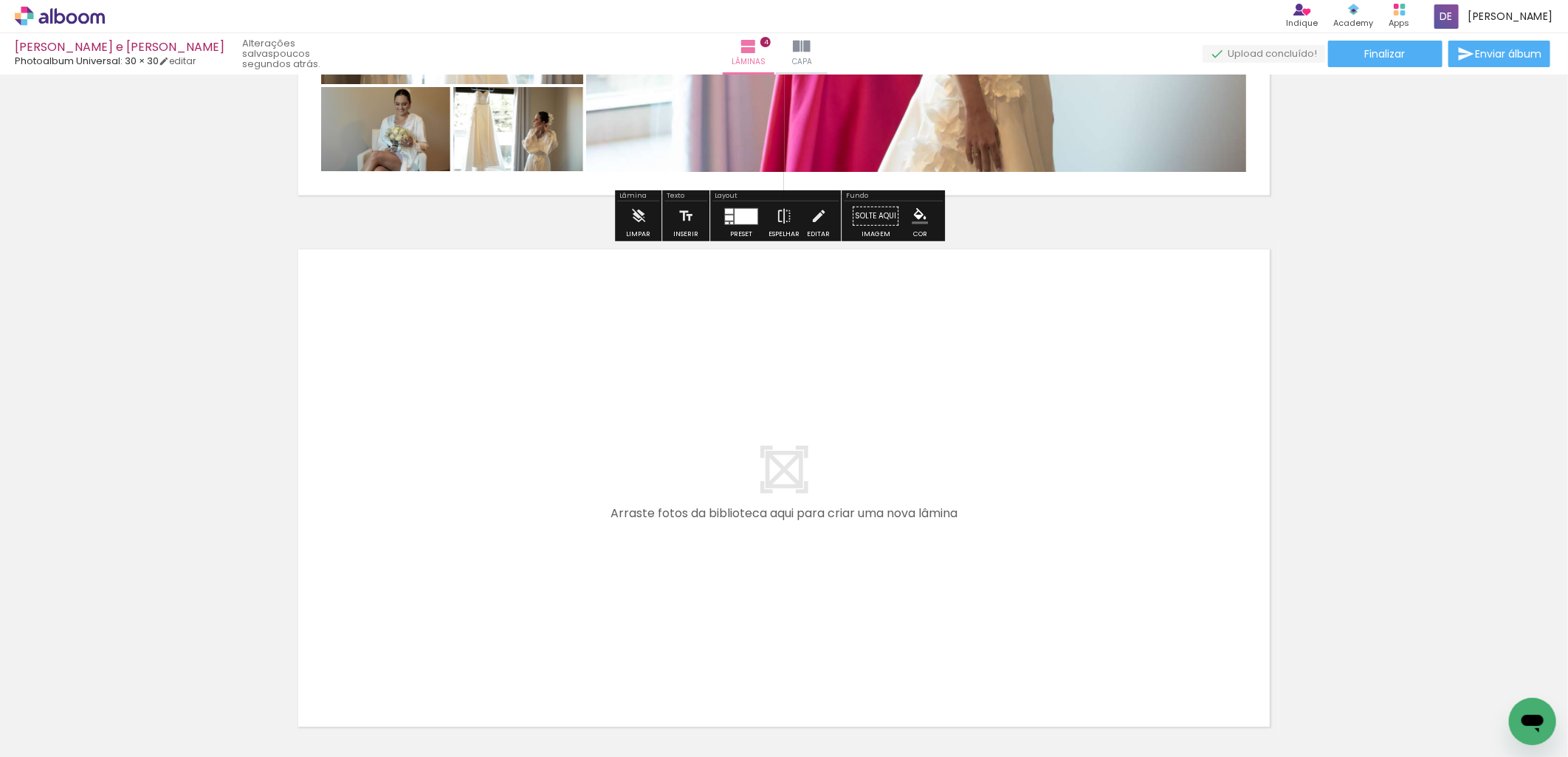
scroll to position [2083, 0]
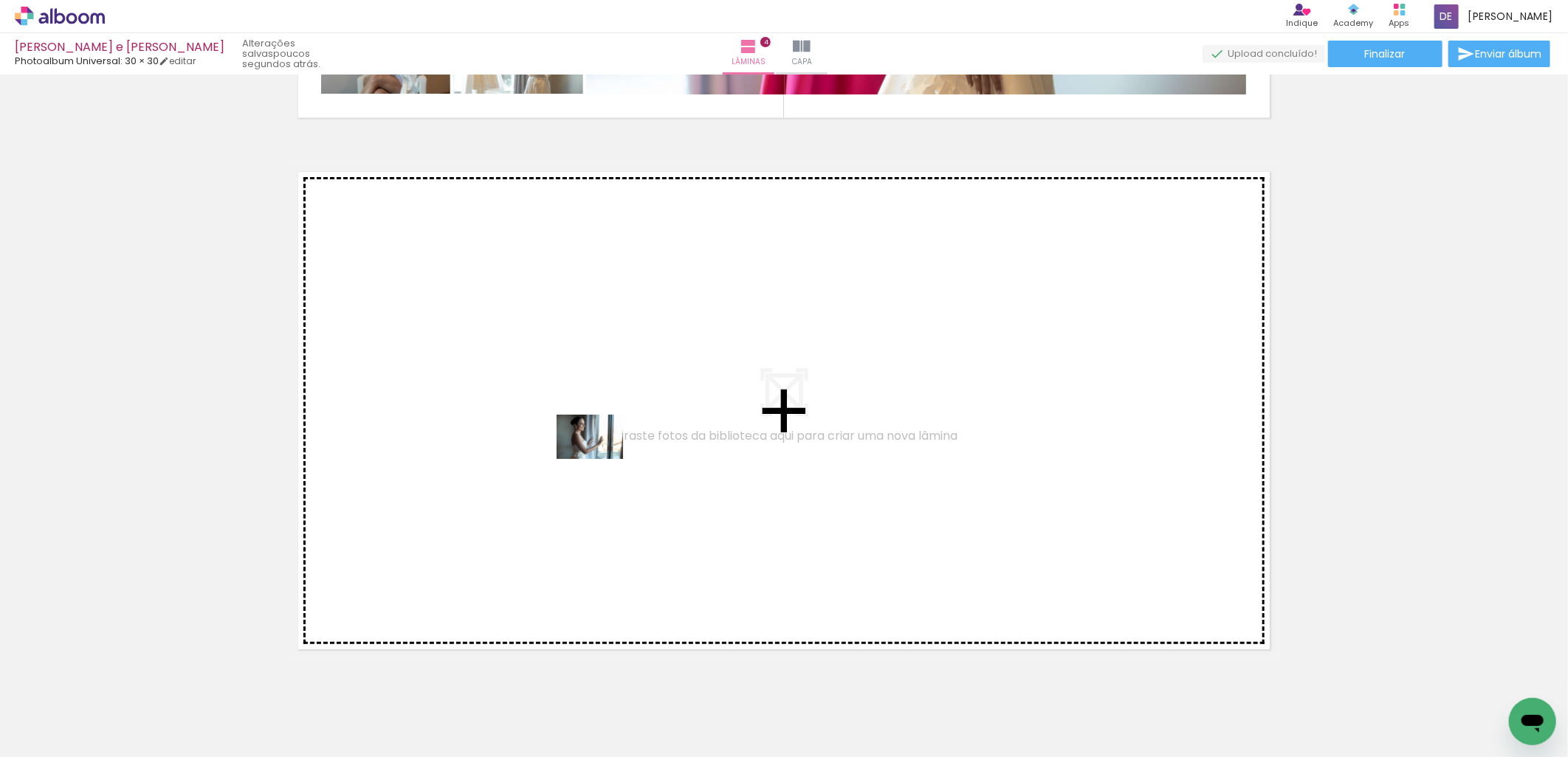
drag, startPoint x: 1085, startPoint y: 702, endPoint x: 559, endPoint y: 443, distance: 586.3
click at [559, 443] on quentale-workspace at bounding box center [784, 378] width 1568 height 757
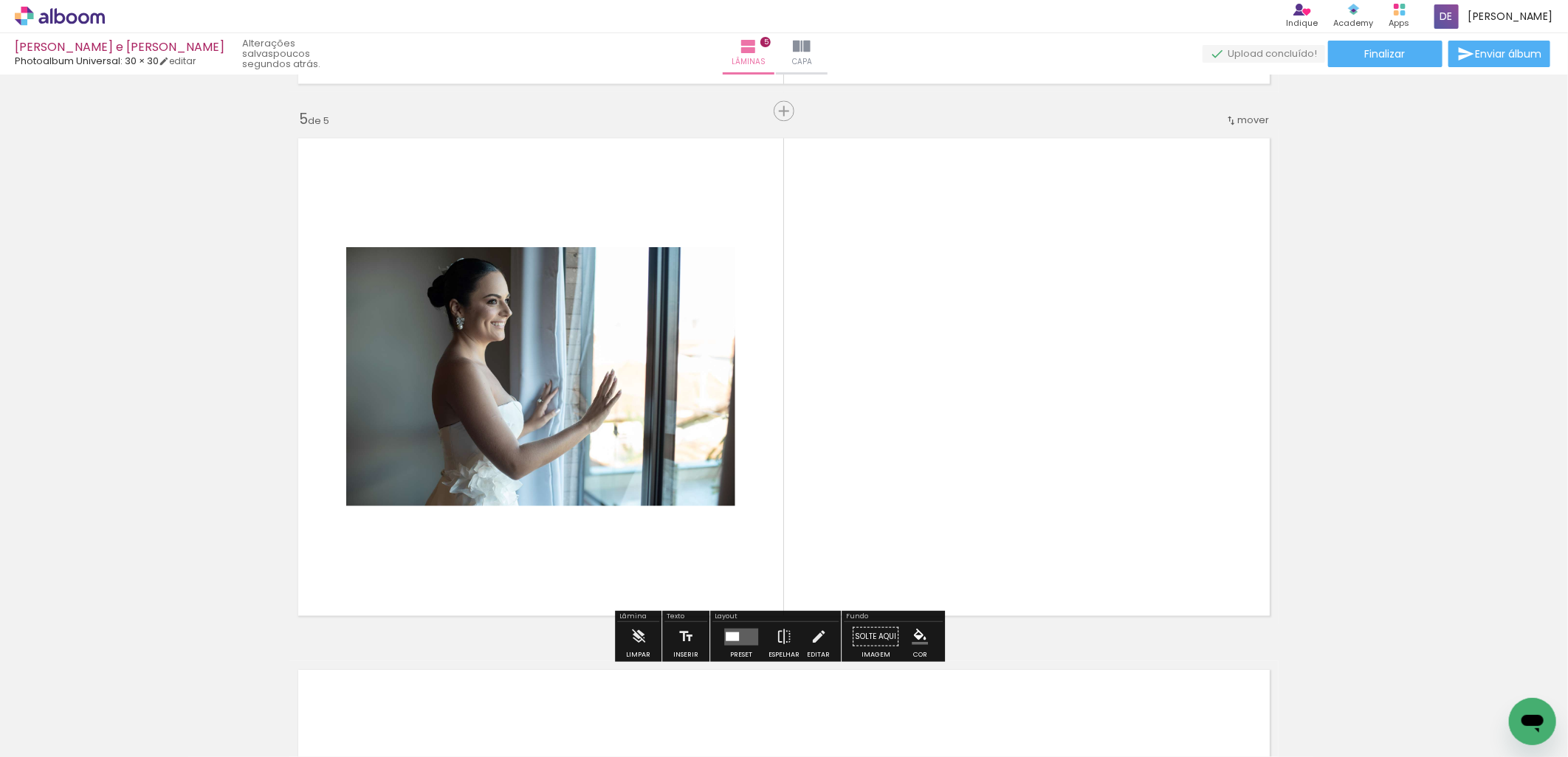
scroll to position [2123, 0]
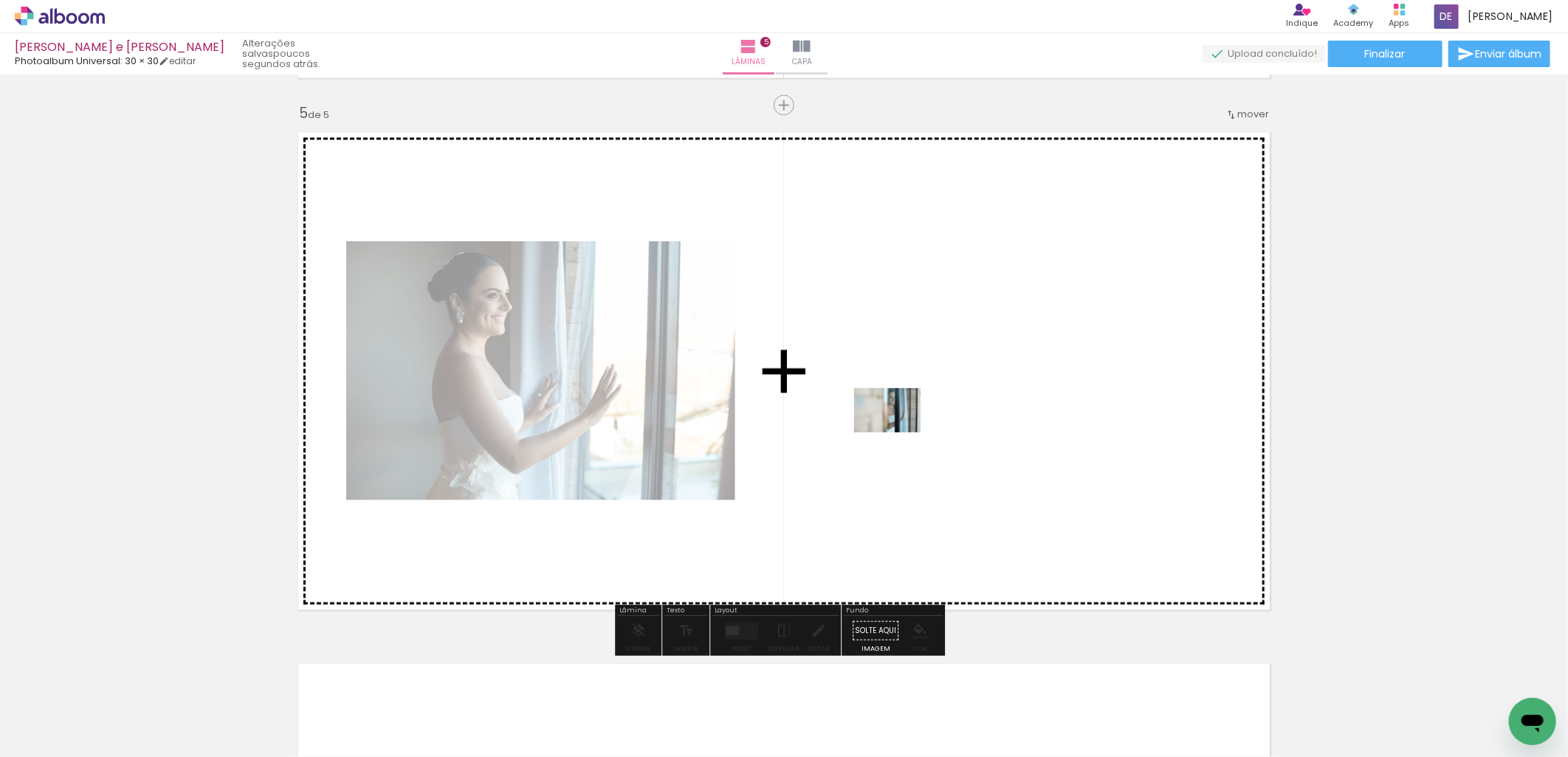
drag, startPoint x: 1157, startPoint y: 706, endPoint x: 899, endPoint y: 432, distance: 376.4
click at [899, 432] on quentale-workspace at bounding box center [784, 378] width 1568 height 757
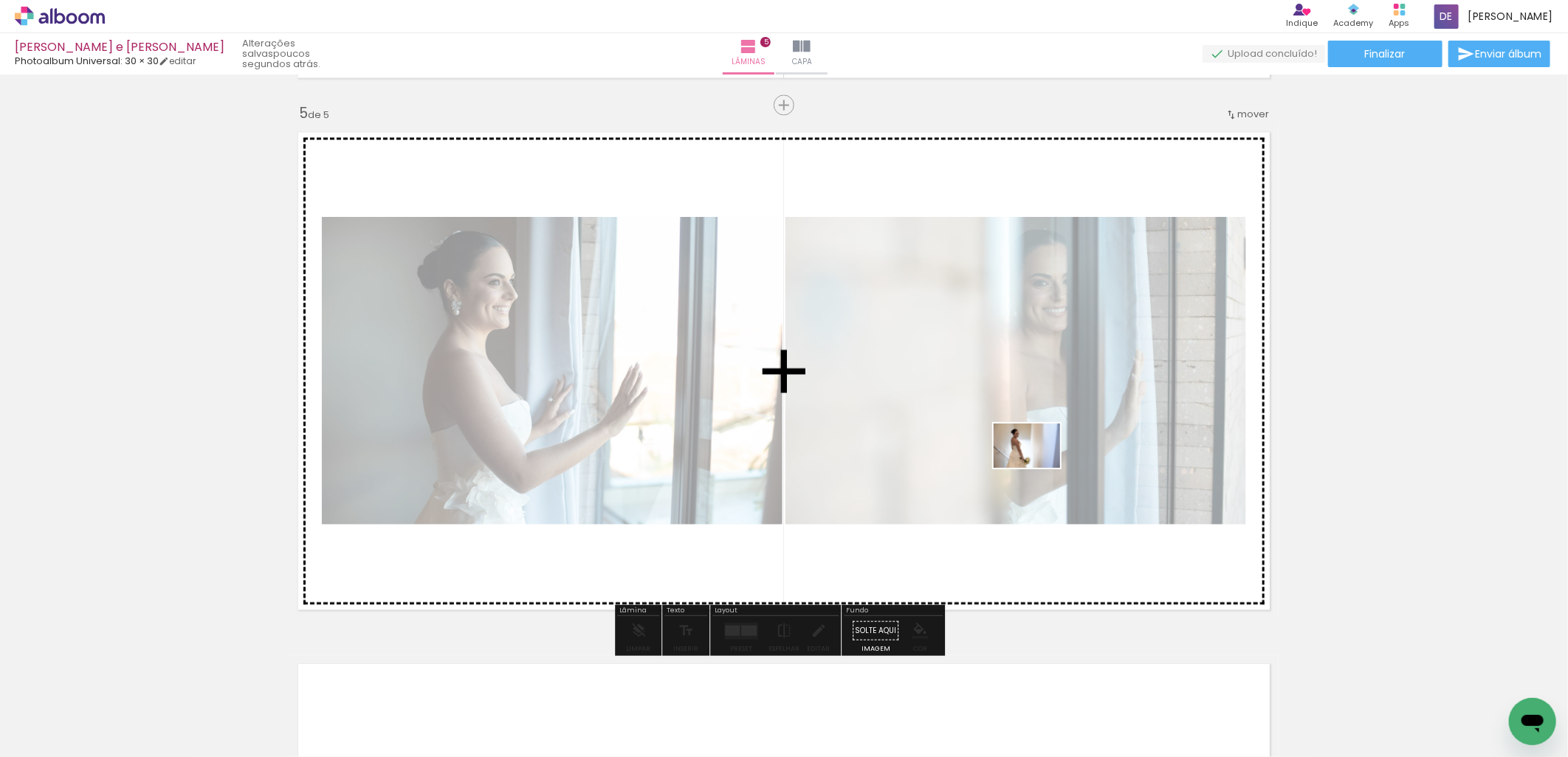
drag, startPoint x: 1238, startPoint y: 700, endPoint x: 1036, endPoint y: 466, distance: 309.1
click at [1036, 466] on quentale-workspace at bounding box center [784, 378] width 1568 height 757
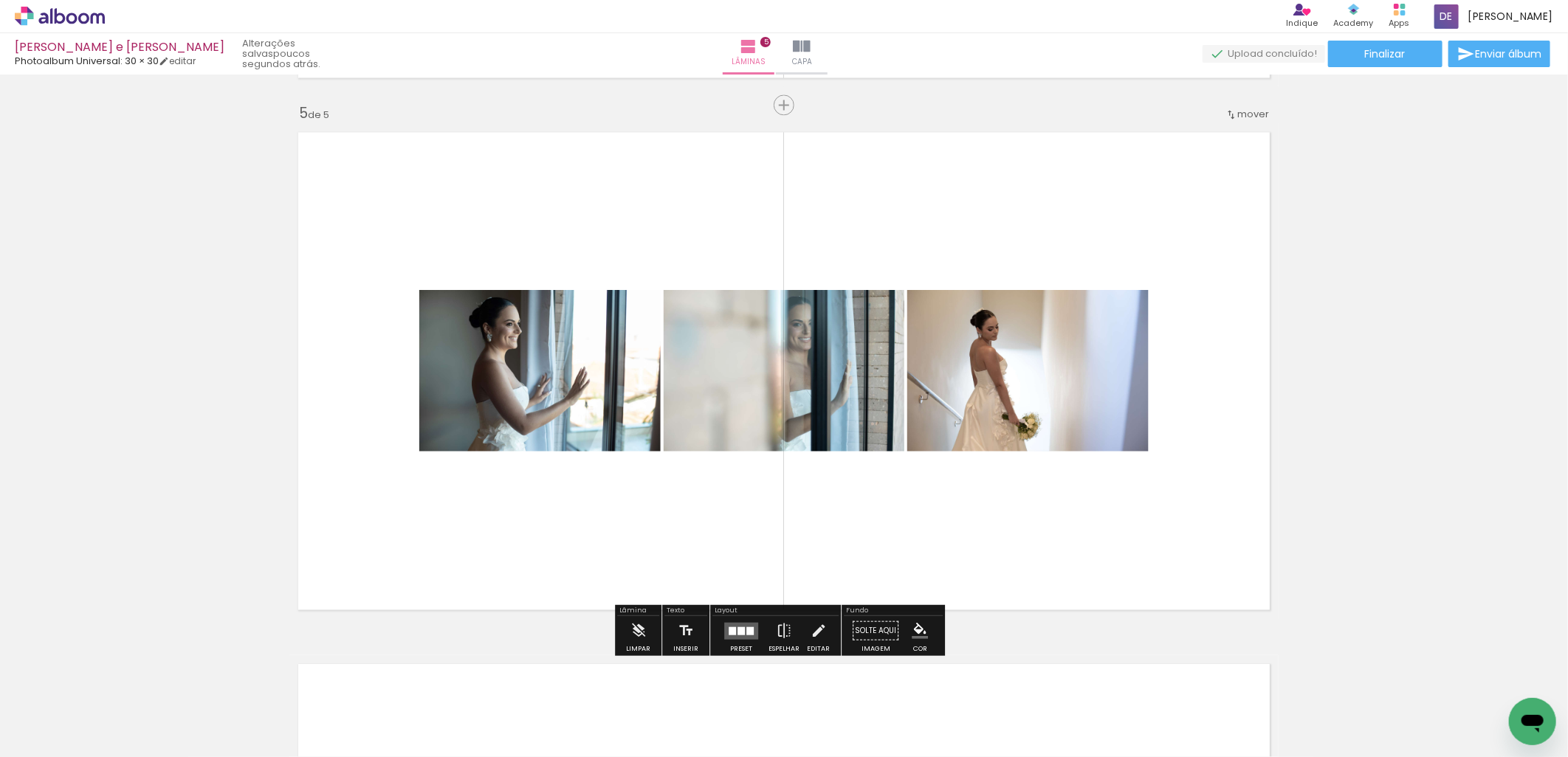
scroll to position [0, 735]
click at [739, 632] on div at bounding box center [741, 631] width 7 height 8
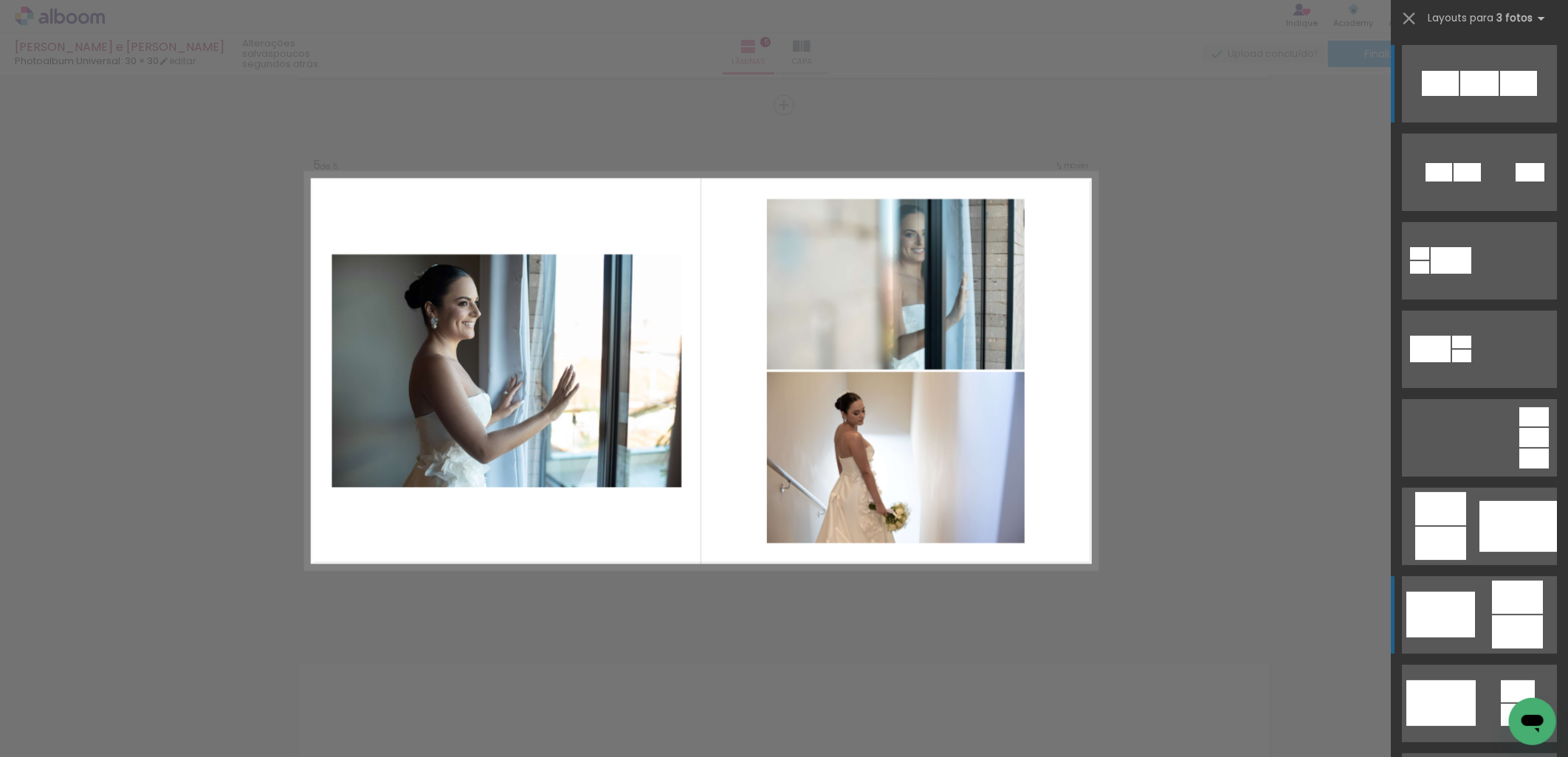
click at [1434, 617] on div at bounding box center [1440, 615] width 69 height 46
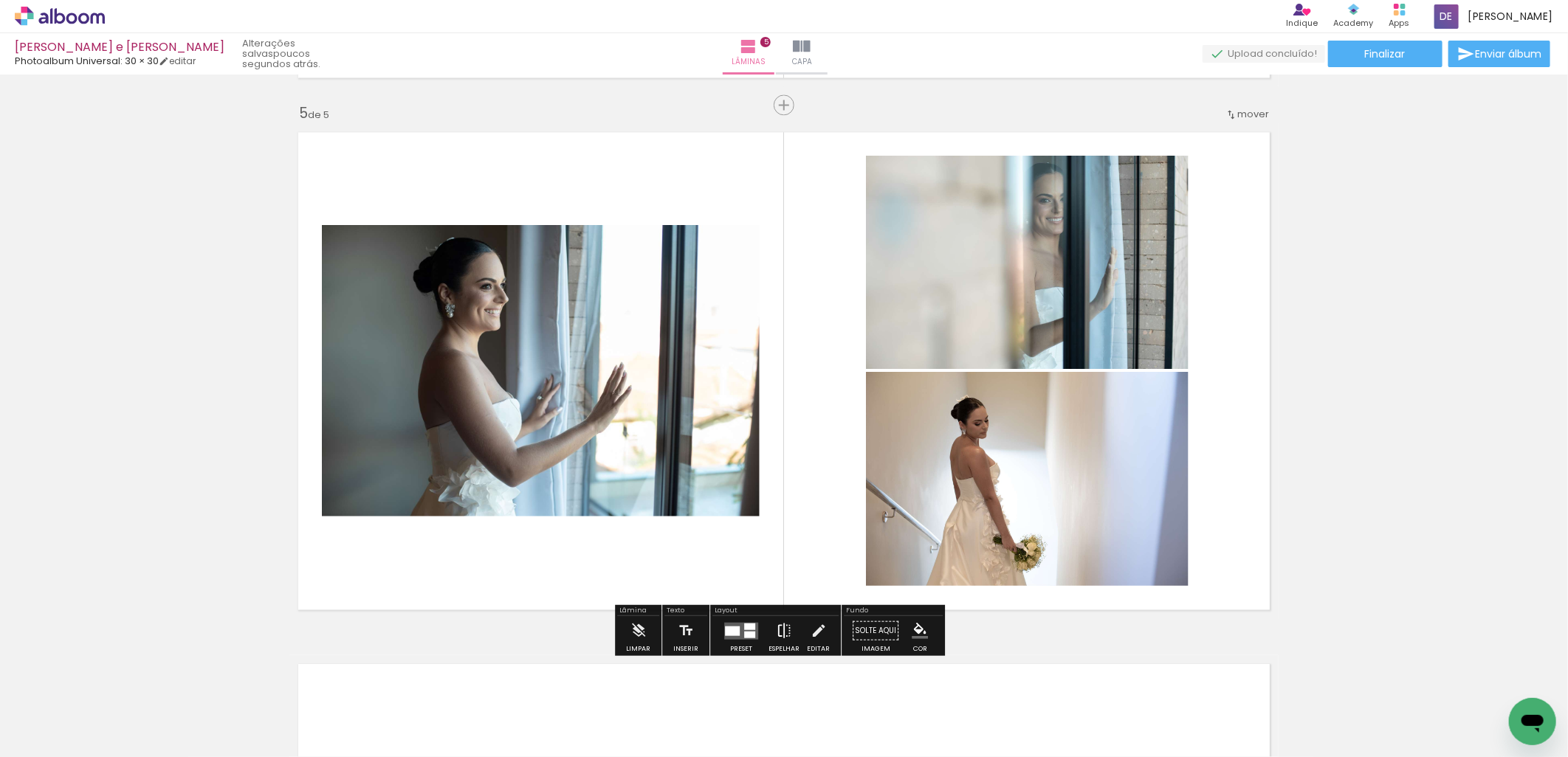
click at [776, 631] on iron-icon at bounding box center [784, 630] width 17 height 30
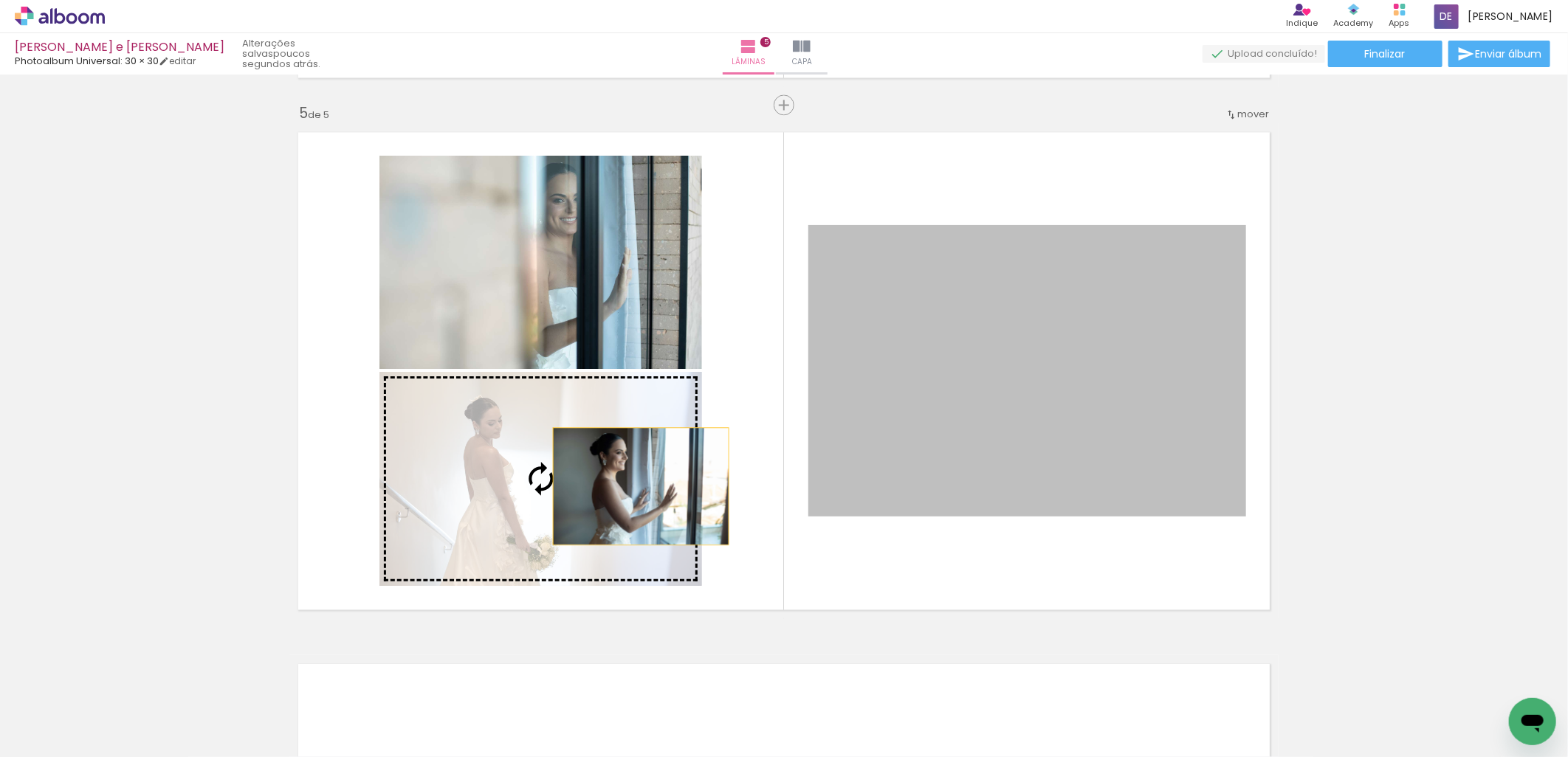
drag, startPoint x: 894, startPoint y: 437, endPoint x: 601, endPoint y: 485, distance: 296.9
click at [0, 0] on slot at bounding box center [0, 0] width 0 height 0
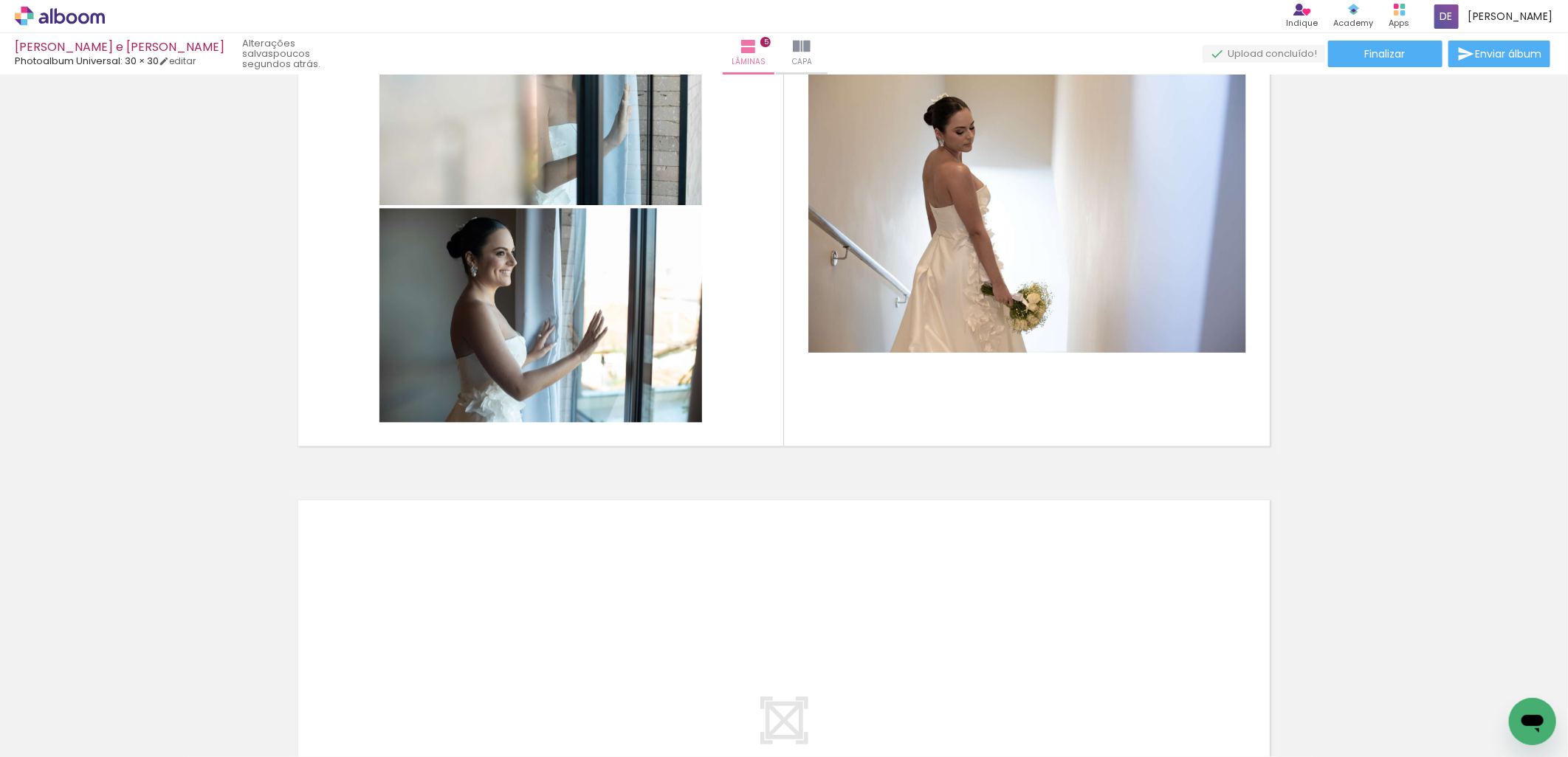
scroll to position [2370, 0]
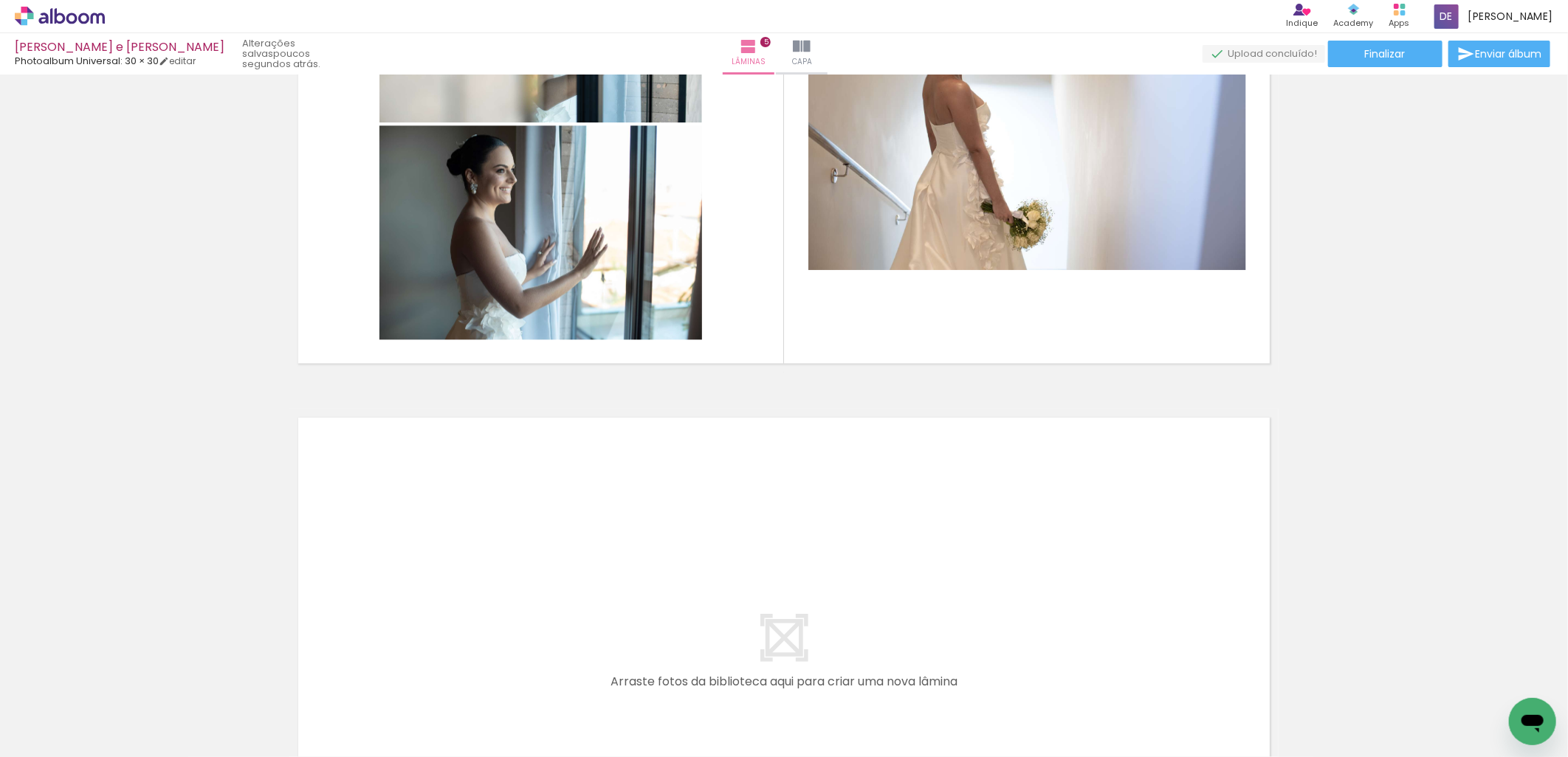
drag, startPoint x: 715, startPoint y: 706, endPoint x: 526, endPoint y: 543, distance: 249.6
click at [517, 536] on quentale-workspace at bounding box center [784, 378] width 1568 height 757
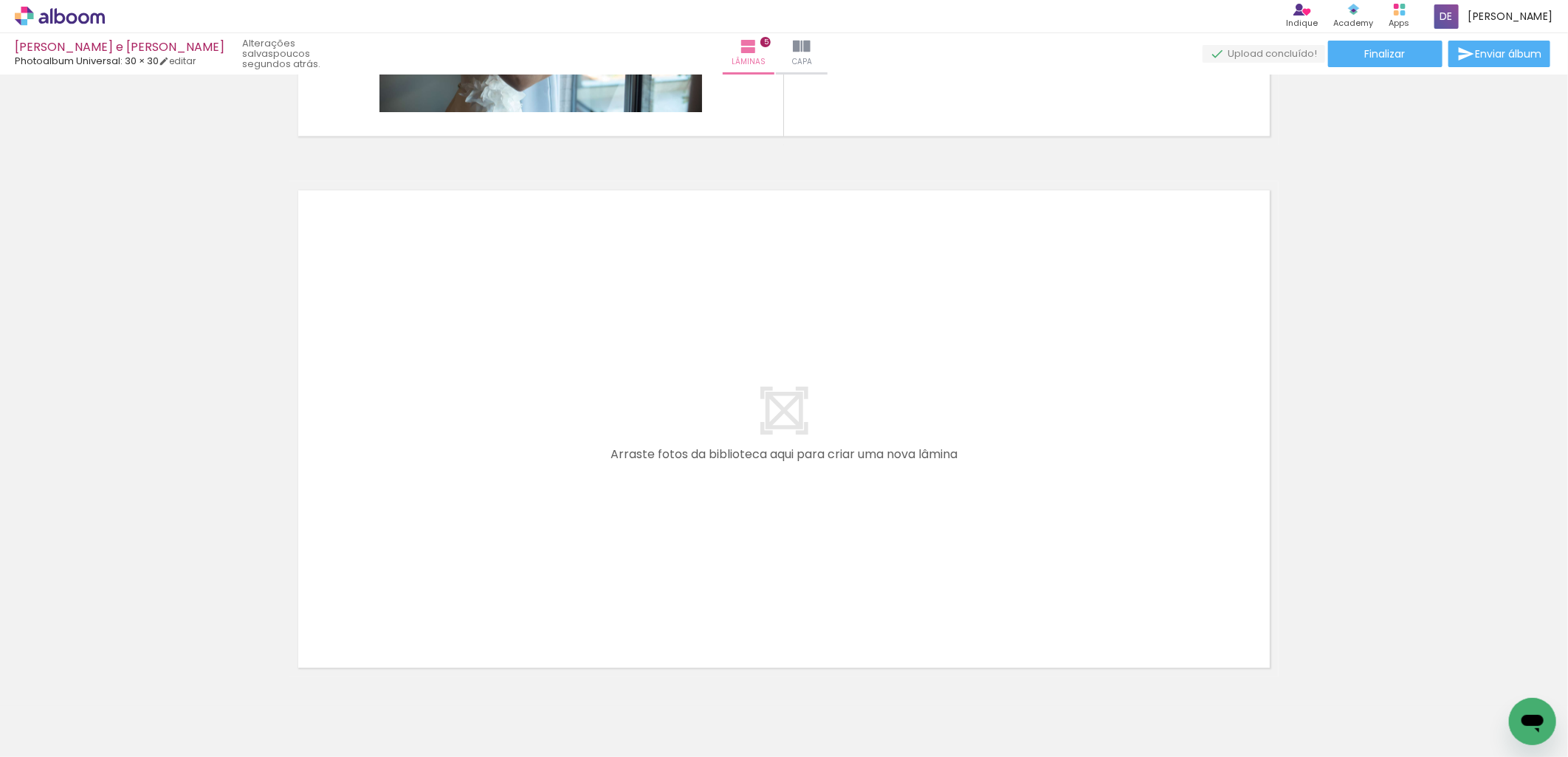
scroll to position [2616, 0]
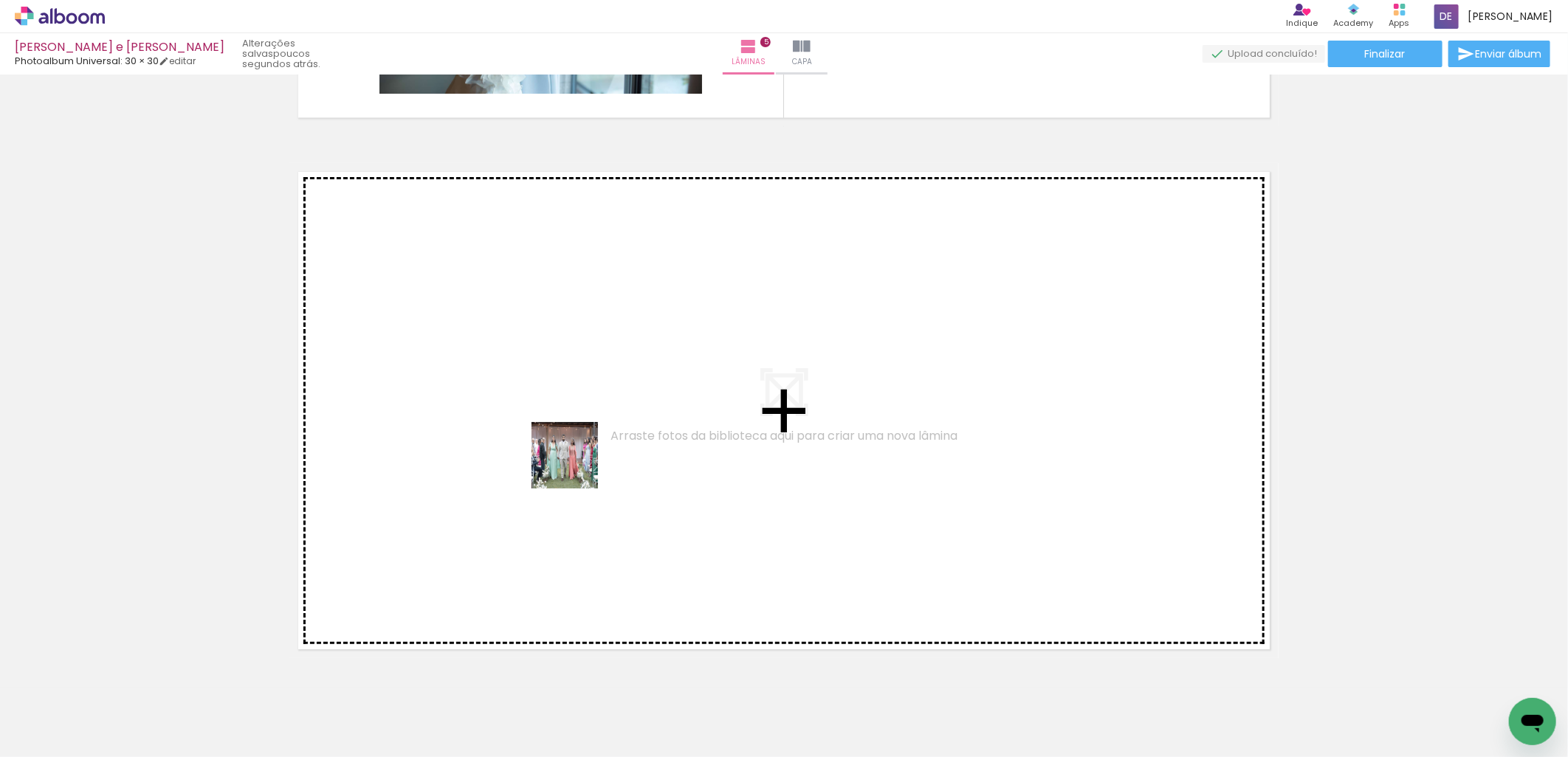
drag, startPoint x: 720, startPoint y: 699, endPoint x: 576, endPoint y: 466, distance: 273.9
click at [576, 466] on quentale-workspace at bounding box center [784, 378] width 1568 height 757
